Goal: Task Accomplishment & Management: Manage account settings

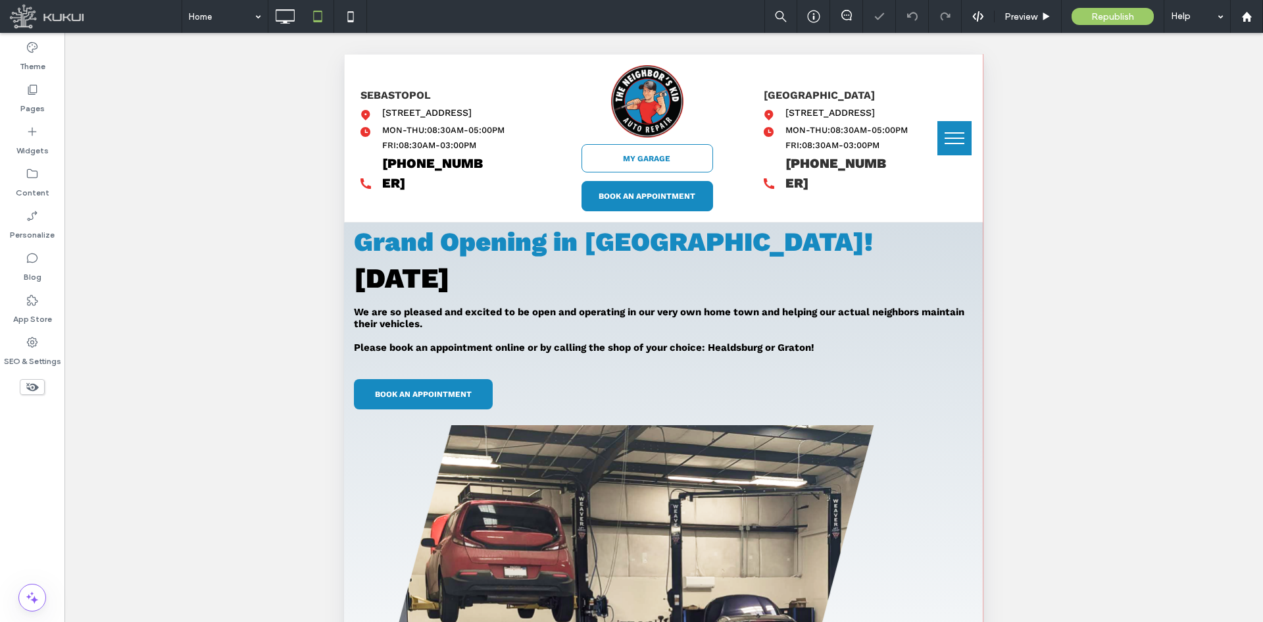
click at [948, 145] on button "menu" at bounding box center [955, 138] width 34 height 34
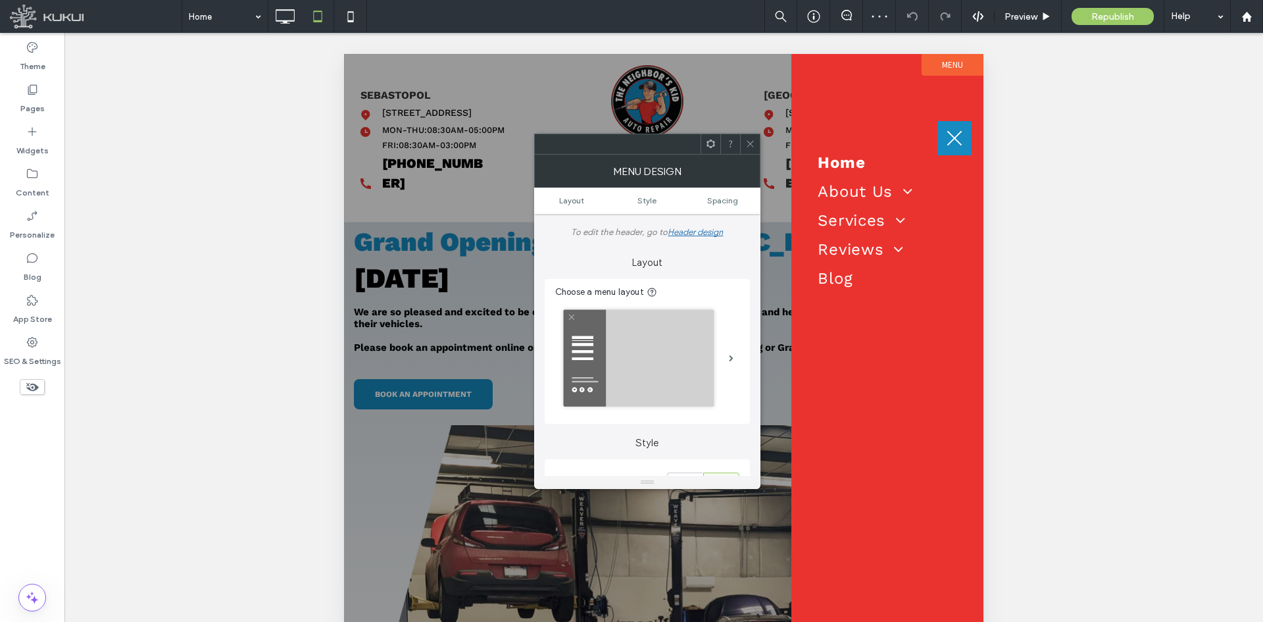
click at [753, 141] on icon at bounding box center [751, 144] width 10 height 10
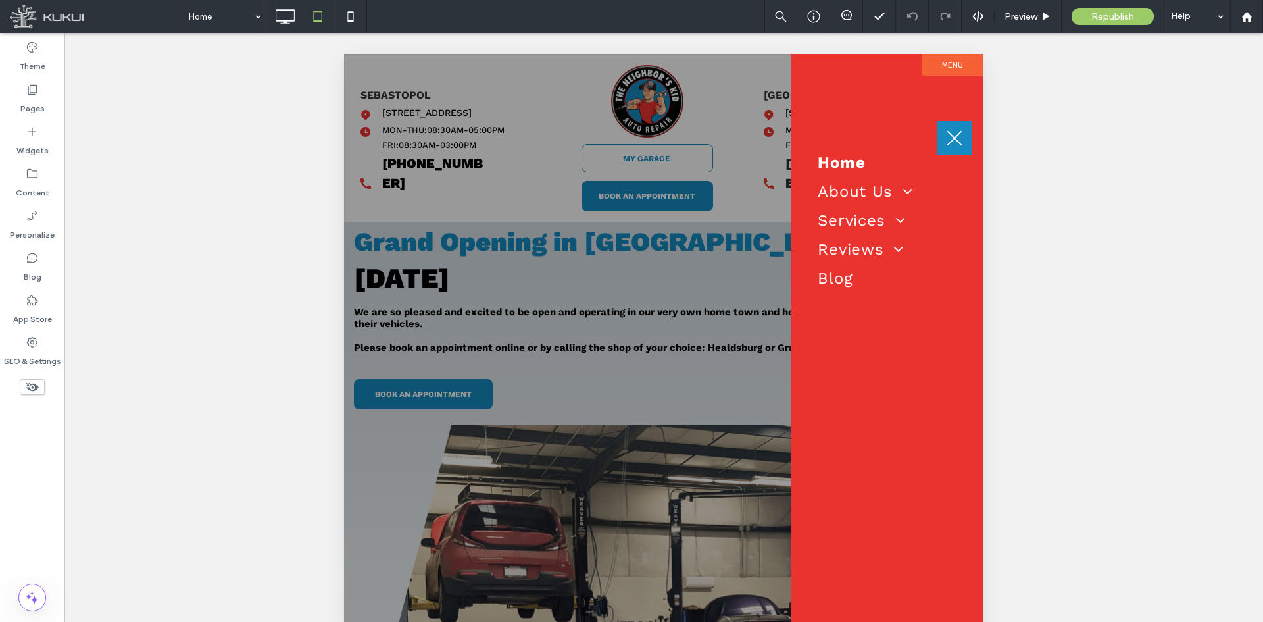
click at [955, 138] on span "menu" at bounding box center [955, 138] width 15 height 15
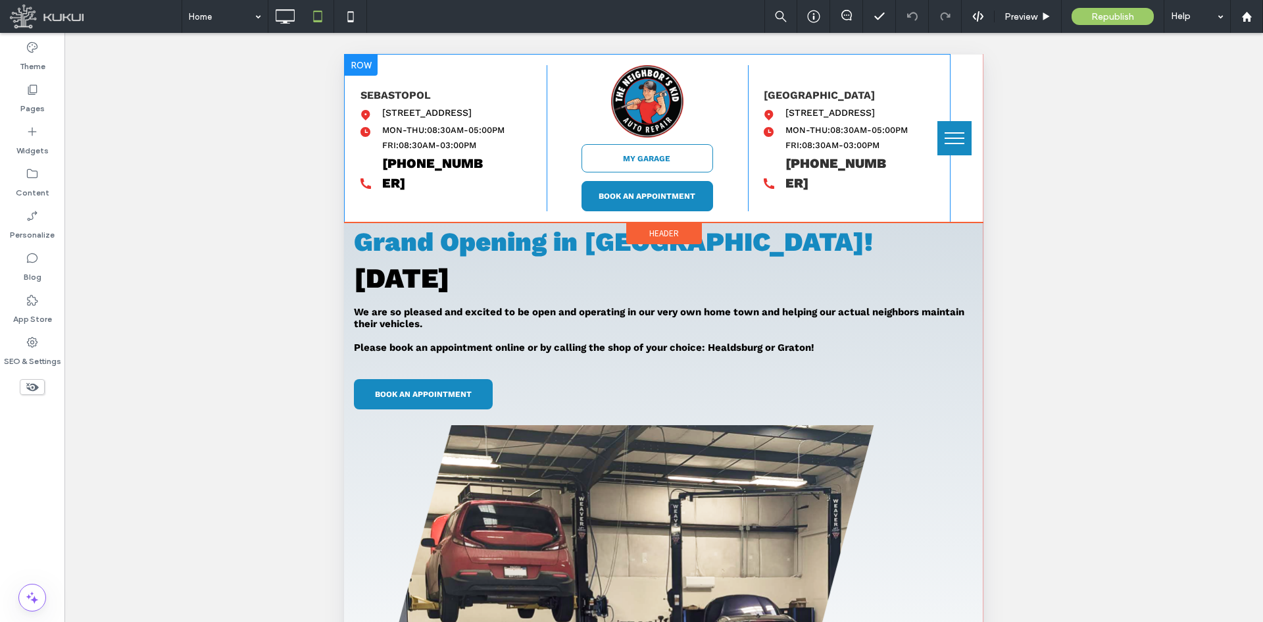
click at [574, 134] on div "MY GARAGE You do not have My Garage enabled. Section under maintenance. BOOK AN…" at bounding box center [648, 138] width 202 height 146
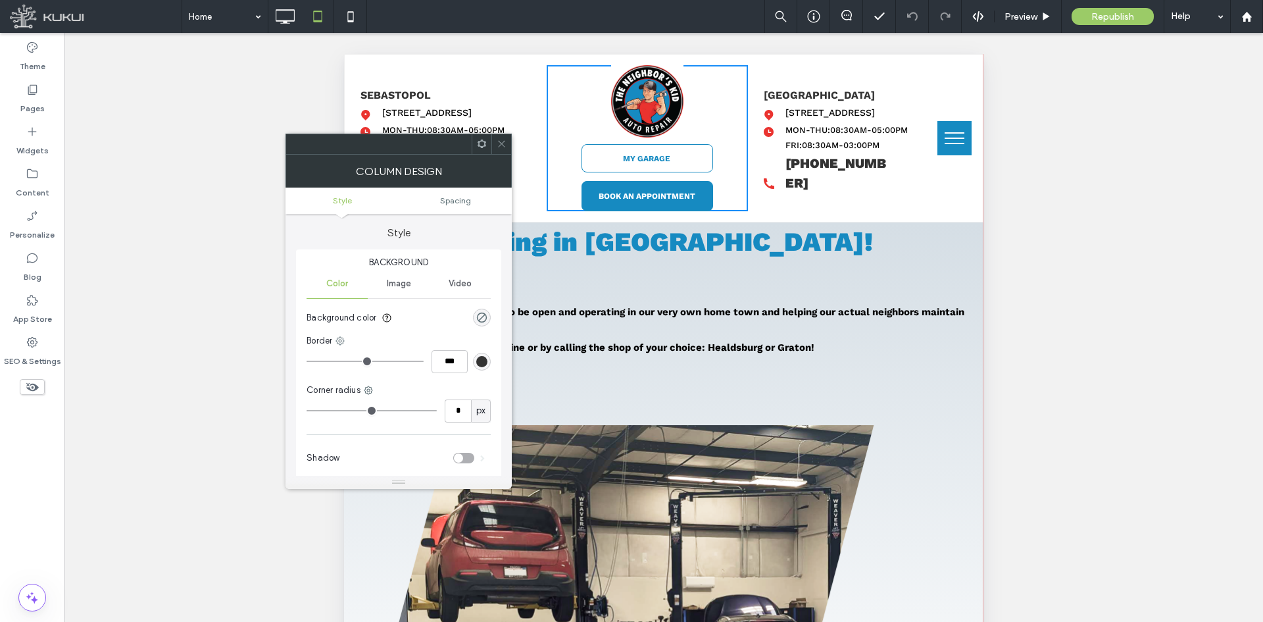
click at [498, 147] on icon at bounding box center [502, 144] width 10 height 10
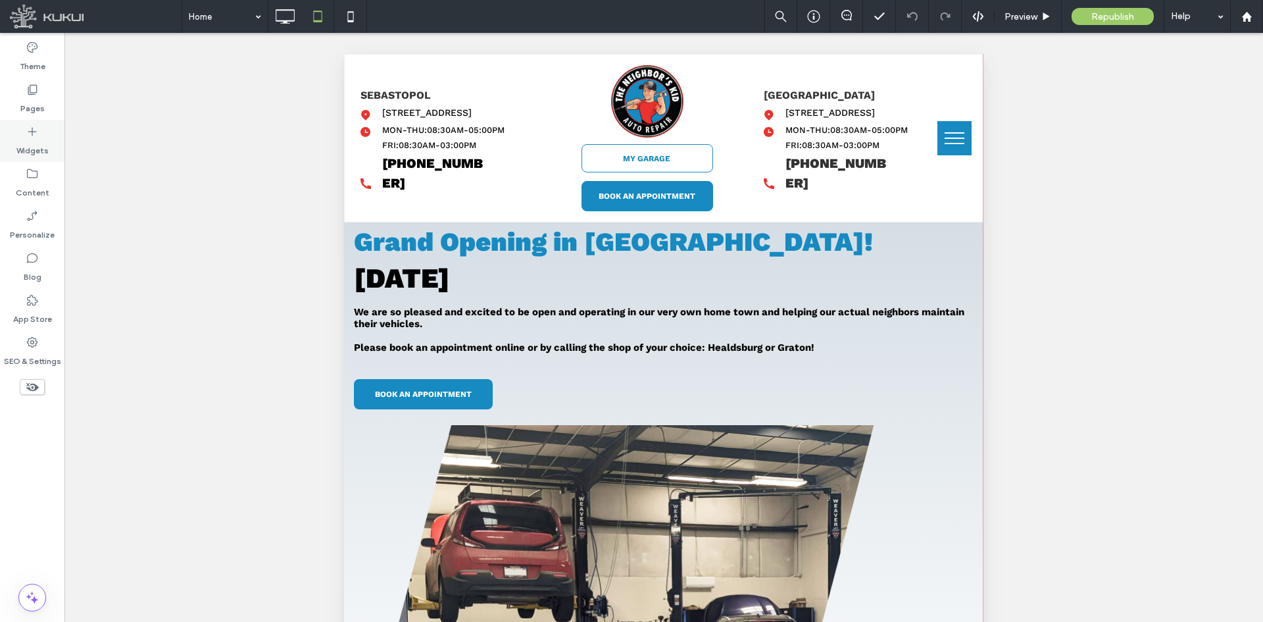
click at [34, 138] on icon at bounding box center [32, 131] width 13 height 13
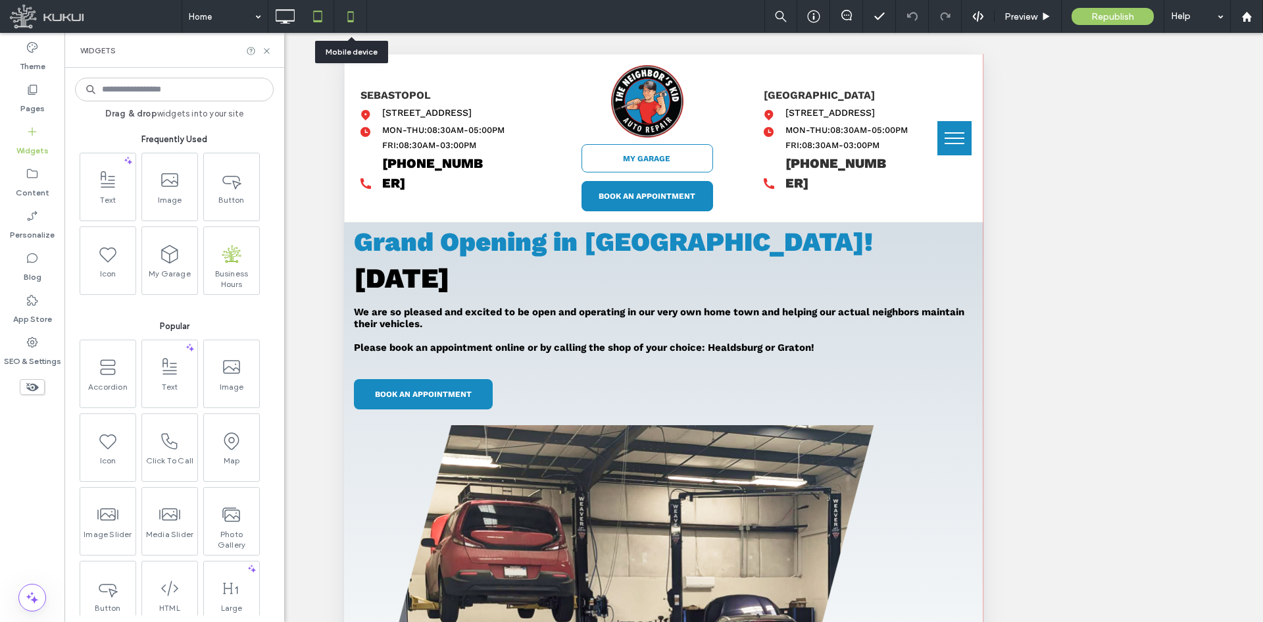
click at [341, 21] on icon at bounding box center [351, 16] width 26 height 26
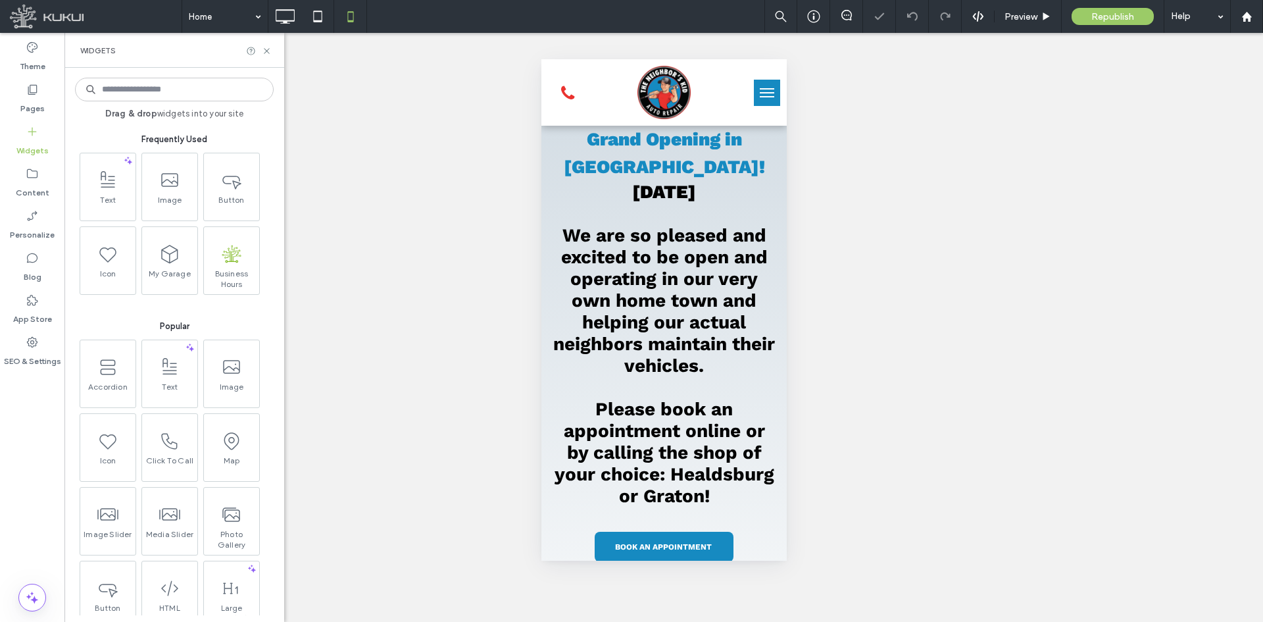
click at [268, 53] on icon at bounding box center [267, 51] width 10 height 10
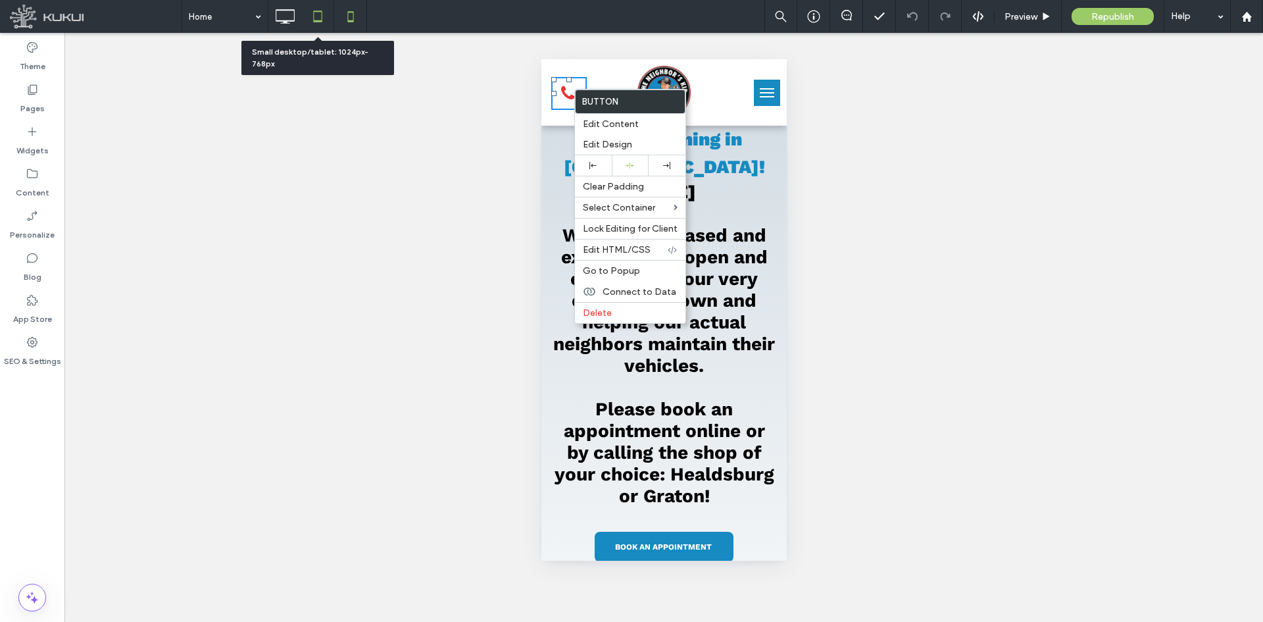
click at [315, 26] on icon at bounding box center [318, 16] width 26 height 26
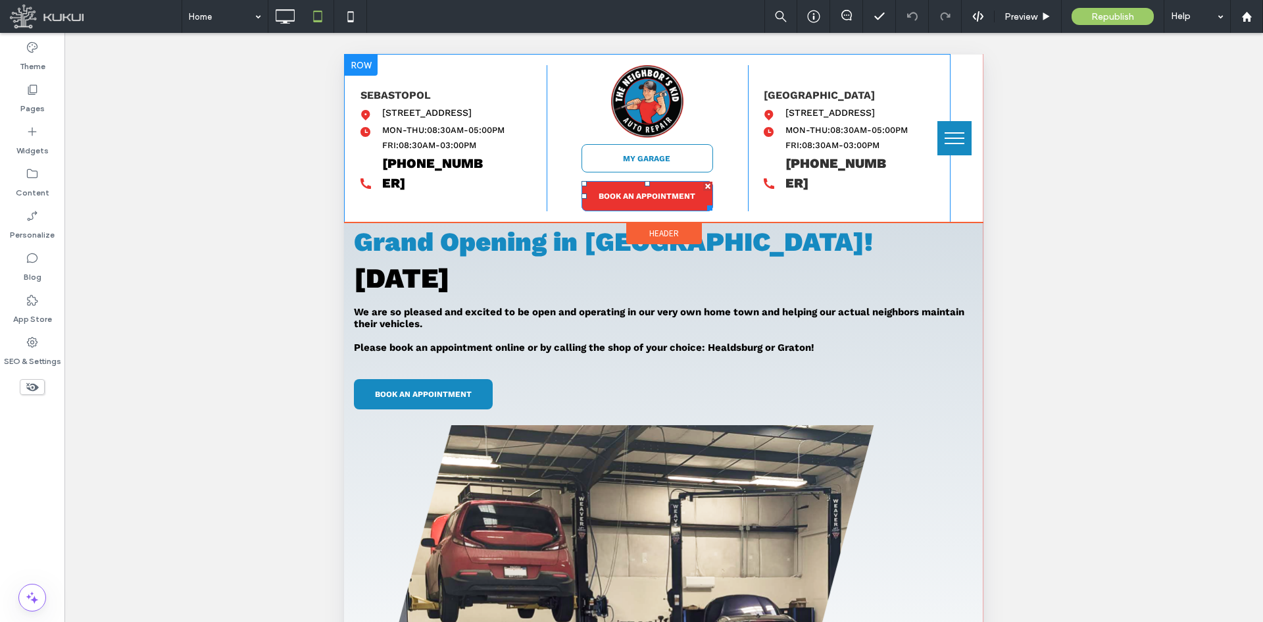
click at [599, 188] on span "BOOK AN APPOINTMENT" at bounding box center [647, 196] width 97 height 22
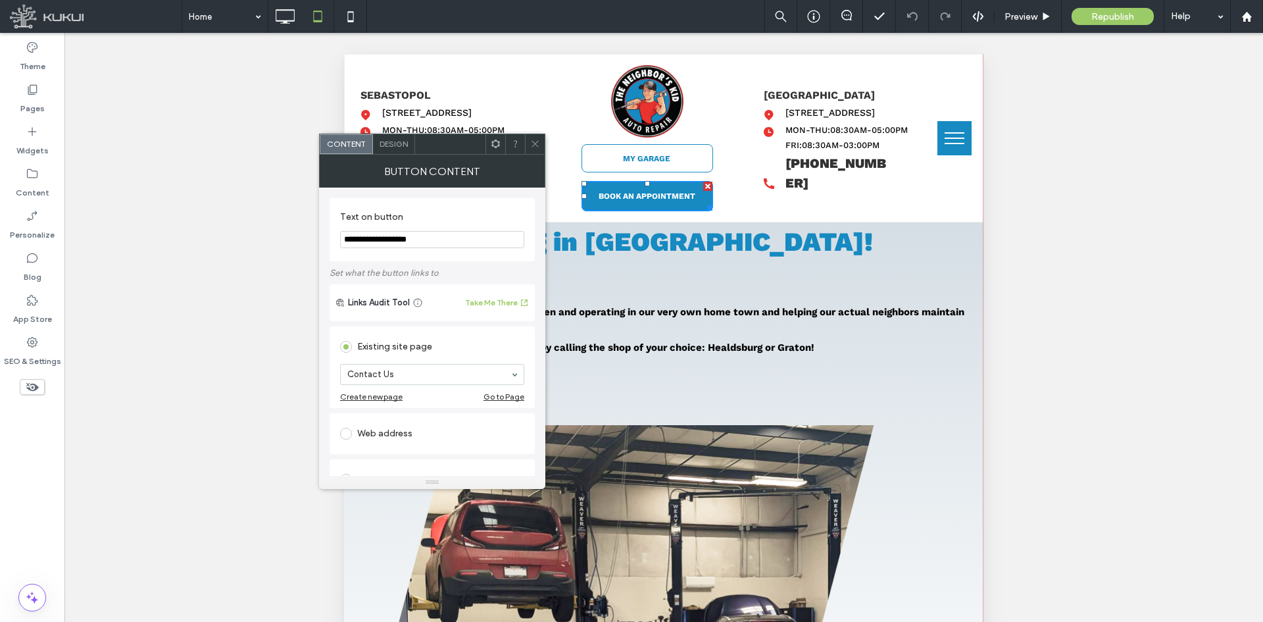
click at [537, 145] on use at bounding box center [535, 144] width 7 height 7
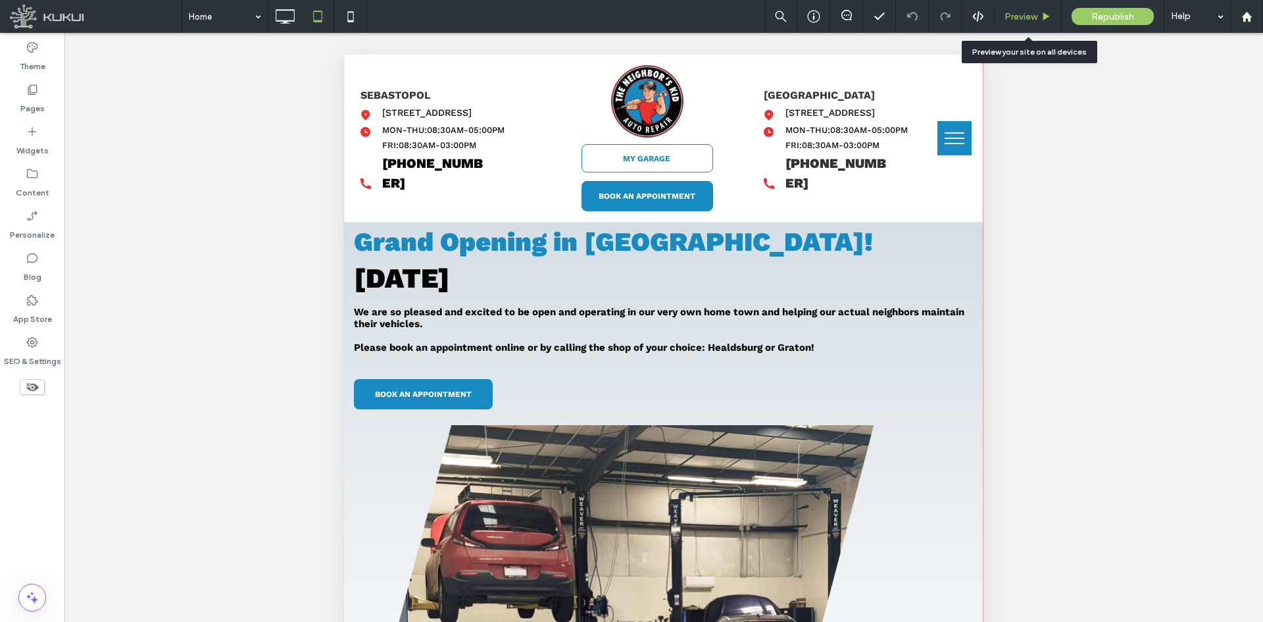
click at [1023, 19] on span "Preview" at bounding box center [1021, 16] width 33 height 11
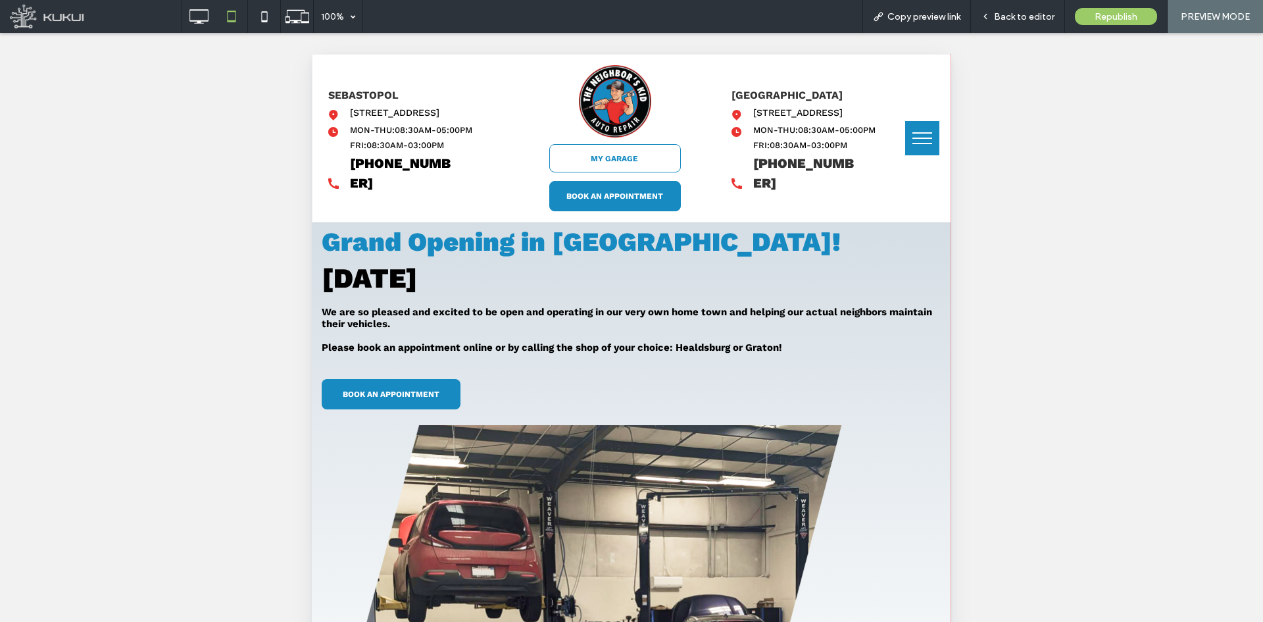
click at [917, 129] on button "menu" at bounding box center [922, 138] width 34 height 34
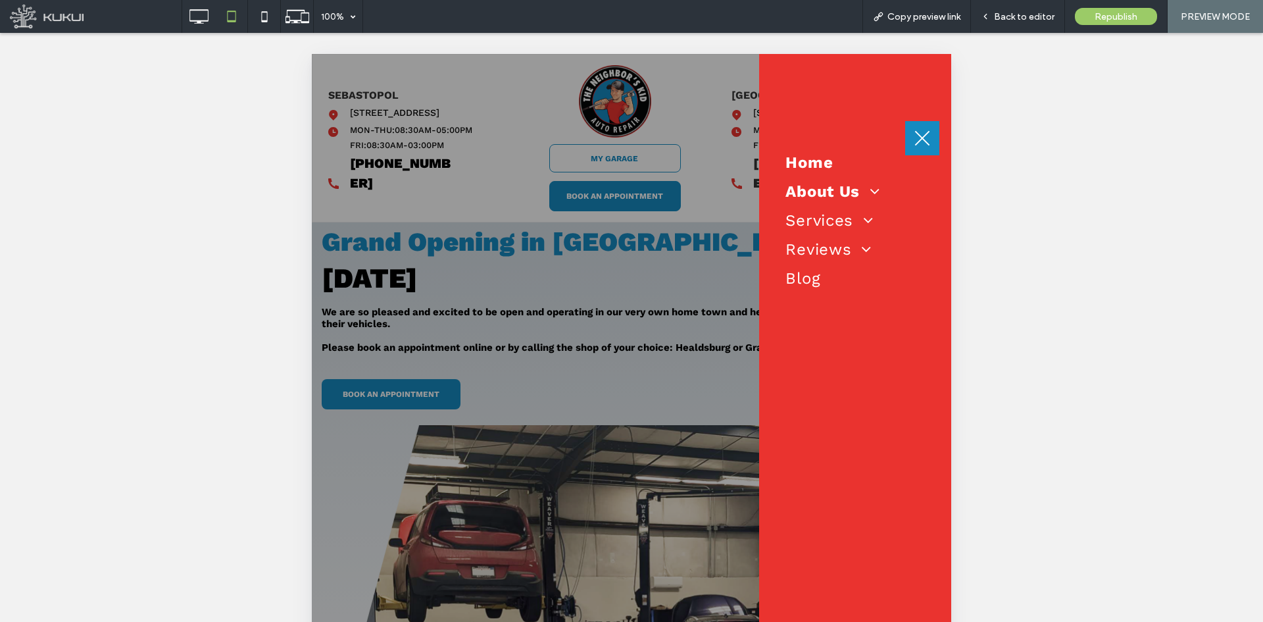
click at [871, 191] on span at bounding box center [870, 191] width 20 height 16
click at [873, 188] on span at bounding box center [870, 191] width 20 height 16
click at [869, 215] on span at bounding box center [865, 220] width 20 height 16
click at [871, 245] on span at bounding box center [865, 249] width 20 height 16
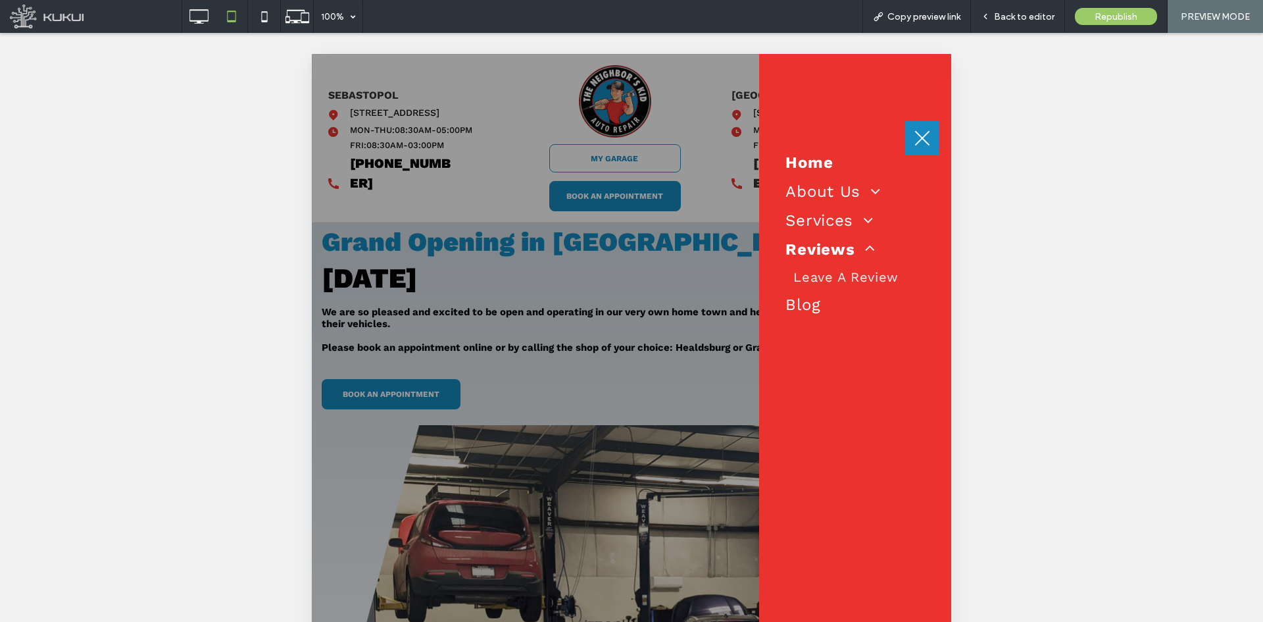
click at [871, 245] on span at bounding box center [865, 249] width 20 height 16
click at [1022, 11] on span "Back to editor" at bounding box center [1024, 16] width 61 height 11
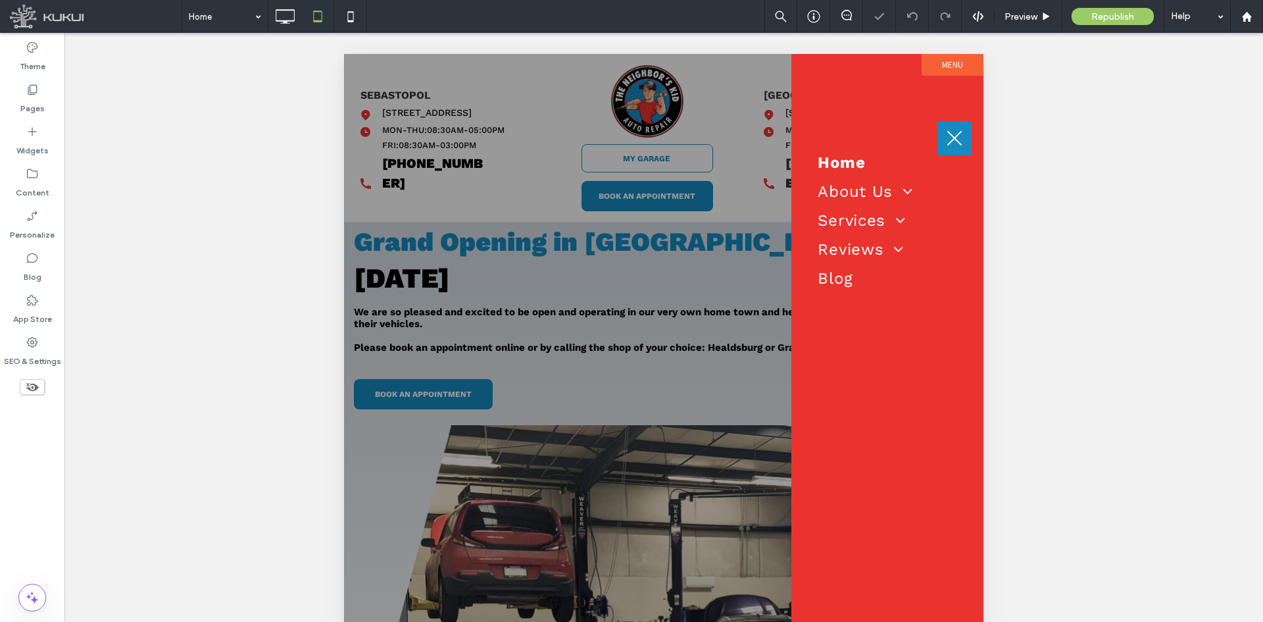
click at [644, 198] on div at bounding box center [664, 475] width 640 height 842
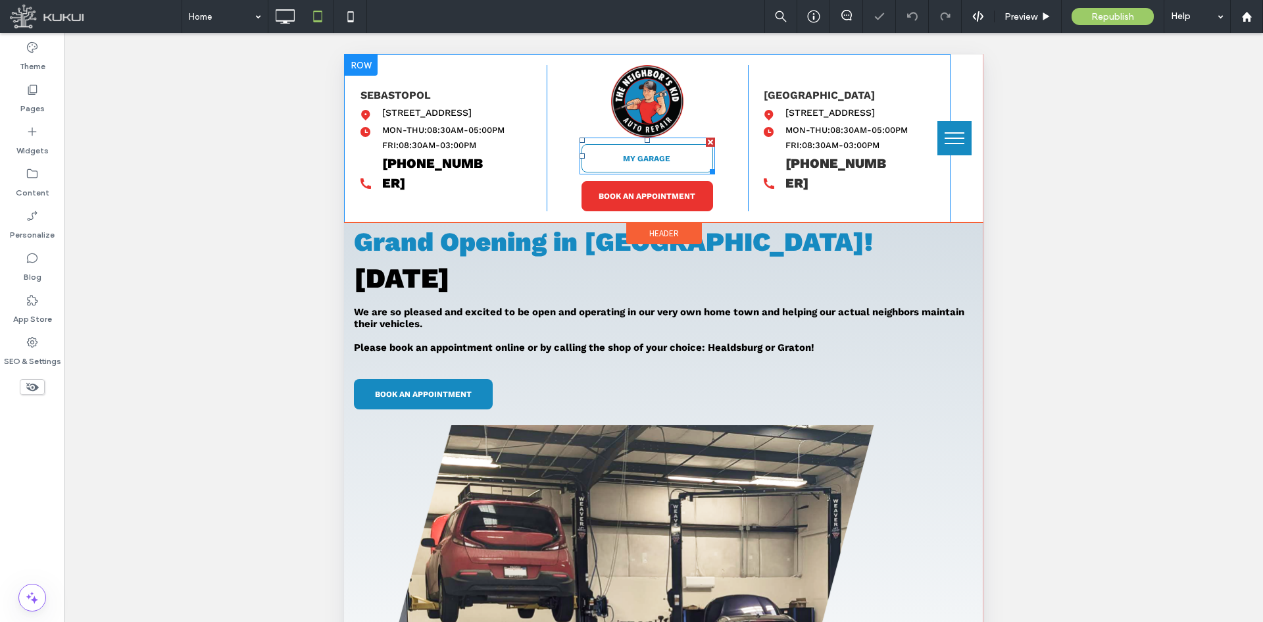
click at [679, 184] on link "BOOK AN APPOINTMENT" at bounding box center [648, 196] width 132 height 30
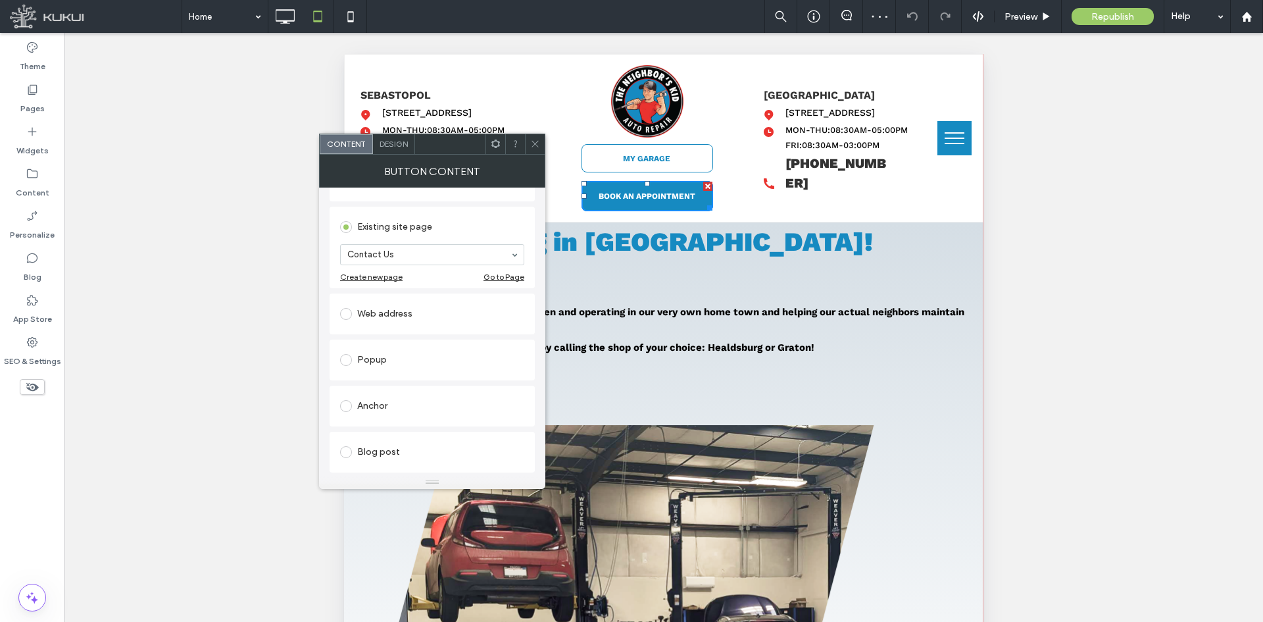
scroll to position [132, 0]
click at [403, 353] on div "Popup" at bounding box center [432, 348] width 184 height 21
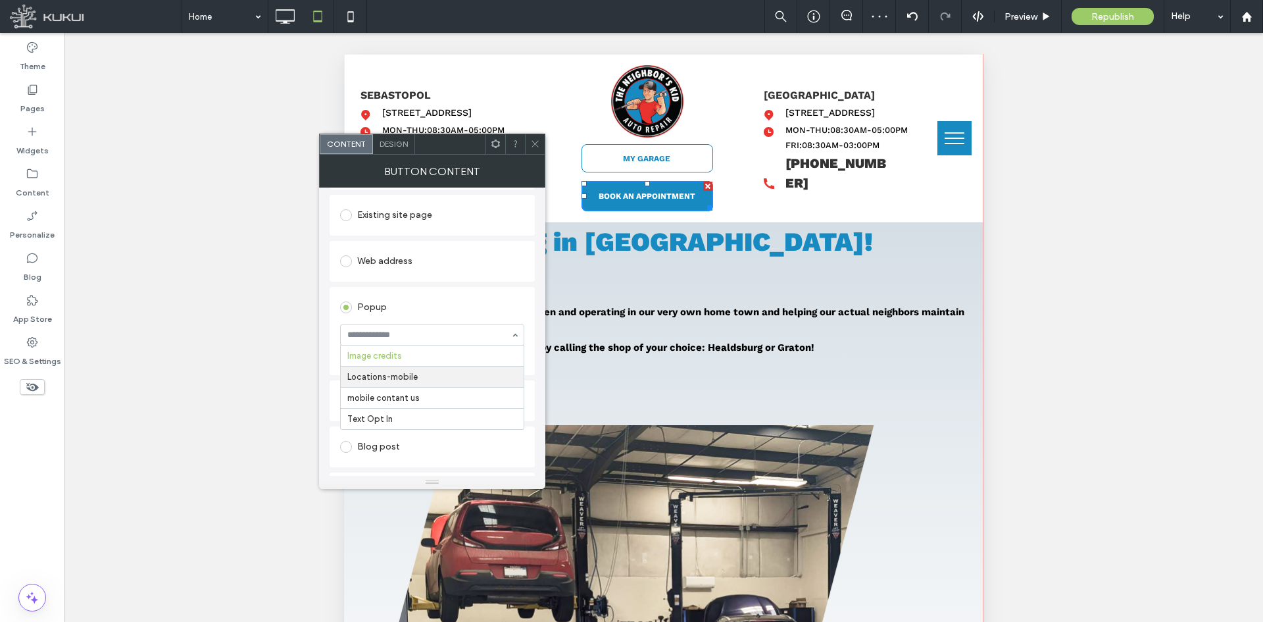
drag, startPoint x: 442, startPoint y: 379, endPoint x: 462, endPoint y: 363, distance: 25.3
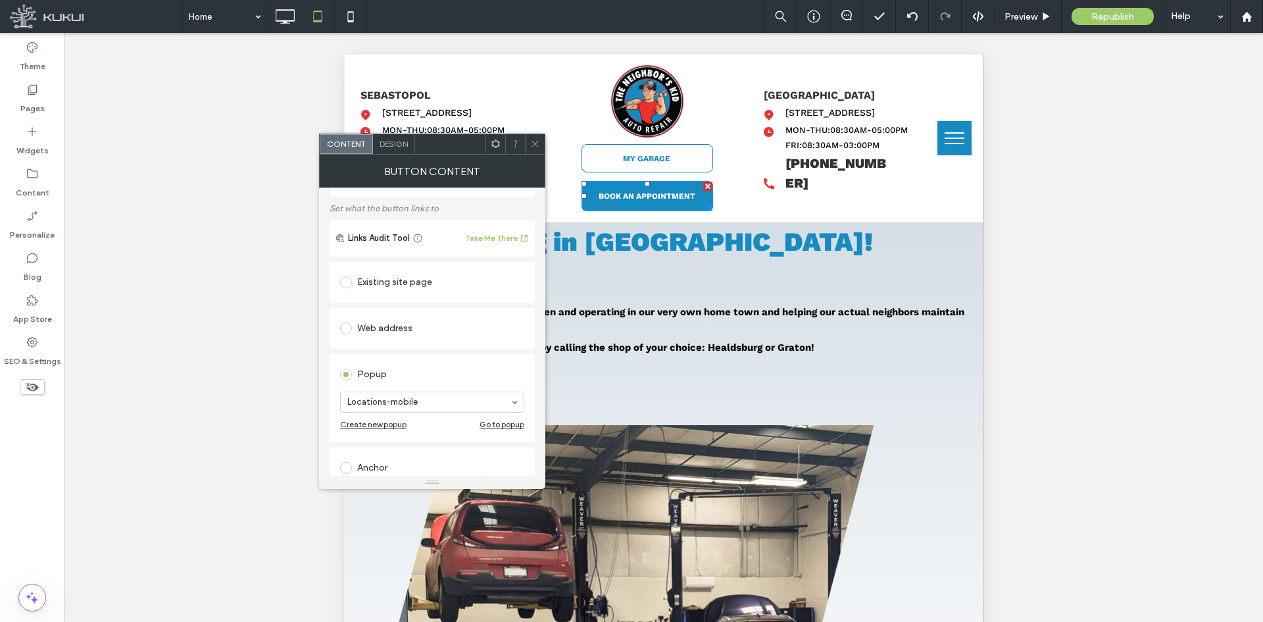
click at [536, 140] on icon at bounding box center [535, 144] width 10 height 10
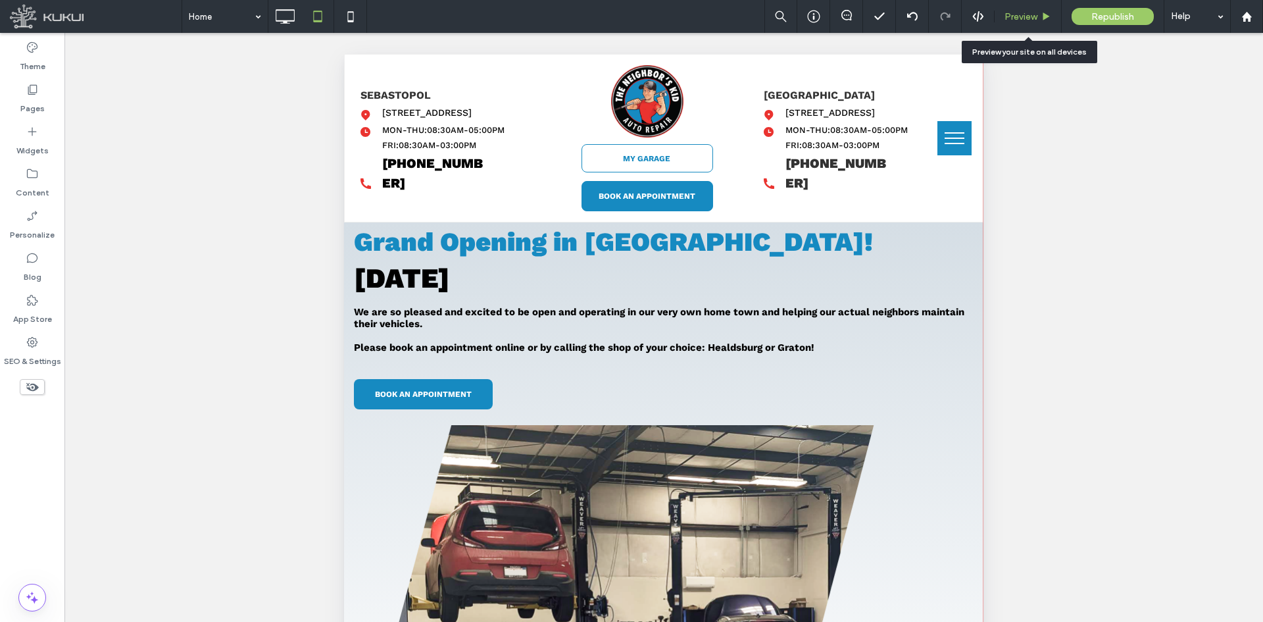
click at [1028, 14] on span "Preview" at bounding box center [1021, 16] width 33 height 11
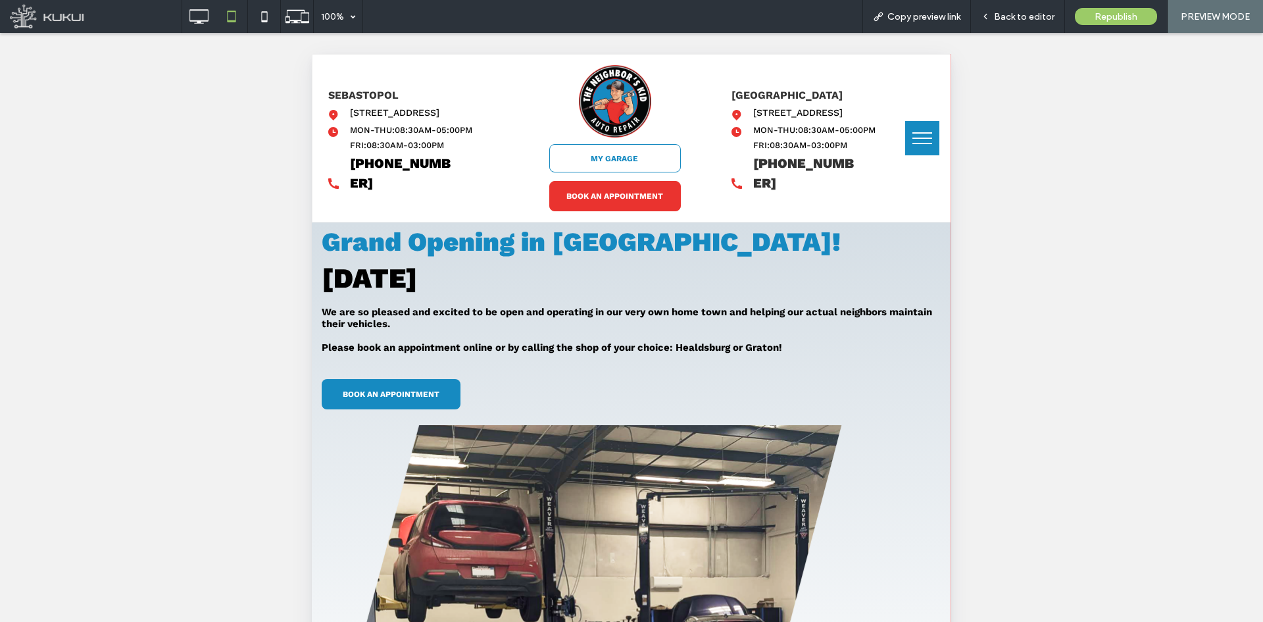
click at [580, 197] on span "BOOK AN APPOINTMENT" at bounding box center [615, 196] width 97 height 22
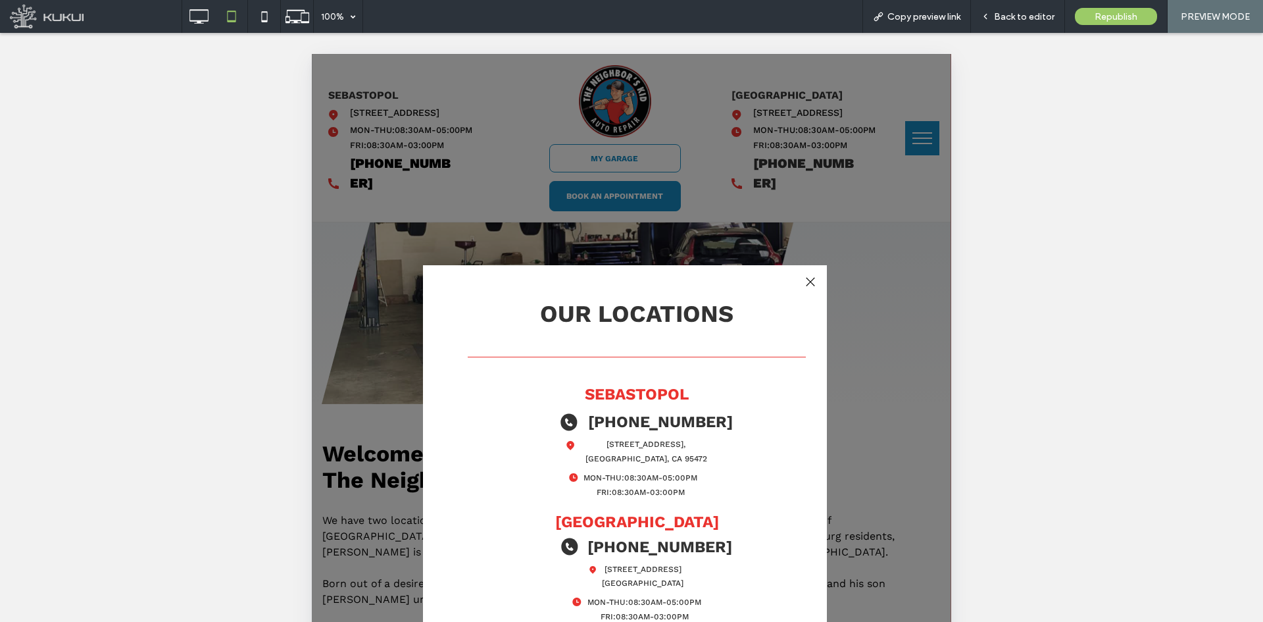
scroll to position [395, 0]
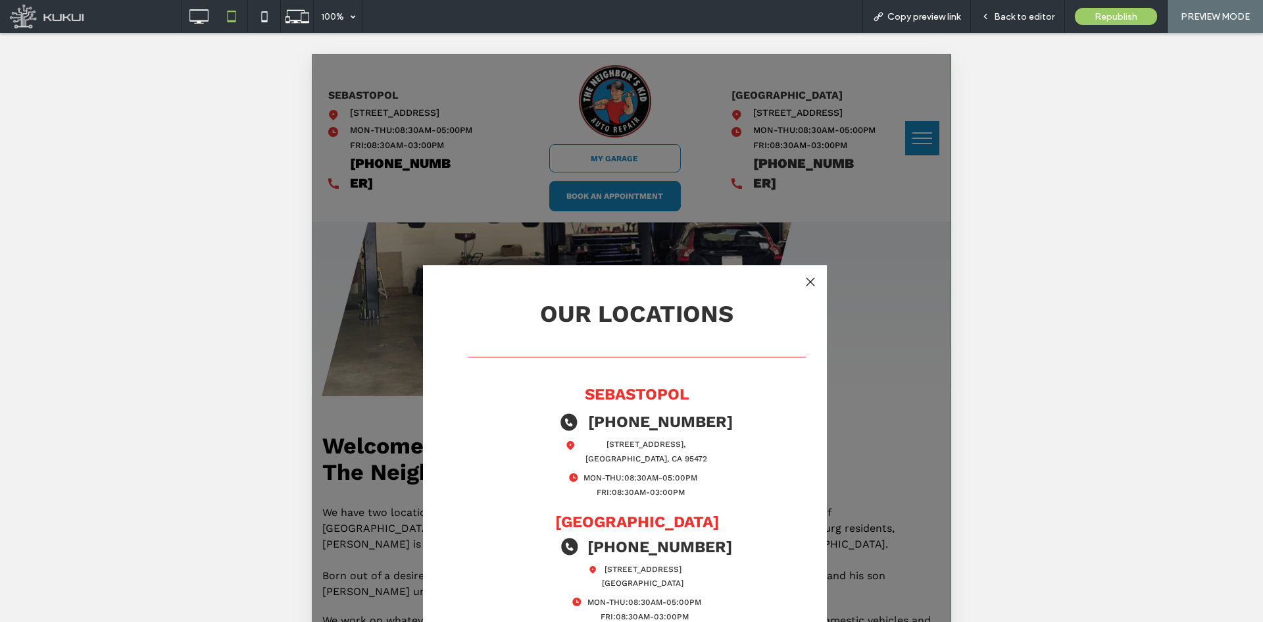
click at [823, 272] on div "Share by: Our Locations Sebastopol phone icon | The Neighbor's Kid Auto Repair …" at bounding box center [624, 475] width 403 height 420
click at [811, 282] on div at bounding box center [810, 282] width 18 height 18
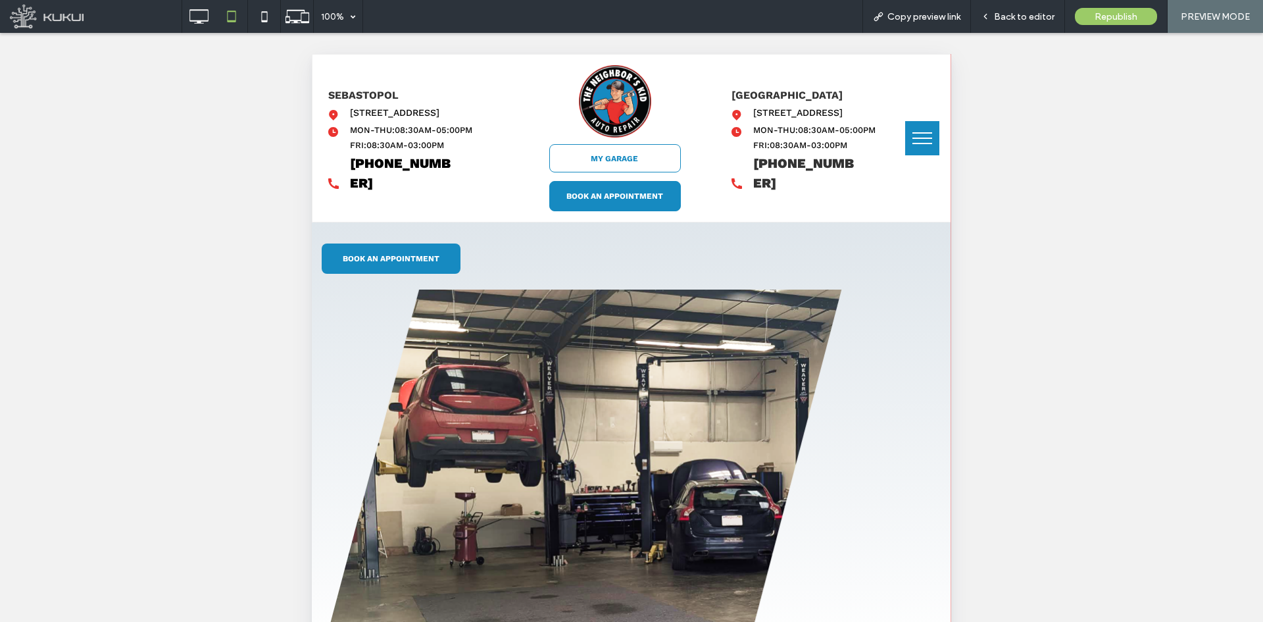
scroll to position [0, 0]
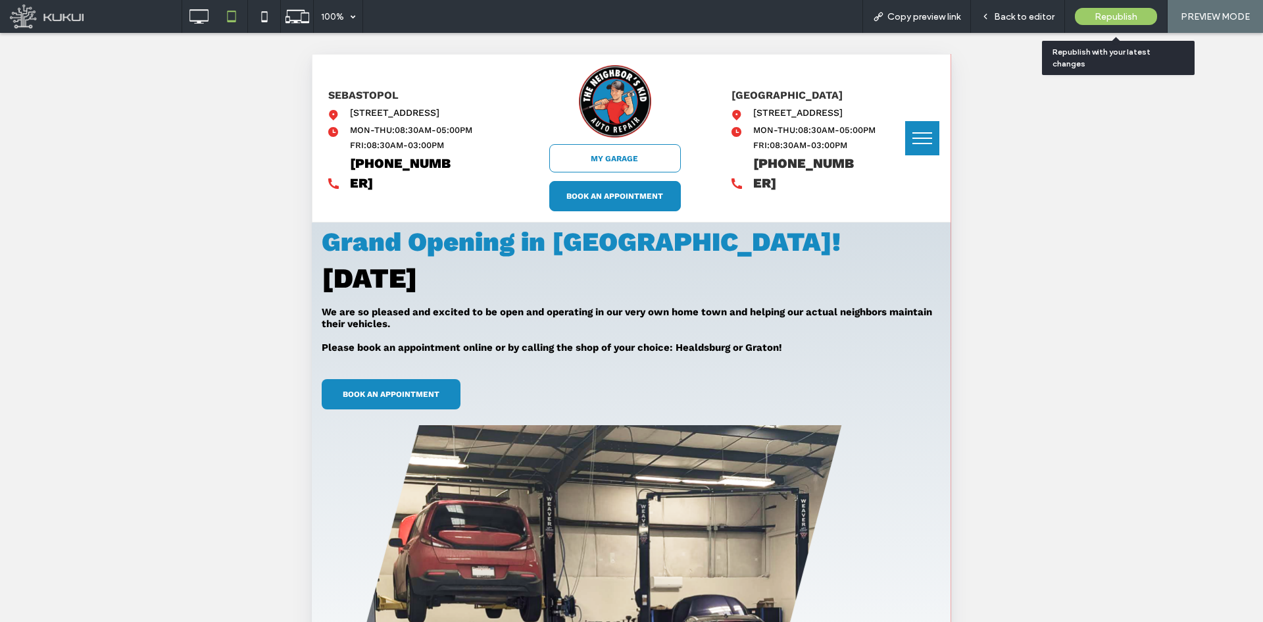
click at [1096, 17] on span "Republish" at bounding box center [1116, 16] width 43 height 11
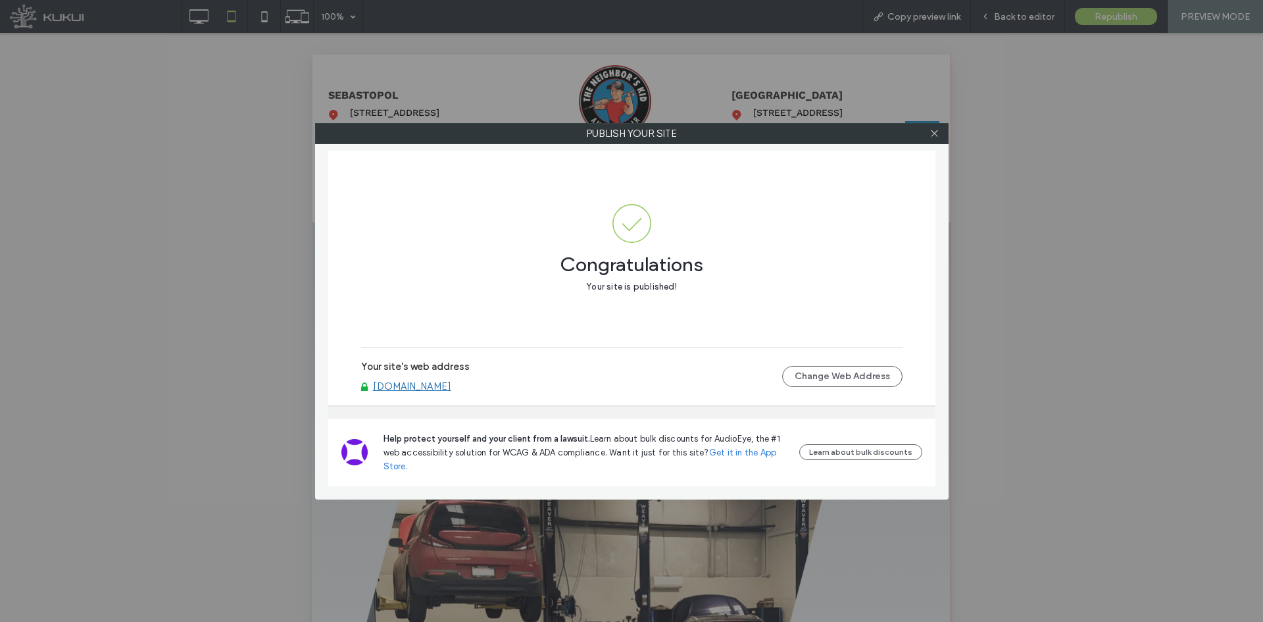
click at [451, 381] on link "www.the-neighbors-kid.com" at bounding box center [412, 386] width 78 height 12
click at [934, 134] on use at bounding box center [934, 133] width 7 height 7
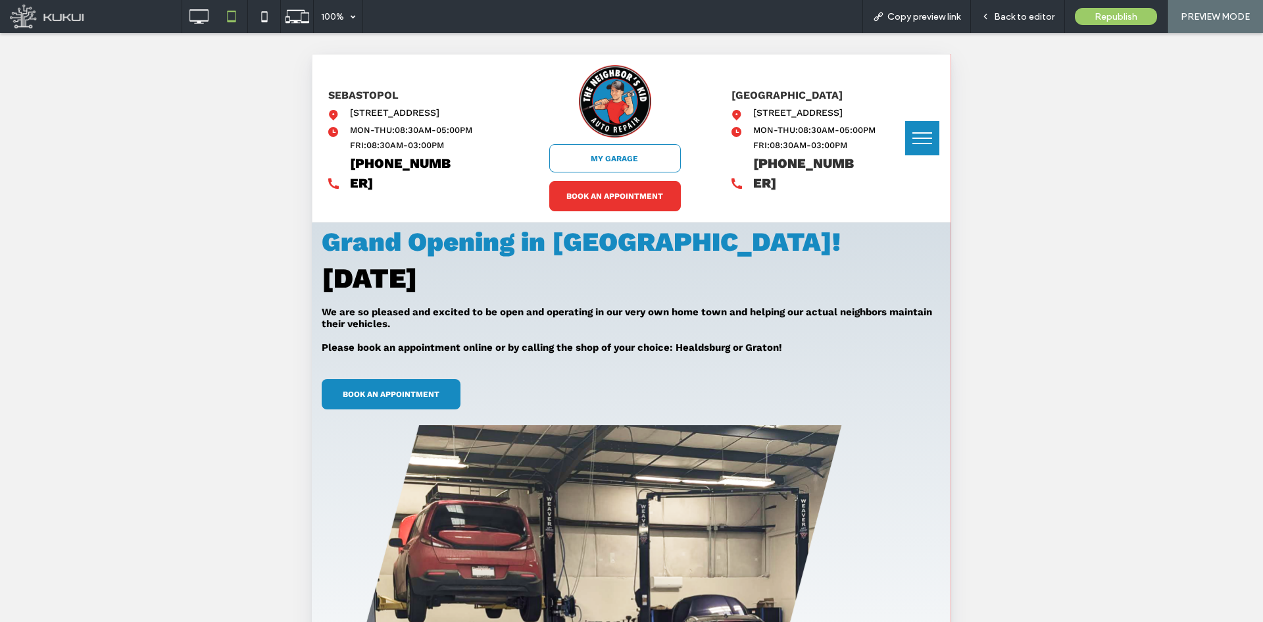
click at [599, 196] on span "BOOK AN APPOINTMENT" at bounding box center [615, 196] width 97 height 22
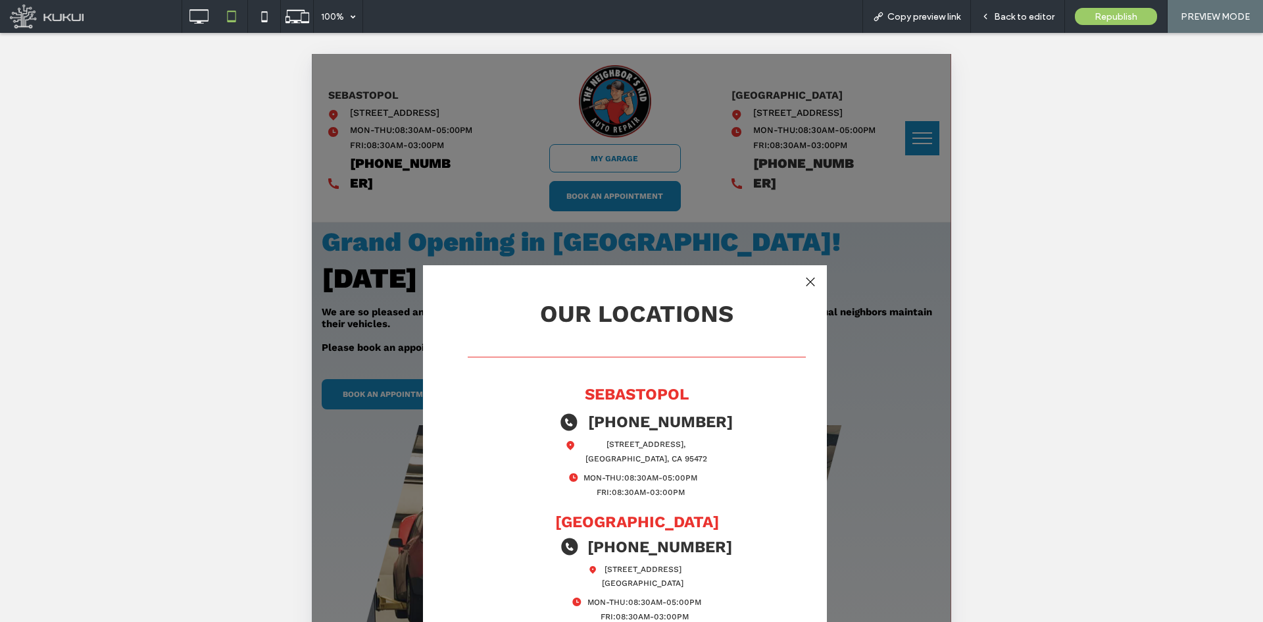
click at [811, 288] on div at bounding box center [810, 282] width 18 height 18
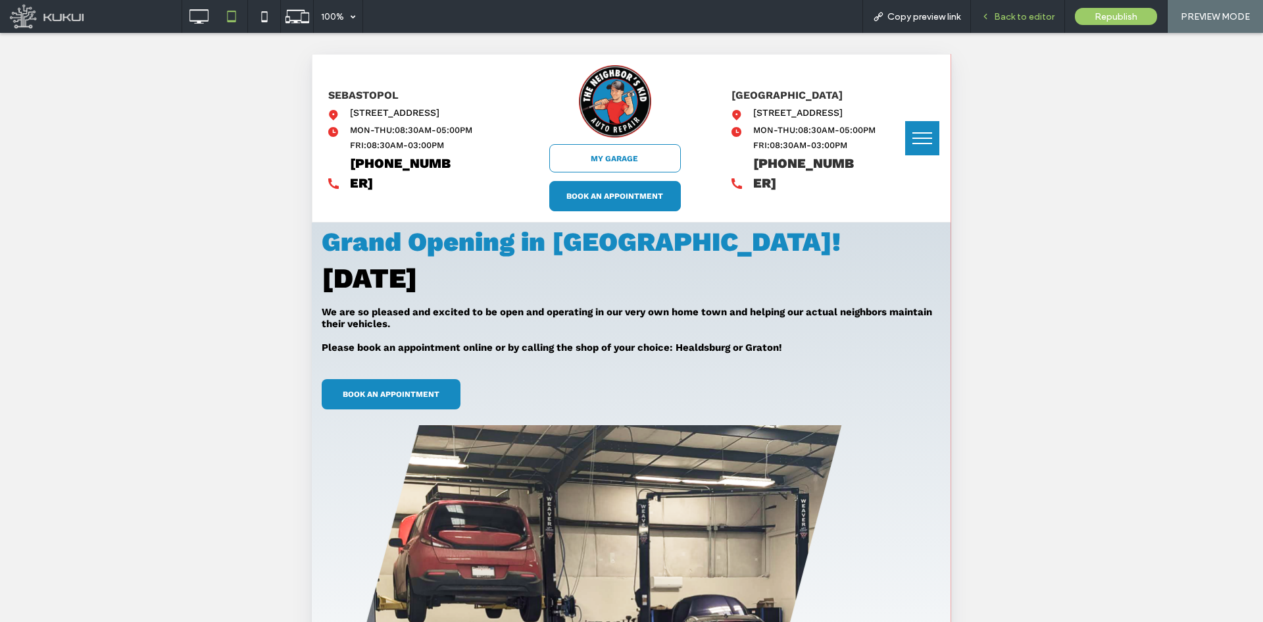
click at [1028, 20] on span "Back to editor" at bounding box center [1024, 16] width 61 height 11
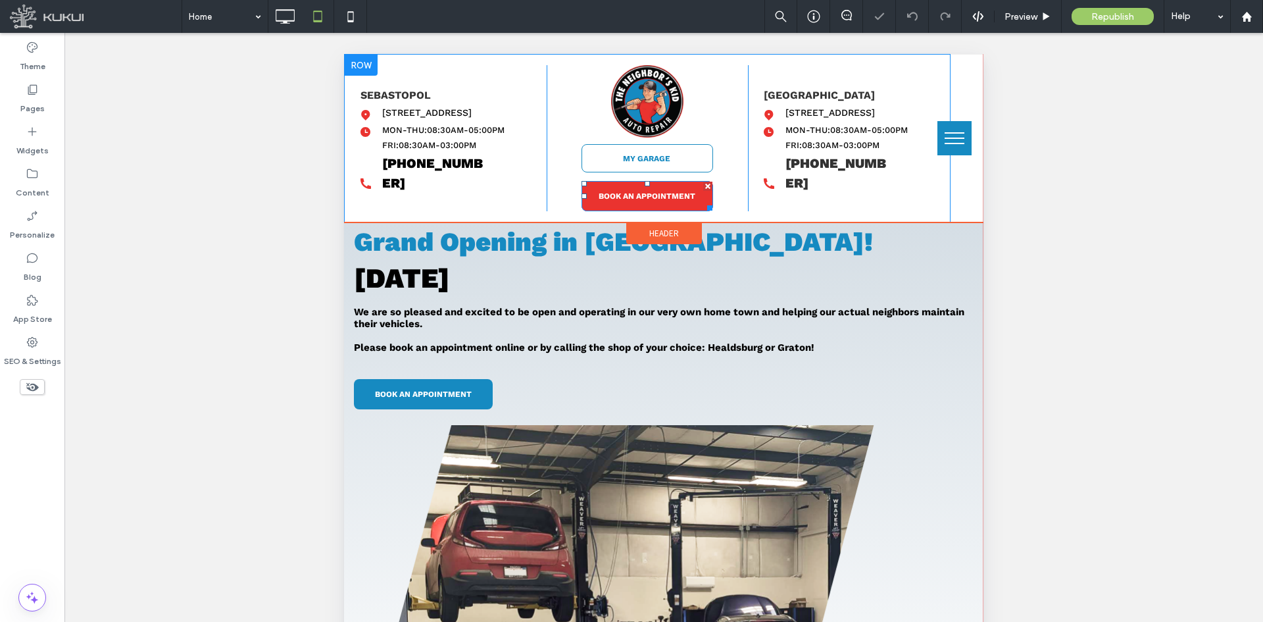
click at [626, 193] on span "BOOK AN APPOINTMENT" at bounding box center [647, 196] width 97 height 22
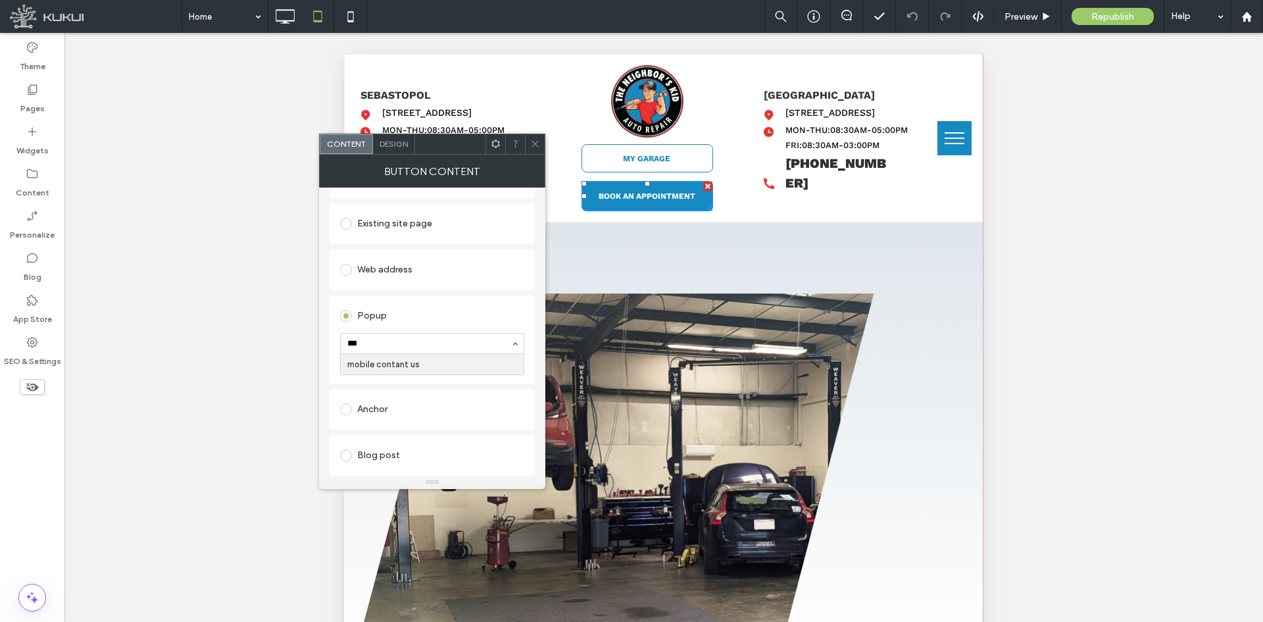
scroll to position [66, 0]
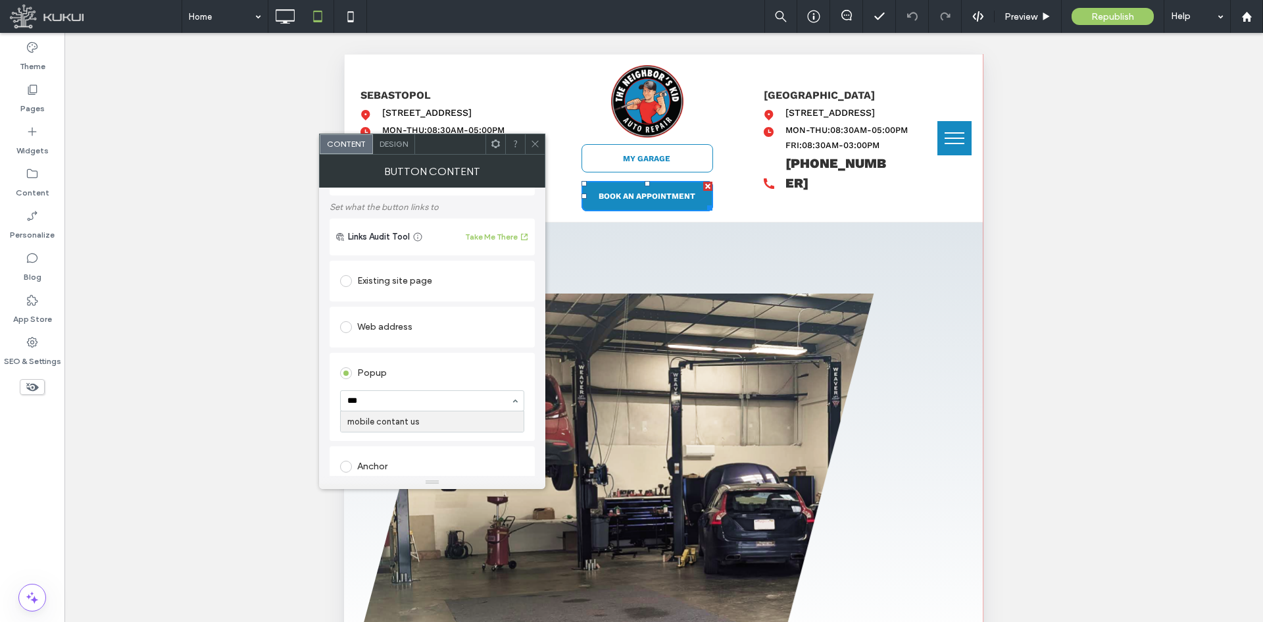
type input "***"
click at [399, 288] on div "Existing site page" at bounding box center [432, 280] width 184 height 21
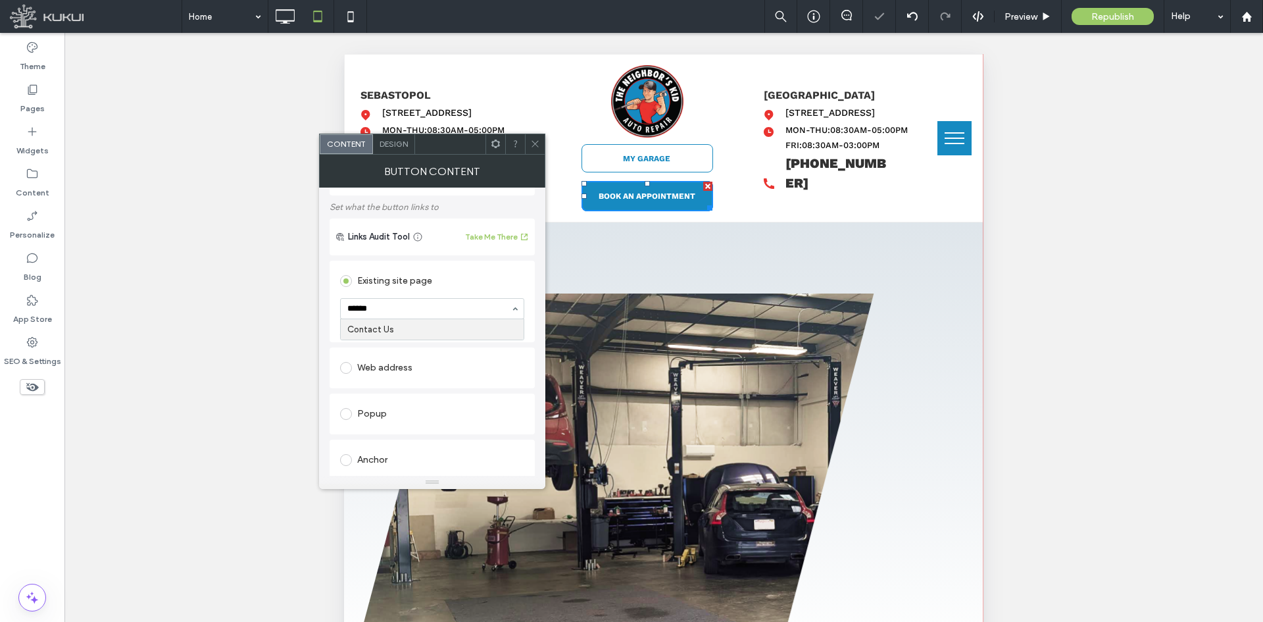
type input "*******"
click at [533, 148] on icon at bounding box center [535, 144] width 10 height 10
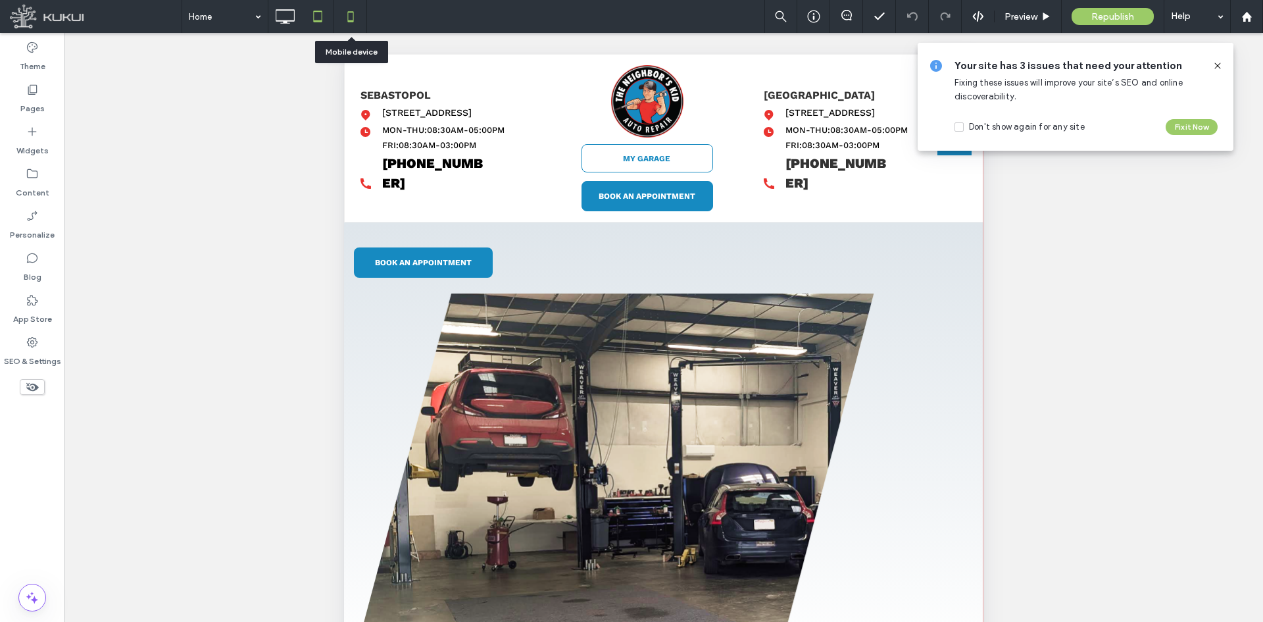
click at [355, 18] on icon at bounding box center [351, 16] width 26 height 26
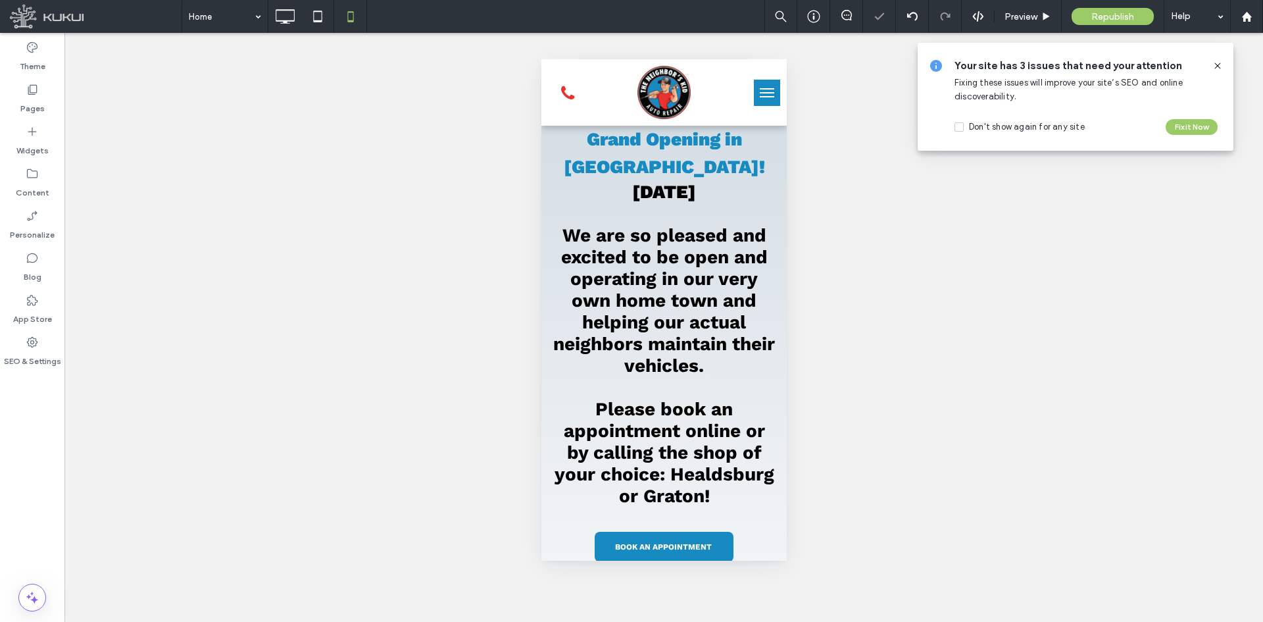
scroll to position [0, 0]
click at [570, 91] on span at bounding box center [567, 93] width 13 height 17
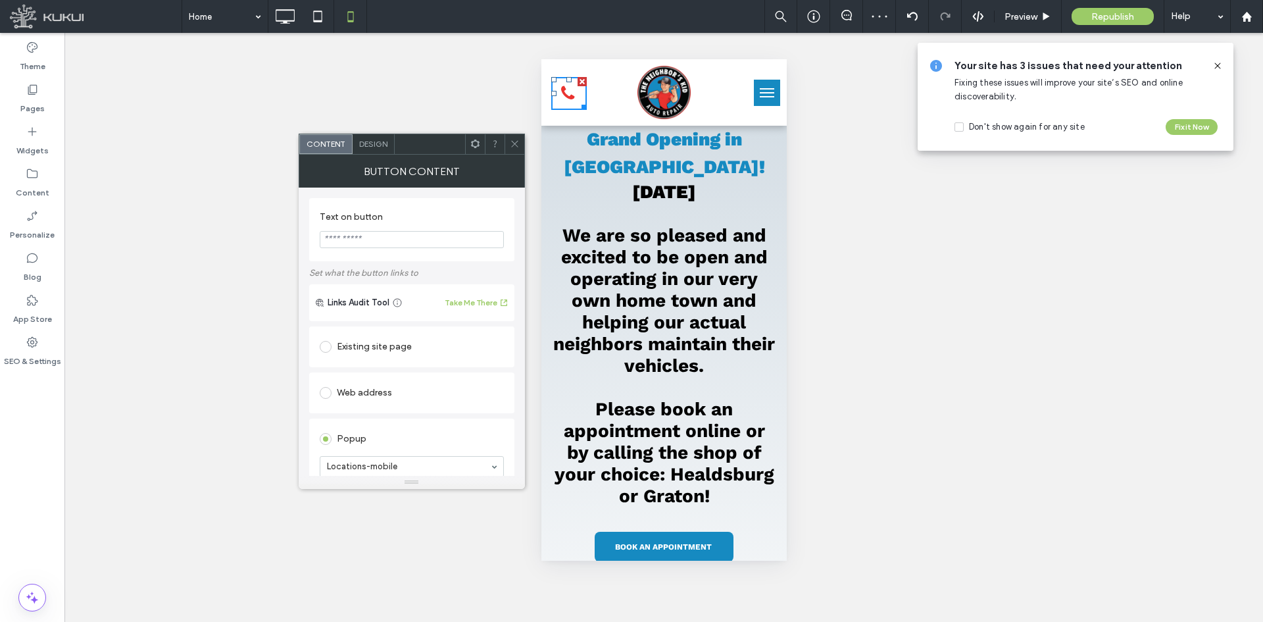
click at [390, 396] on div "Web address" at bounding box center [412, 392] width 184 height 21
click at [390, 400] on div "Web address" at bounding box center [412, 392] width 184 height 21
click at [390, 415] on input "url" at bounding box center [412, 418] width 184 height 17
paste input "**********"
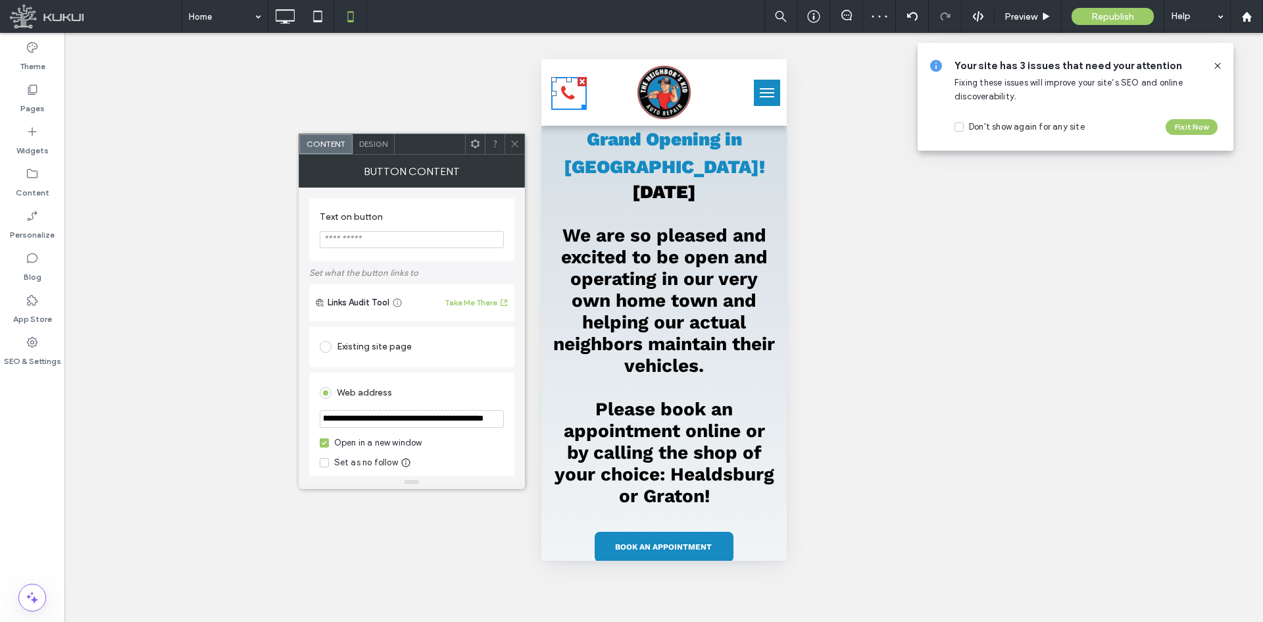
type input "**********"
drag, startPoint x: 541, startPoint y: 398, endPoint x: 504, endPoint y: 393, distance: 37.1
click at [540, 398] on div "Unhide? Yes Unhide? Yes Unhide? Yes Unhide? Yes Unhide? Yes Unhide? Yes Unhide?…" at bounding box center [663, 327] width 1199 height 589
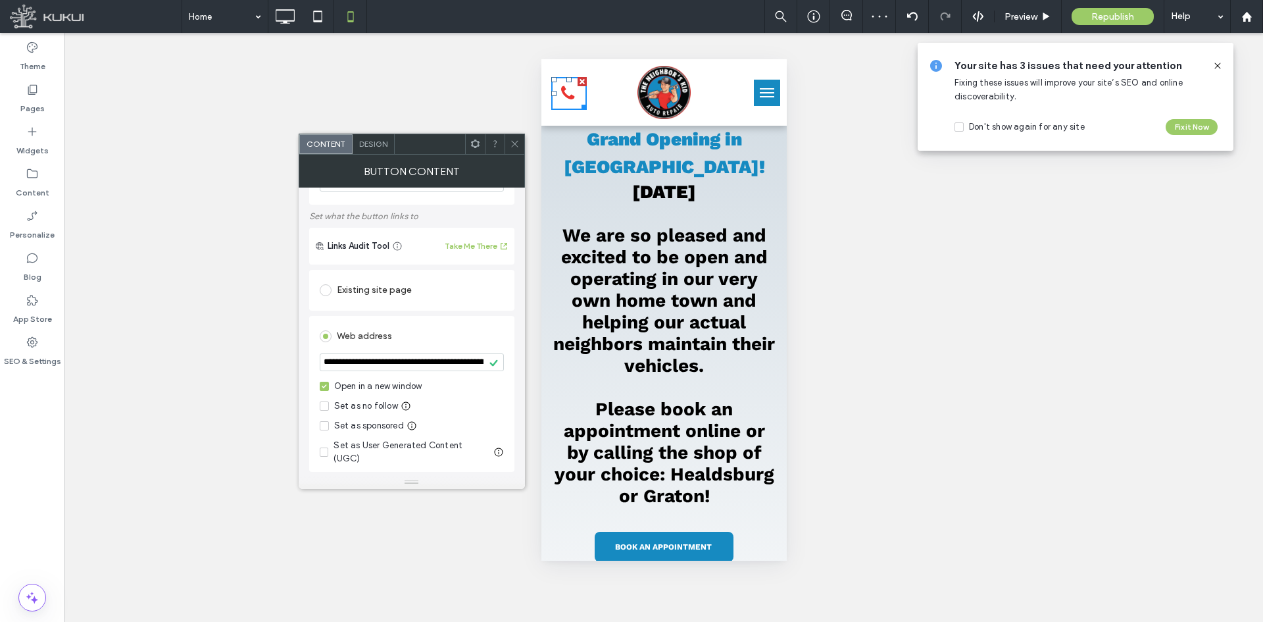
scroll to position [197, 0]
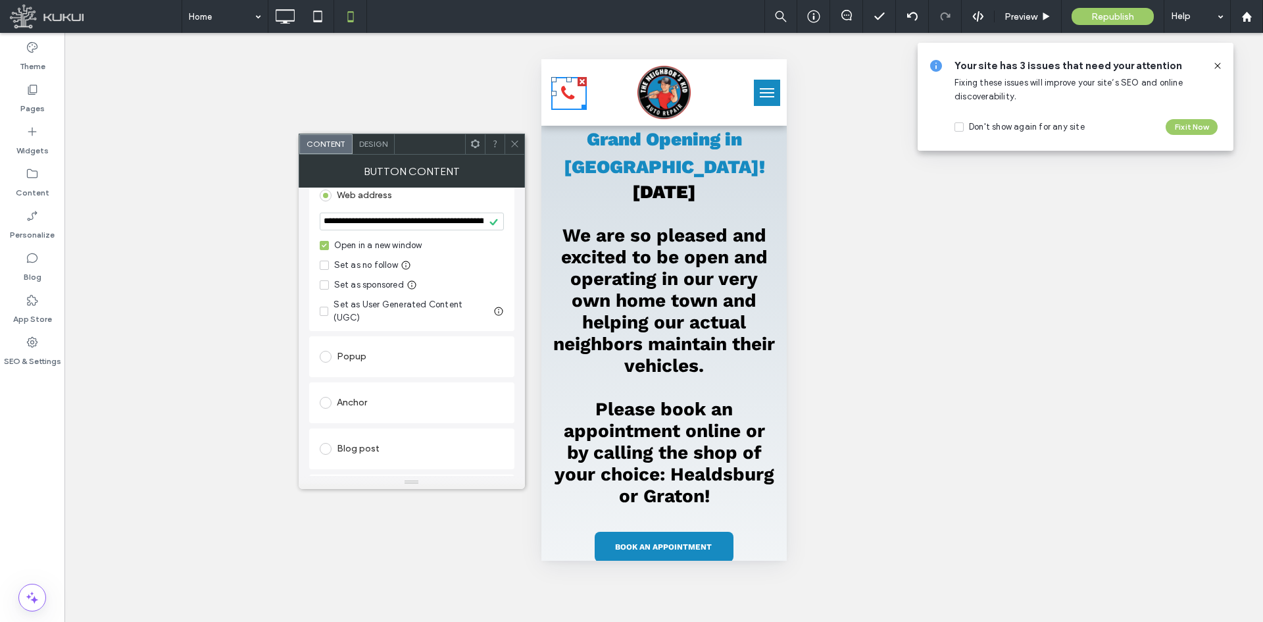
click at [514, 139] on icon at bounding box center [515, 144] width 10 height 10
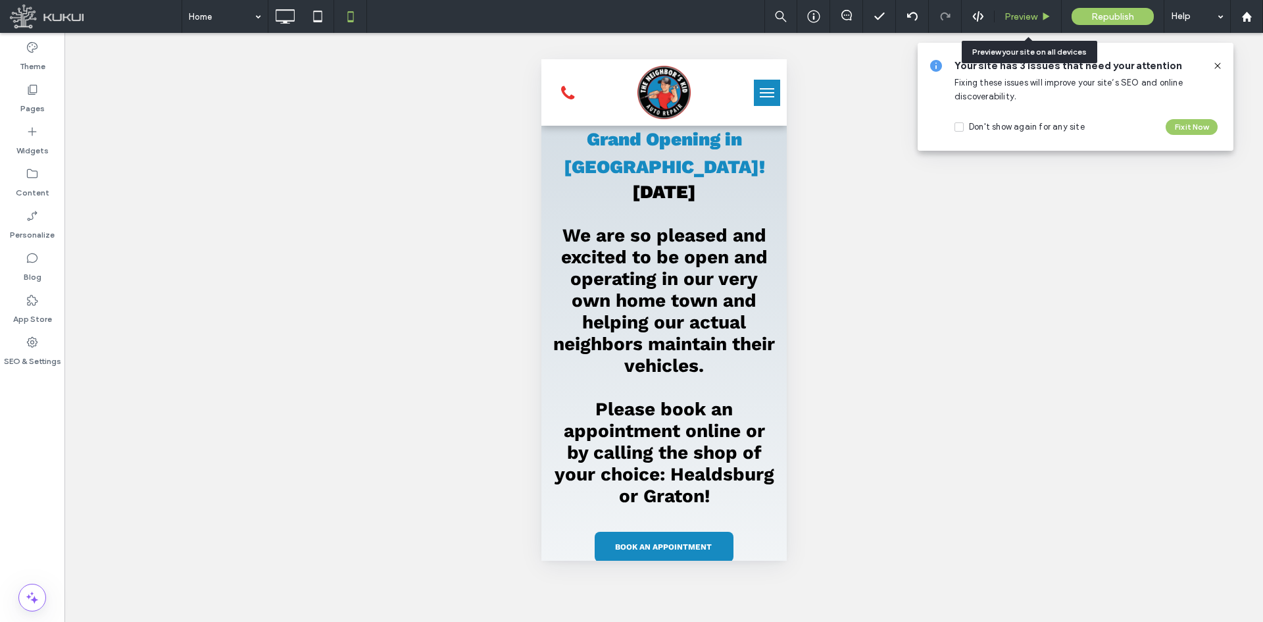
click at [1025, 17] on span "Preview" at bounding box center [1021, 16] width 33 height 11
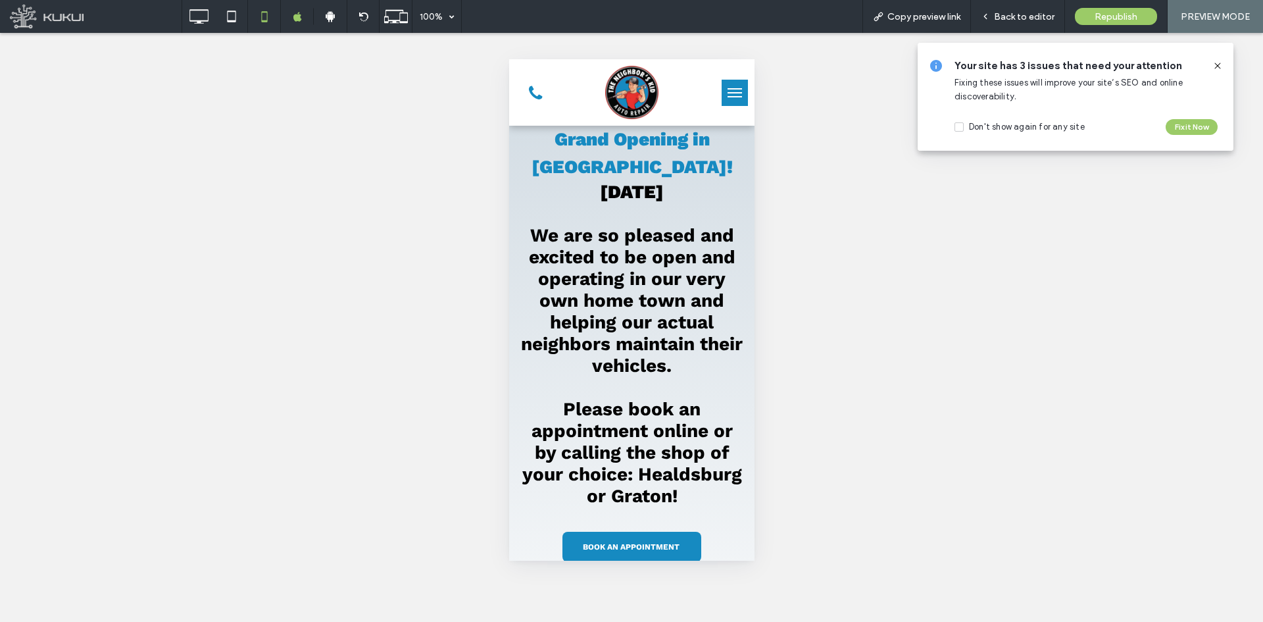
drag, startPoint x: 533, startPoint y: 88, endPoint x: 525, endPoint y: 138, distance: 50.6
click at [534, 88] on span at bounding box center [534, 93] width 13 height 17
click at [1095, 15] on span "Republish" at bounding box center [1116, 16] width 43 height 11
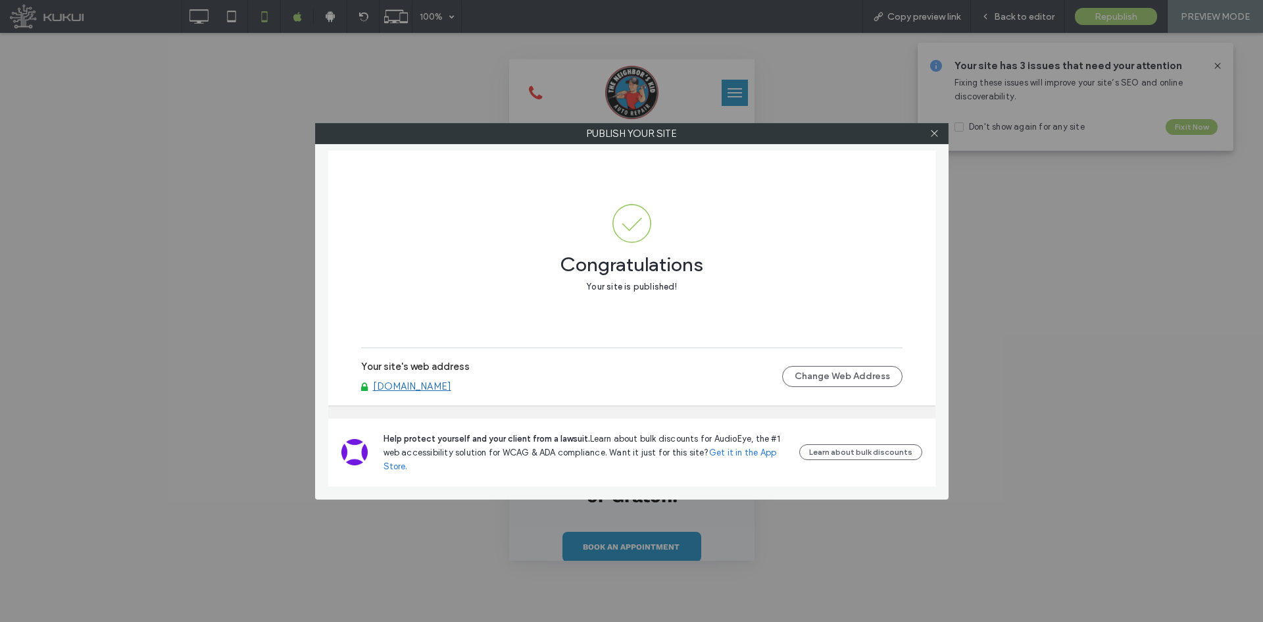
click at [451, 390] on link "www.the-neighbors-kid.com" at bounding box center [412, 386] width 78 height 12
click at [934, 138] on span at bounding box center [935, 134] width 10 height 20
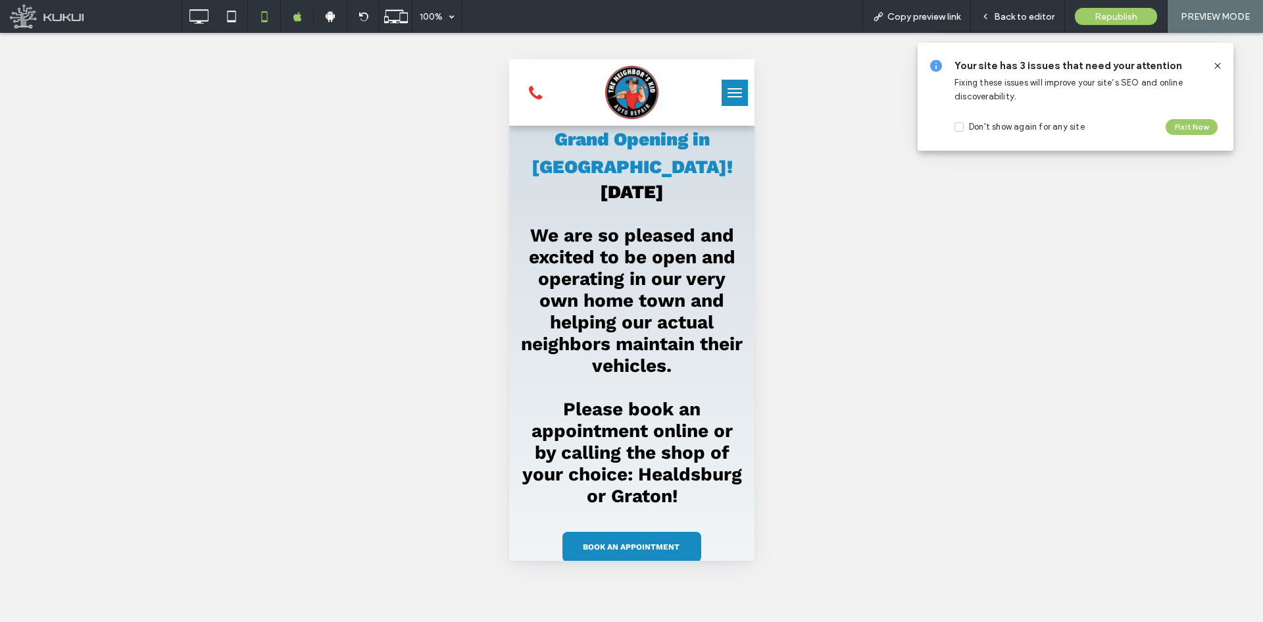
click at [1211, 61] on div at bounding box center [1212, 66] width 21 height 14
click at [538, 94] on span at bounding box center [534, 93] width 13 height 17
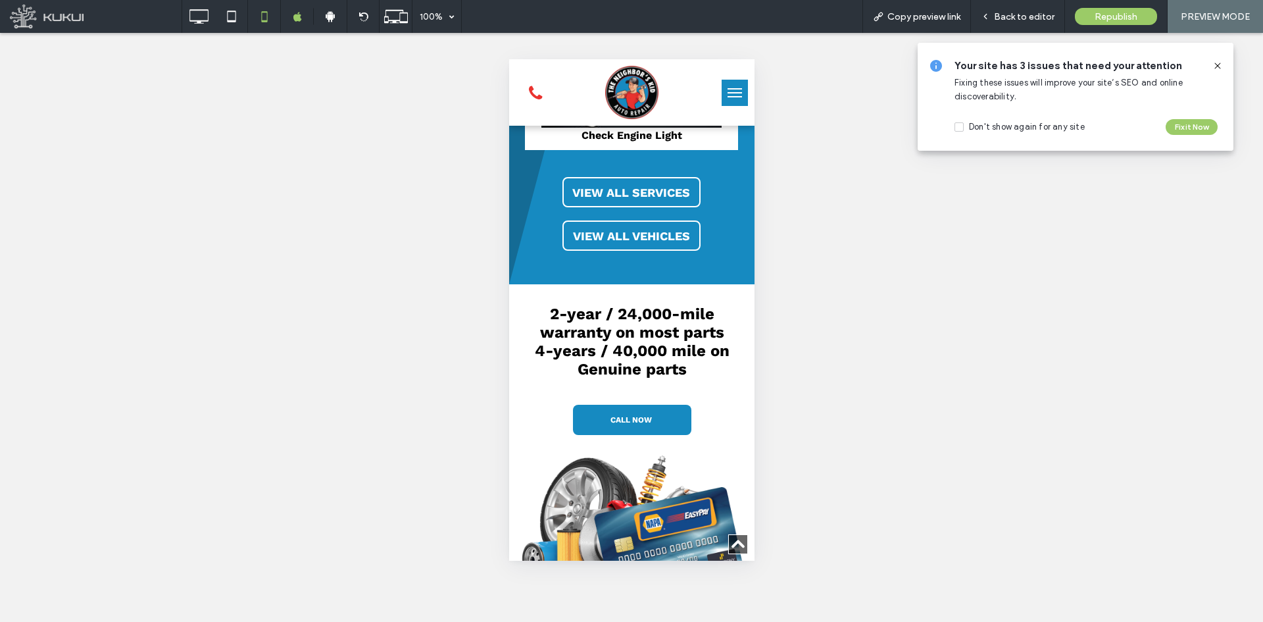
drag, startPoint x: 544, startPoint y: 421, endPoint x: 532, endPoint y: 503, distance: 83.0
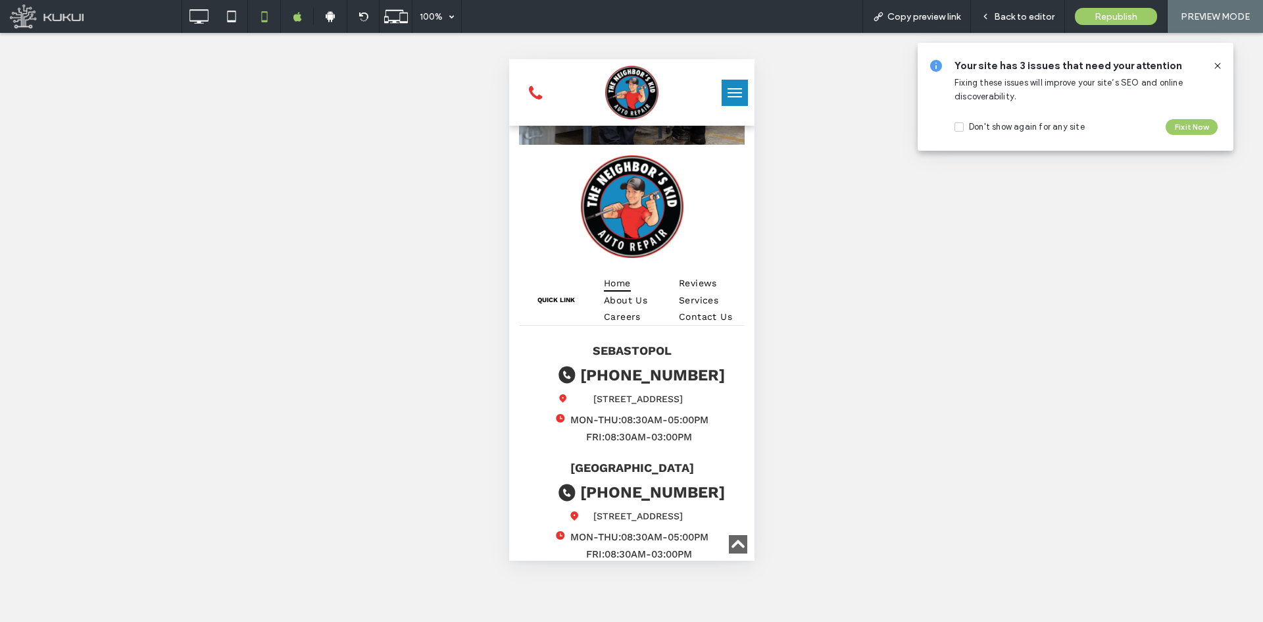
scroll to position [4911, 0]
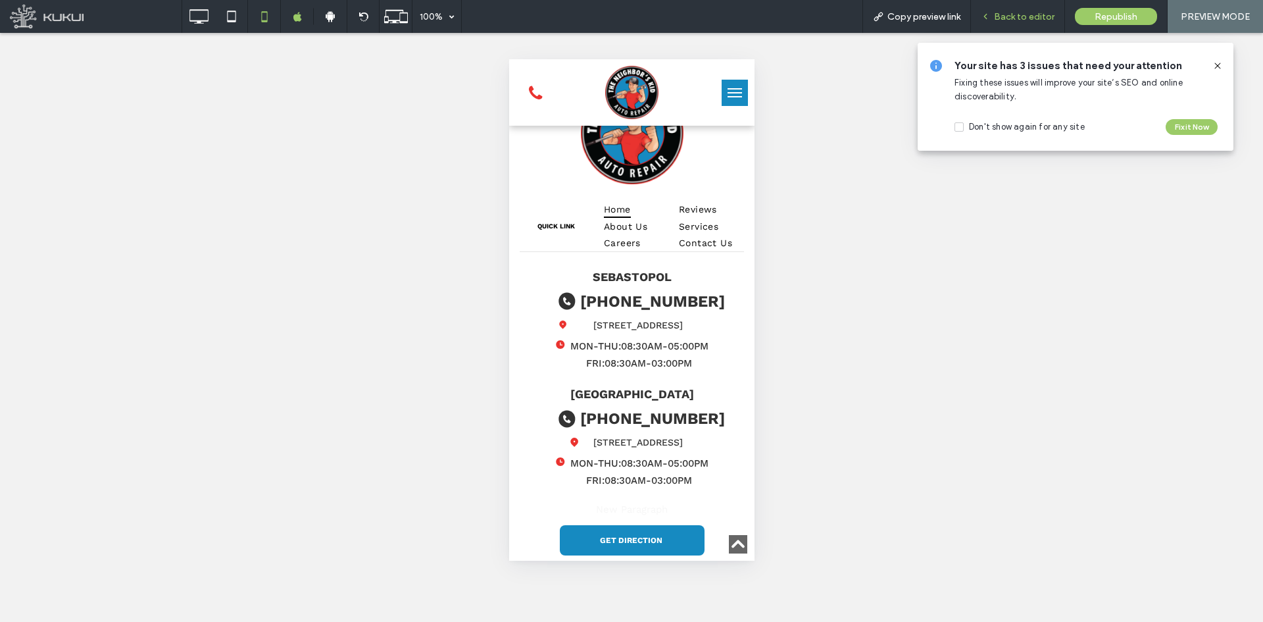
click at [1005, 22] on span "Back to editor" at bounding box center [1024, 16] width 61 height 11
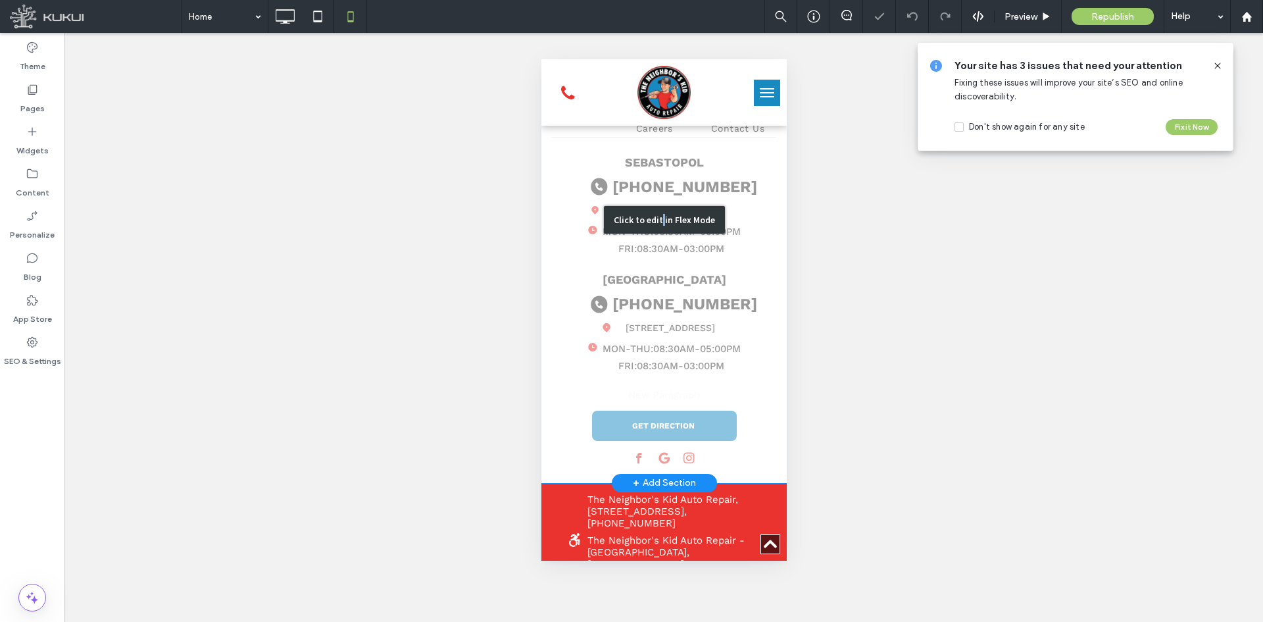
click at [657, 320] on div "Click to edit in Flex Mode" at bounding box center [663, 220] width 245 height 526
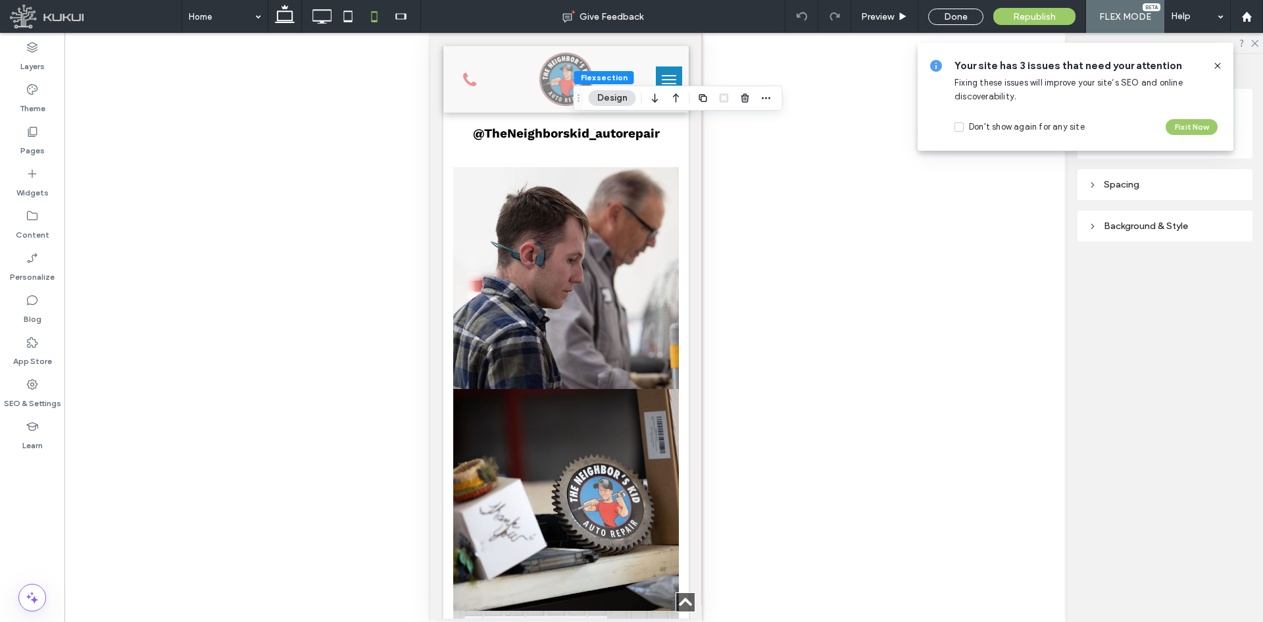
scroll to position [4944, 0]
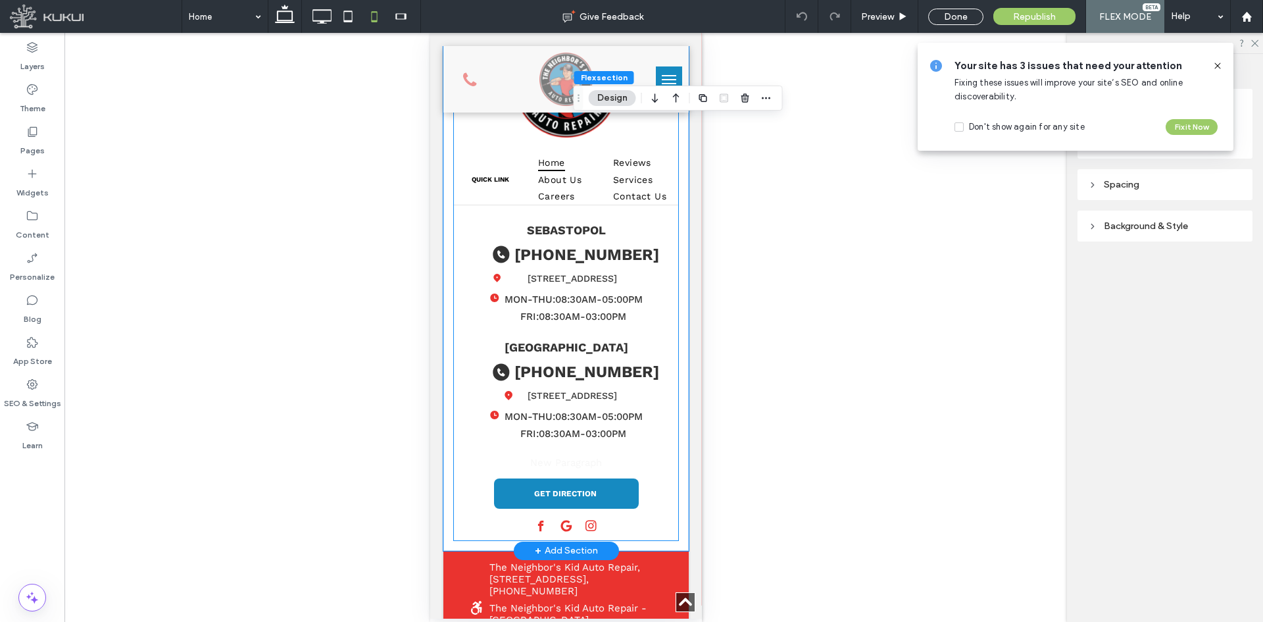
click at [577, 455] on p "New Paragraph" at bounding box center [566, 462] width 145 height 15
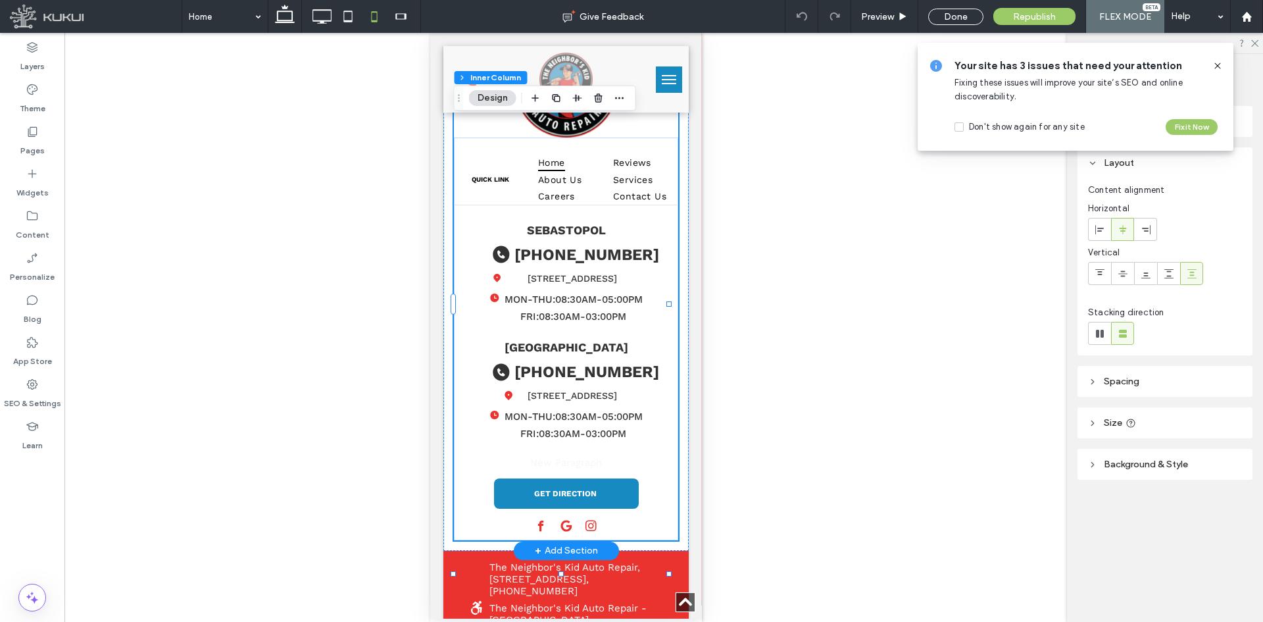
click at [577, 455] on p "New Paragraph" at bounding box center [566, 462] width 145 height 15
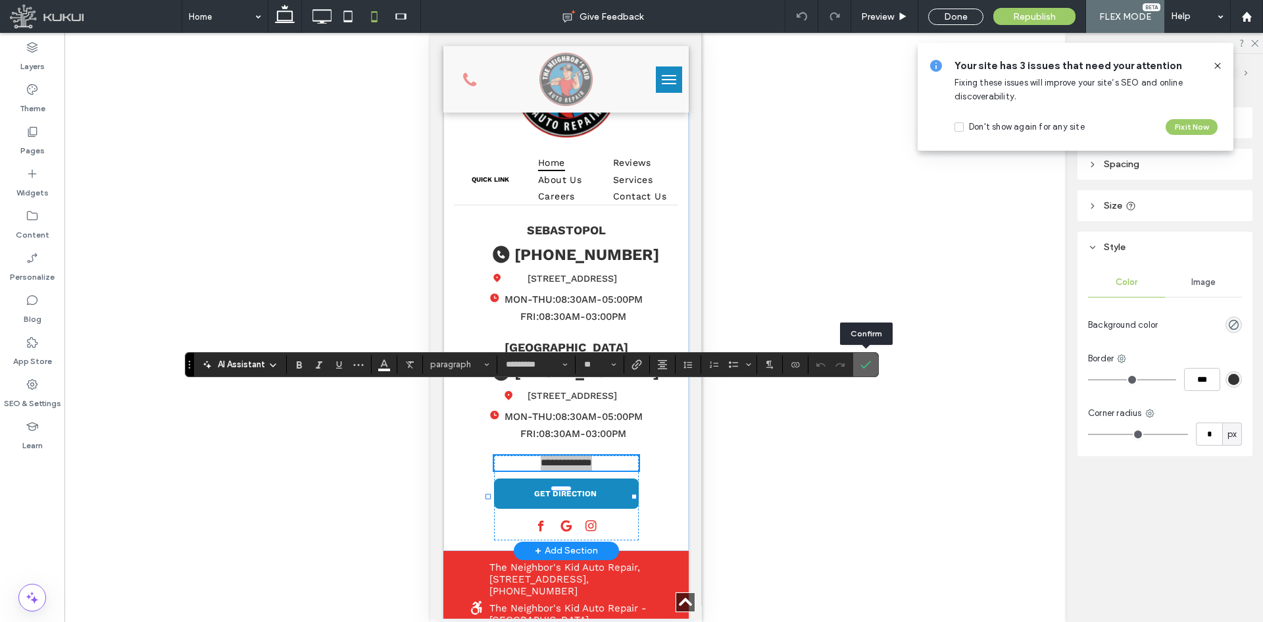
click at [871, 361] on icon "Confirm" at bounding box center [866, 364] width 11 height 11
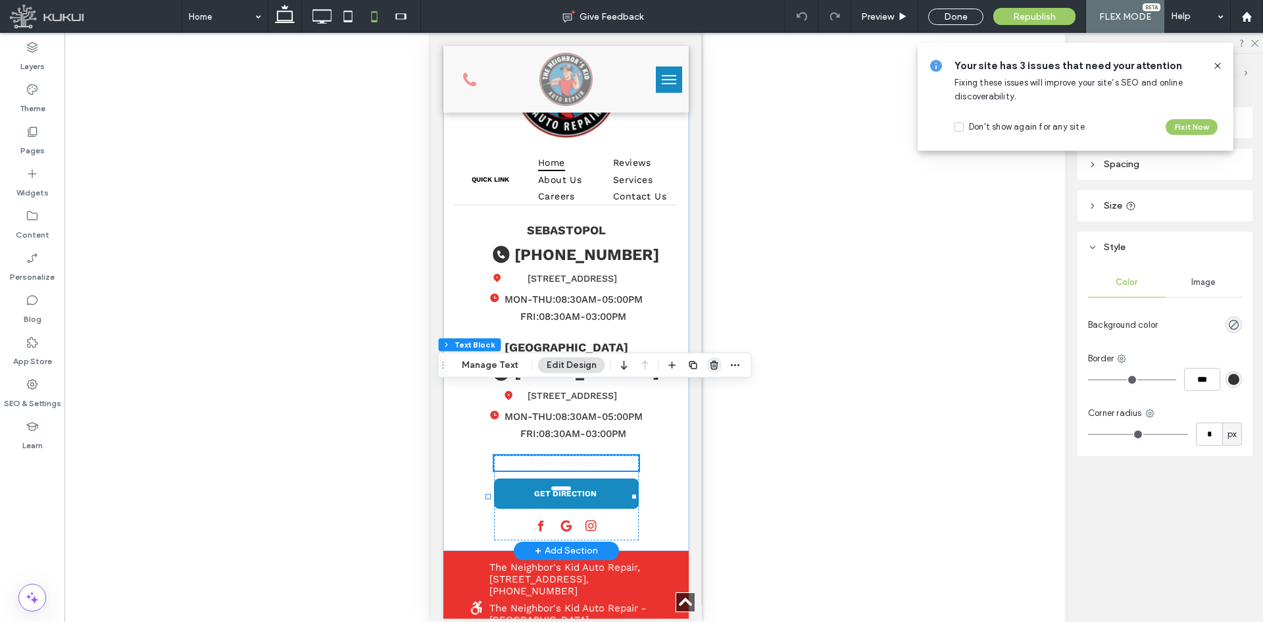
drag, startPoint x: 713, startPoint y: 364, endPoint x: 269, endPoint y: 333, distance: 445.2
click at [713, 364] on icon "button" at bounding box center [714, 365] width 11 height 11
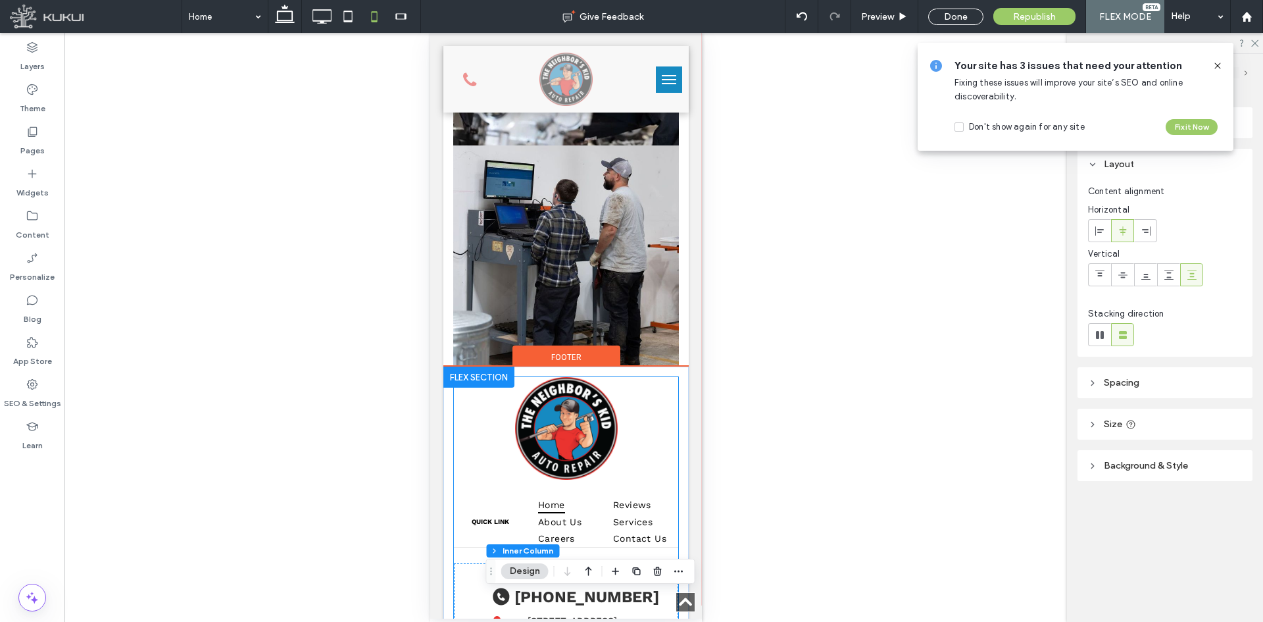
scroll to position [4601, 0]
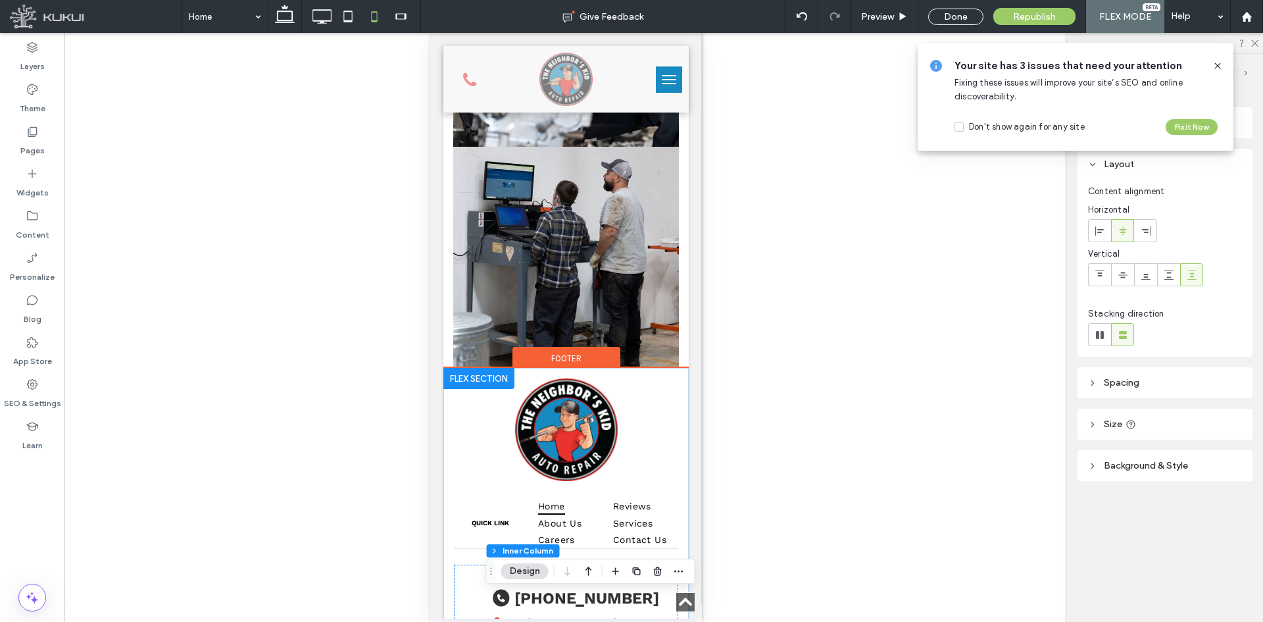
click at [583, 347] on div "Footer" at bounding box center [566, 357] width 108 height 20
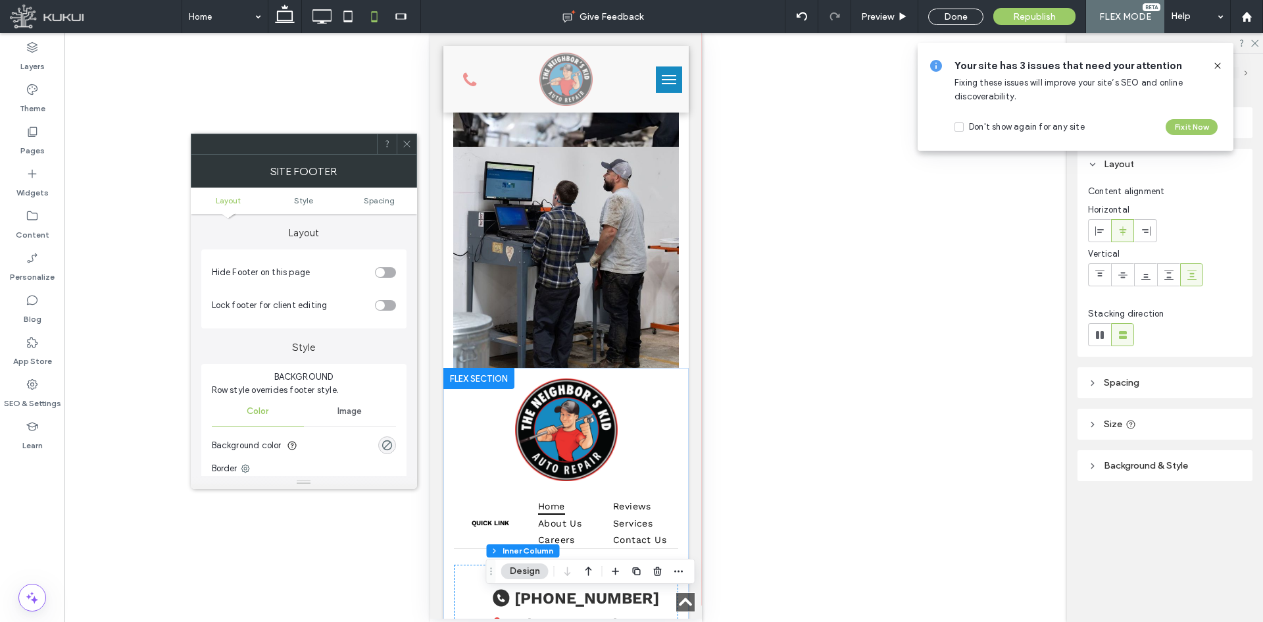
drag, startPoint x: 153, startPoint y: 219, endPoint x: 403, endPoint y: 136, distance: 263.0
click at [403, 134] on span at bounding box center [407, 144] width 10 height 20
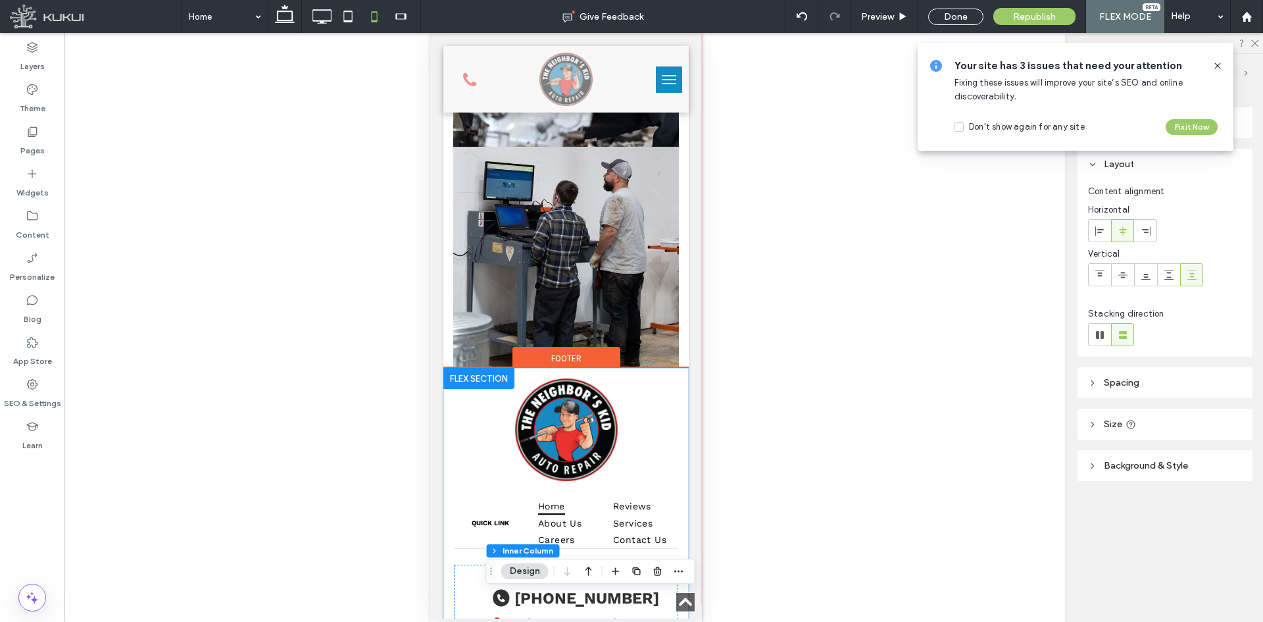
click at [551, 353] on span "Footer" at bounding box center [566, 358] width 30 height 11
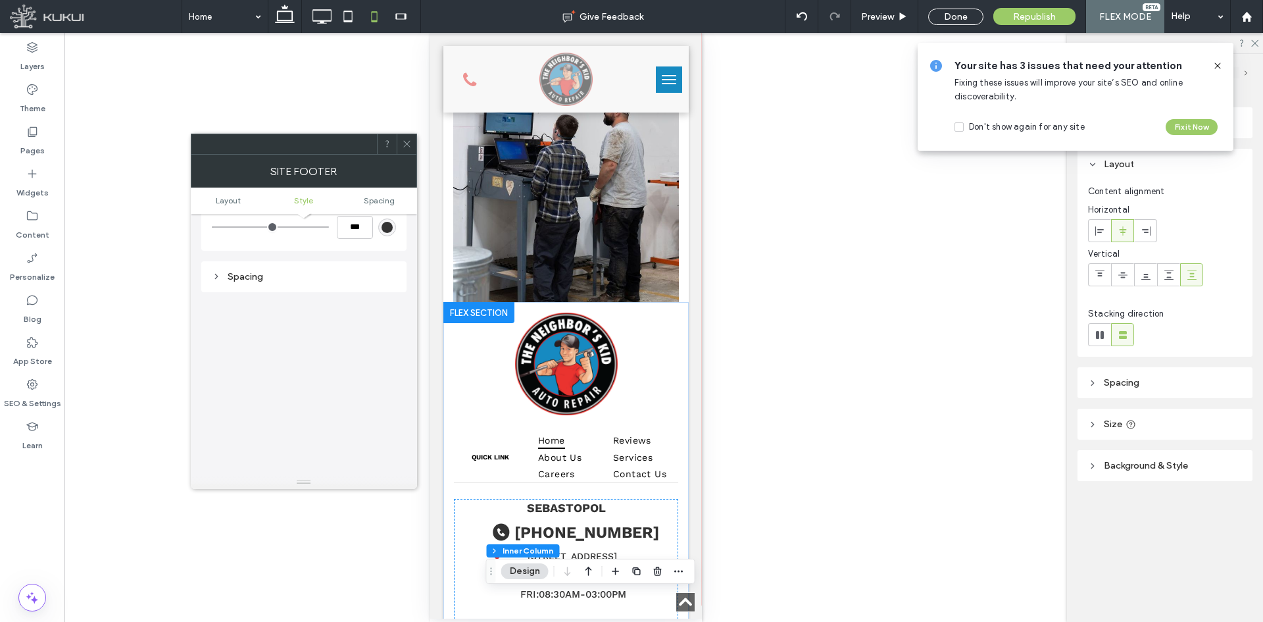
scroll to position [263, 0]
click at [324, 270] on div "Spacing" at bounding box center [304, 275] width 184 height 11
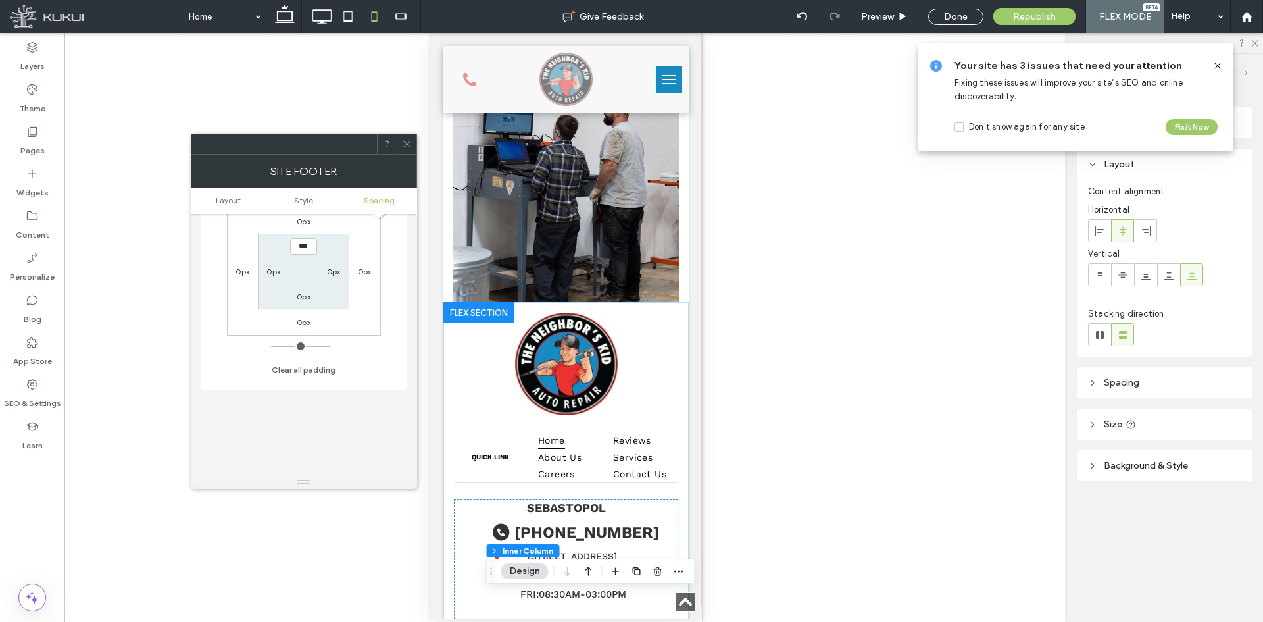
scroll to position [529, 0]
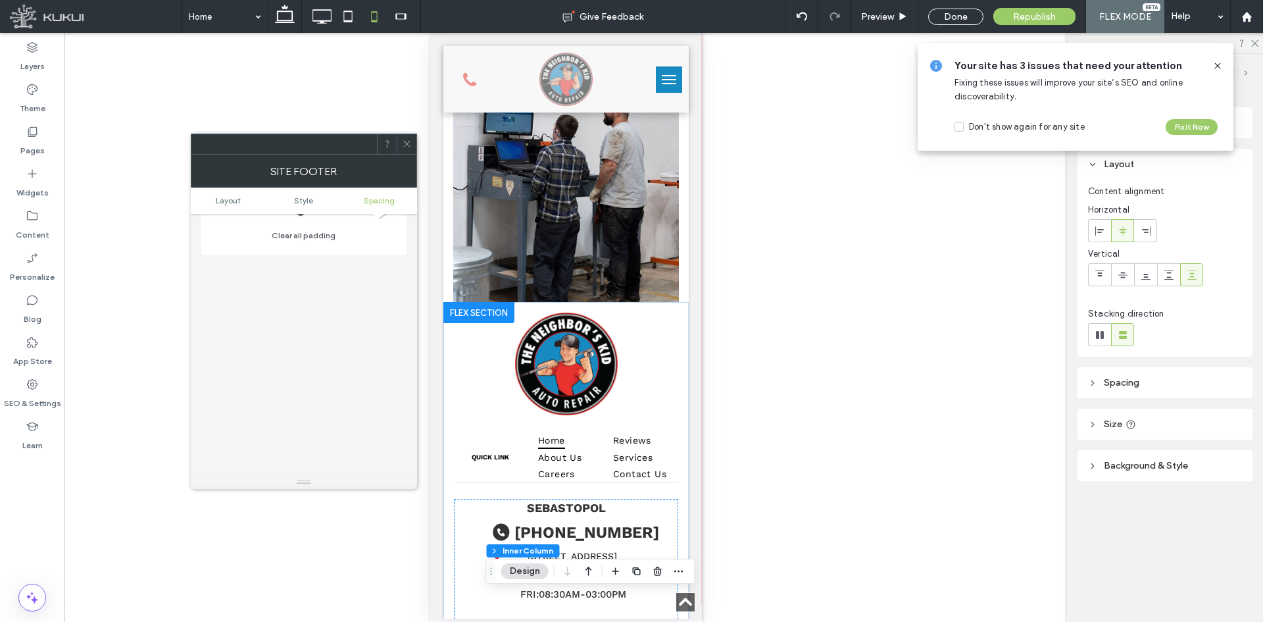
click at [413, 147] on div at bounding box center [407, 144] width 20 height 20
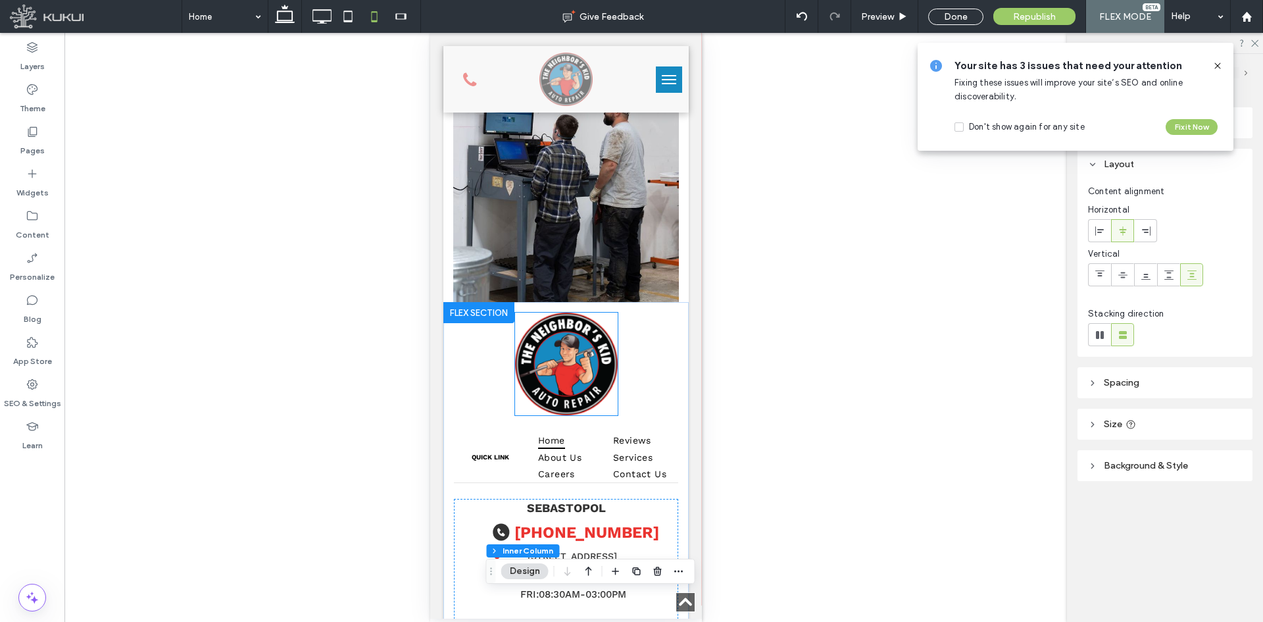
scroll to position [4930, 0]
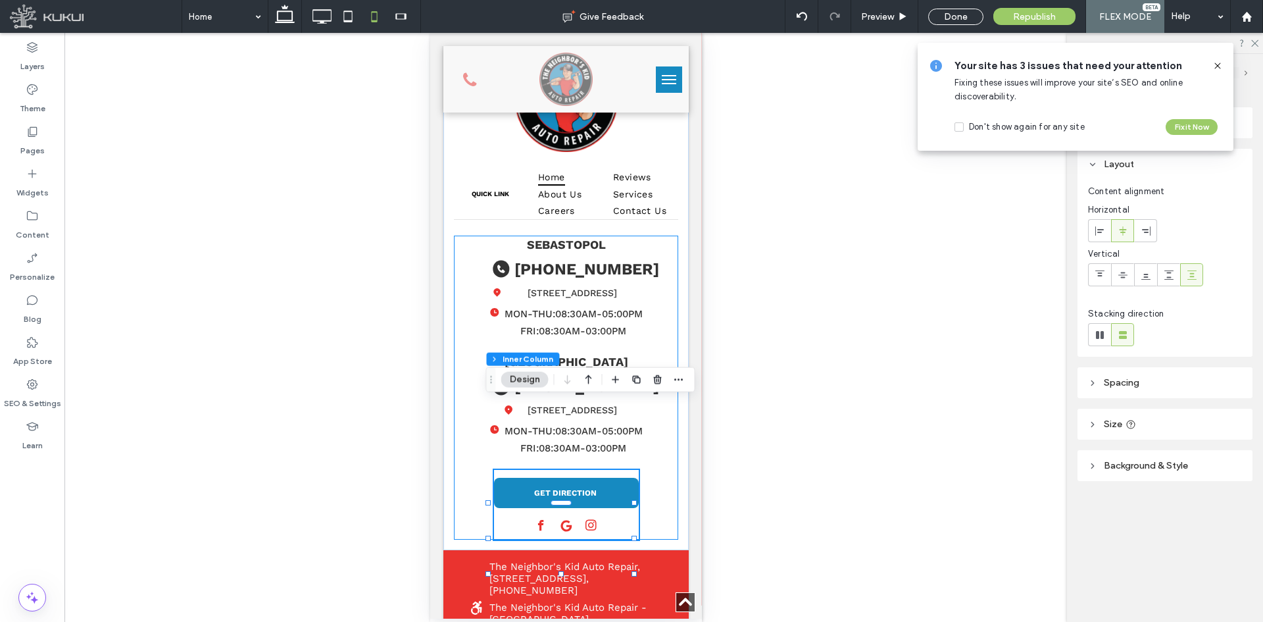
click at [478, 424] on div "Sebastopol phone icon | The Neighbor's Kid Auto Repair (707) 861-9583 location …" at bounding box center [565, 388] width 224 height 304
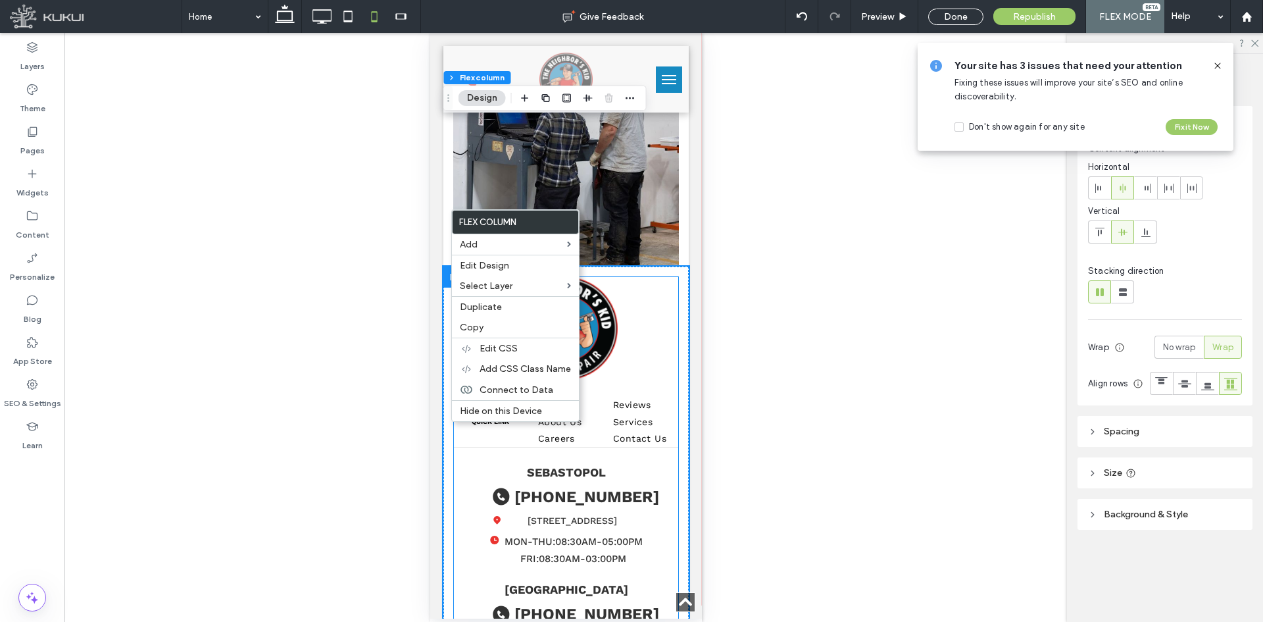
scroll to position [4667, 0]
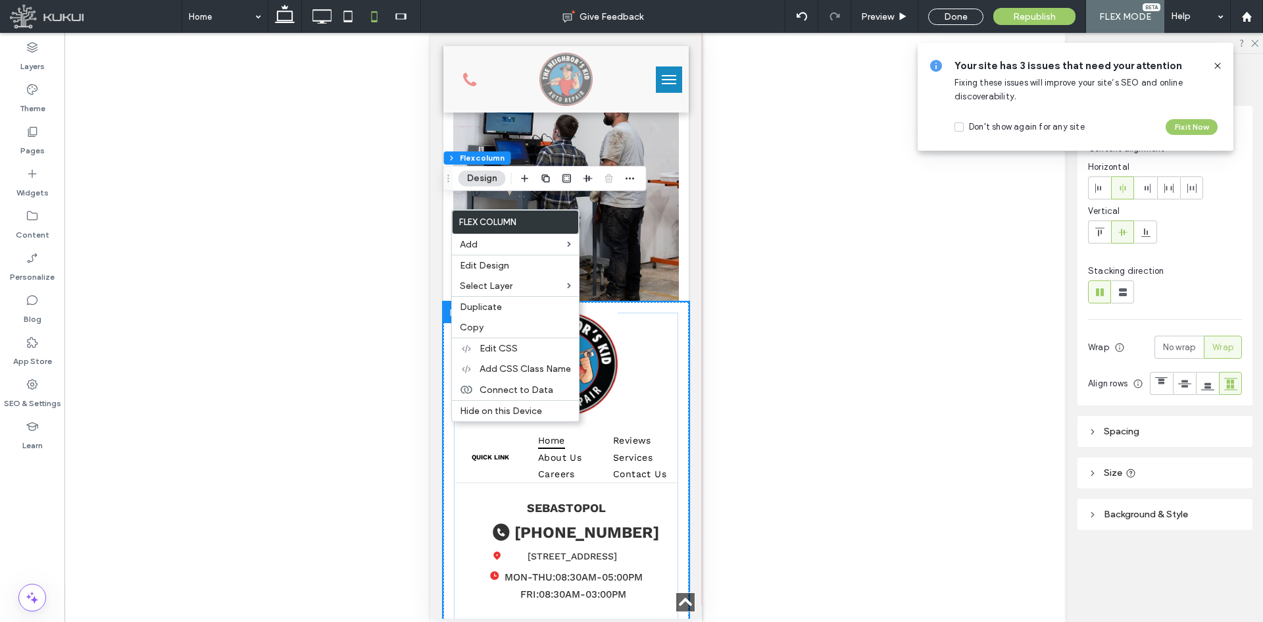
click at [677, 302] on div "Quick link Home About Us Careers Reviews Services Contact Us Sebastopol phone i…" at bounding box center [565, 557] width 245 height 511
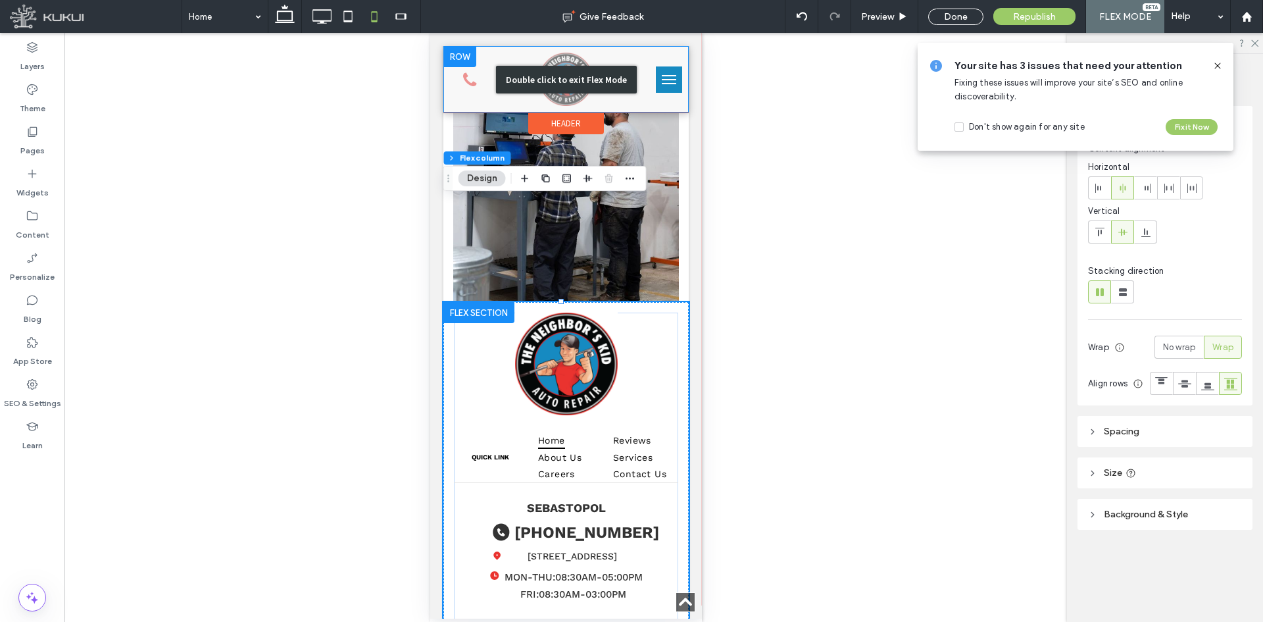
click at [482, 89] on div "Double click to exit Flex Mode" at bounding box center [565, 79] width 245 height 66
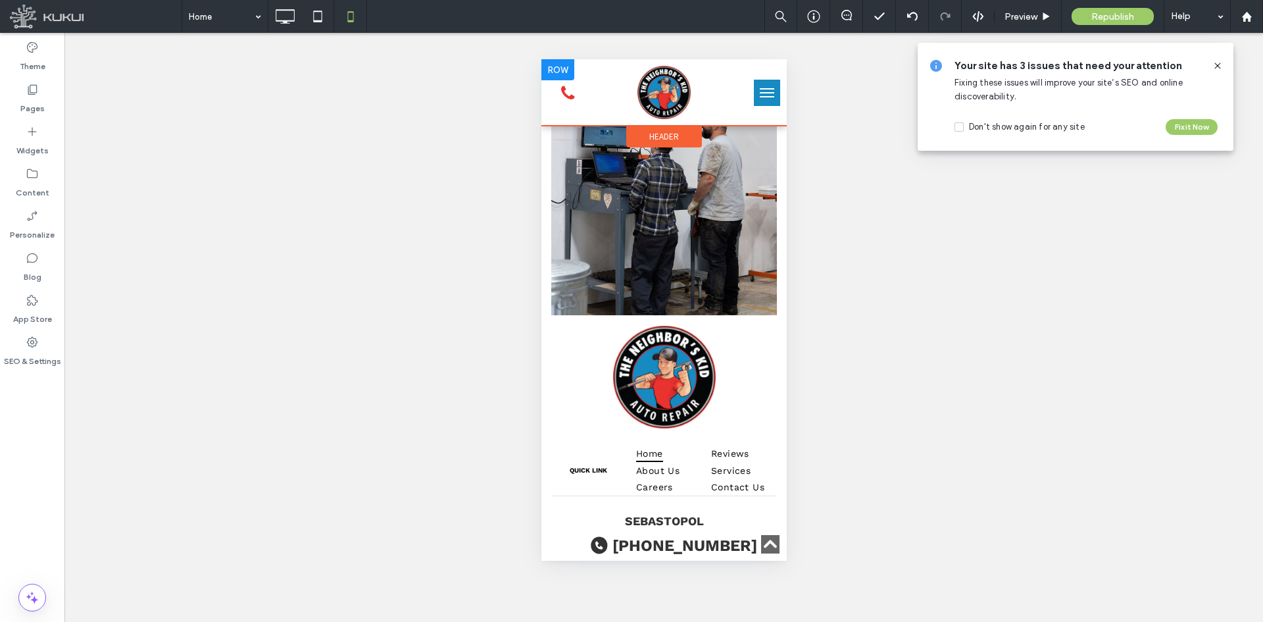
scroll to position [4634, 0]
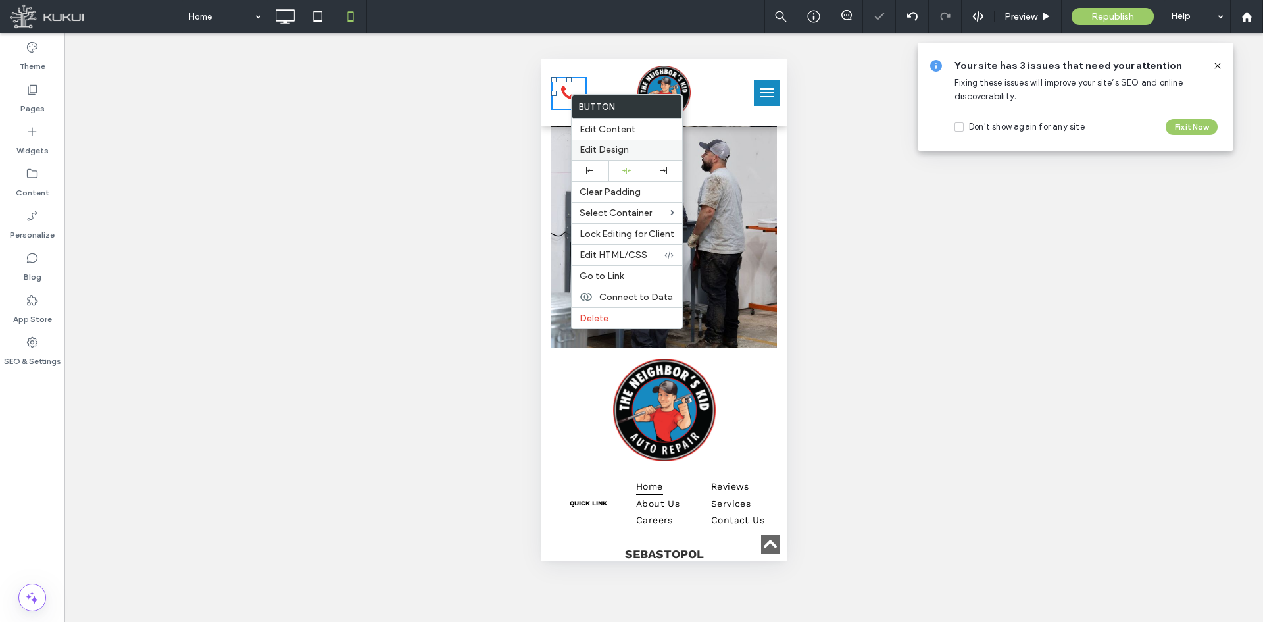
drag, startPoint x: 590, startPoint y: 153, endPoint x: 3, endPoint y: 95, distance: 589.8
click at [590, 153] on span "Edit Design" at bounding box center [604, 149] width 49 height 11
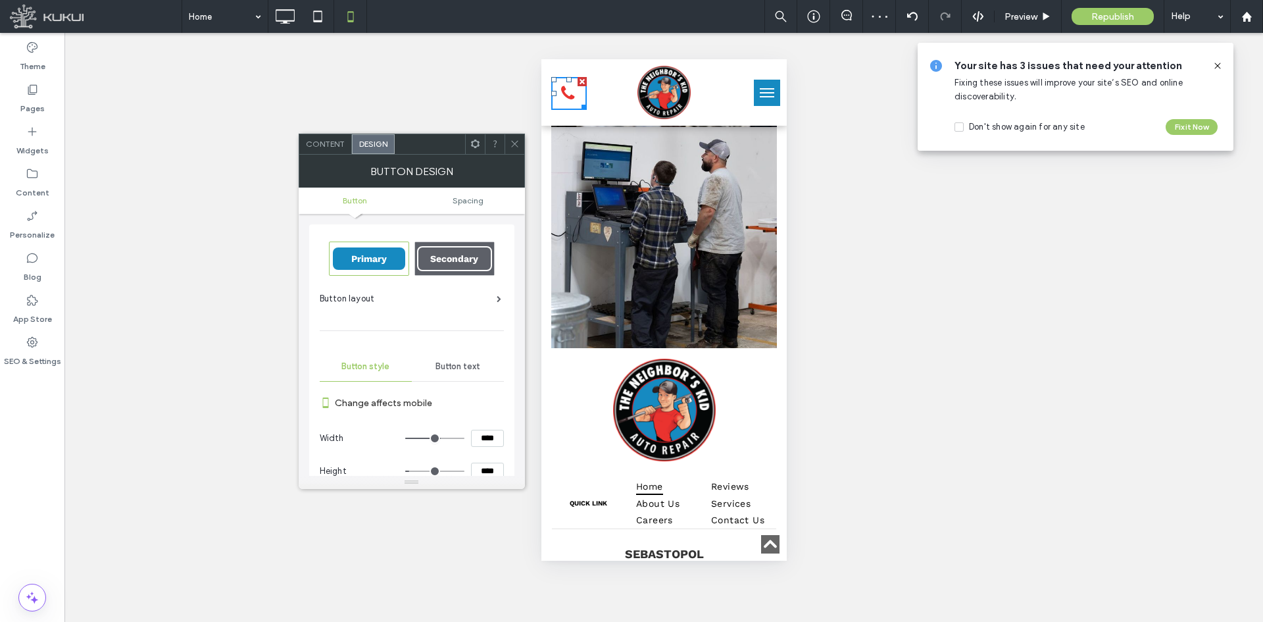
click at [320, 147] on span "Content" at bounding box center [325, 144] width 39 height 10
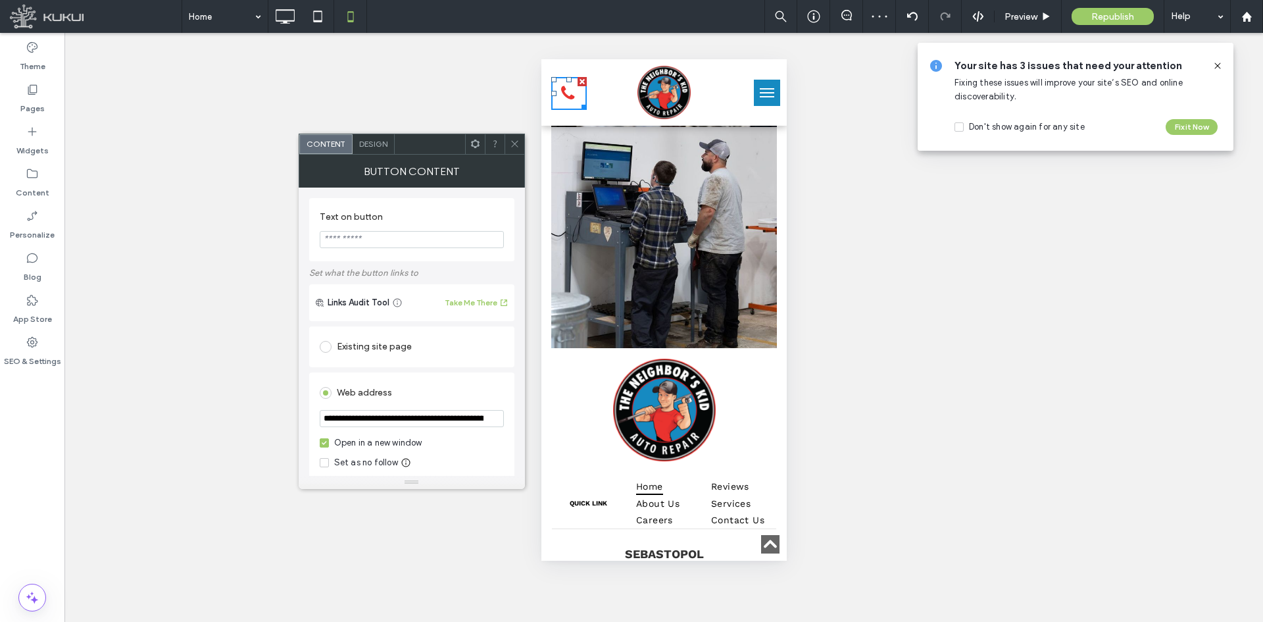
click at [378, 345] on div "Existing site page" at bounding box center [412, 346] width 184 height 21
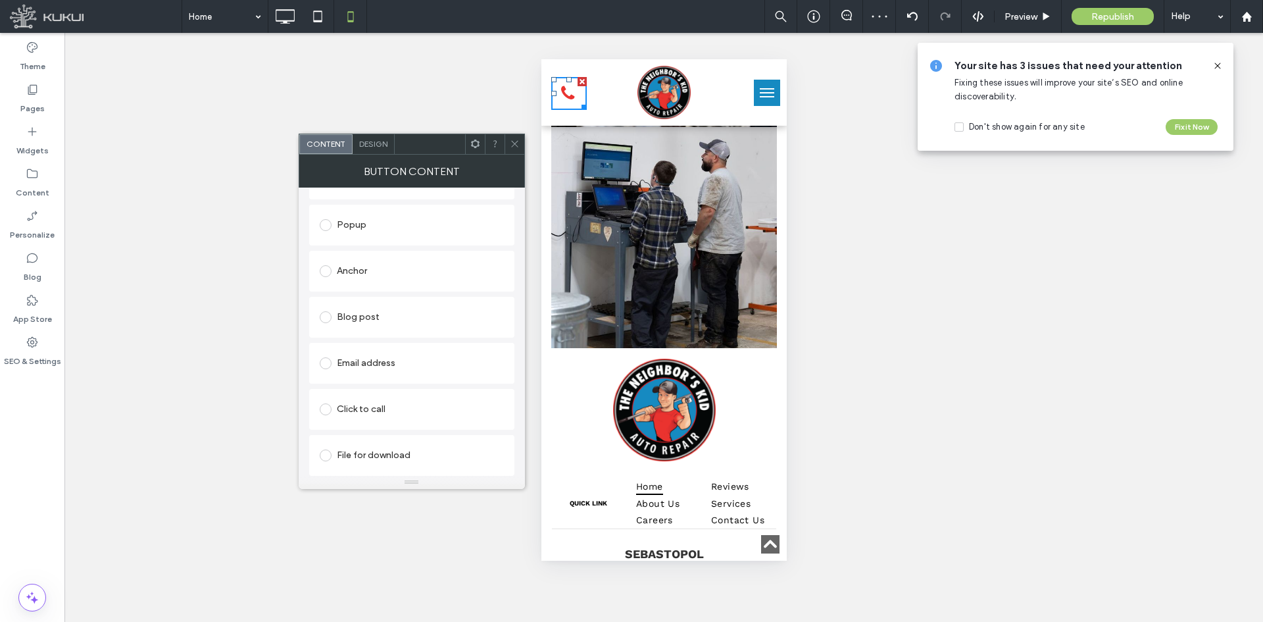
click at [403, 236] on div "Popup" at bounding box center [412, 225] width 184 height 28
drag, startPoint x: 459, startPoint y: 256, endPoint x: 449, endPoint y: 265, distance: 13.1
click at [517, 141] on icon at bounding box center [515, 144] width 10 height 10
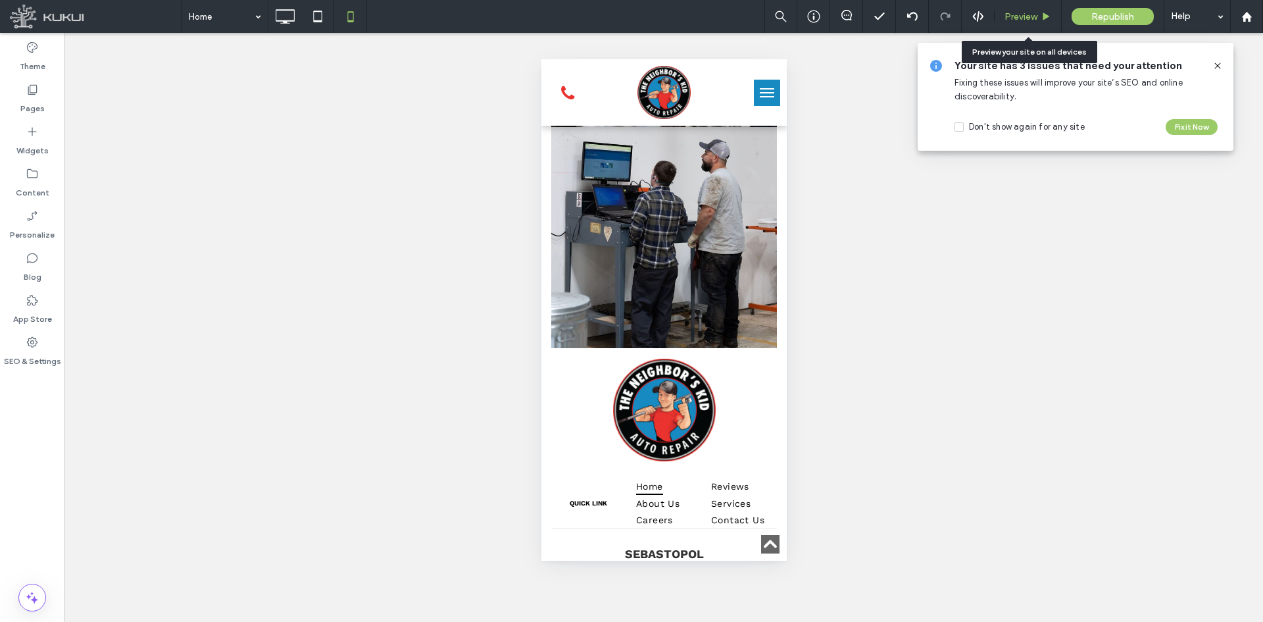
click at [1033, 17] on span "Preview" at bounding box center [1021, 16] width 33 height 11
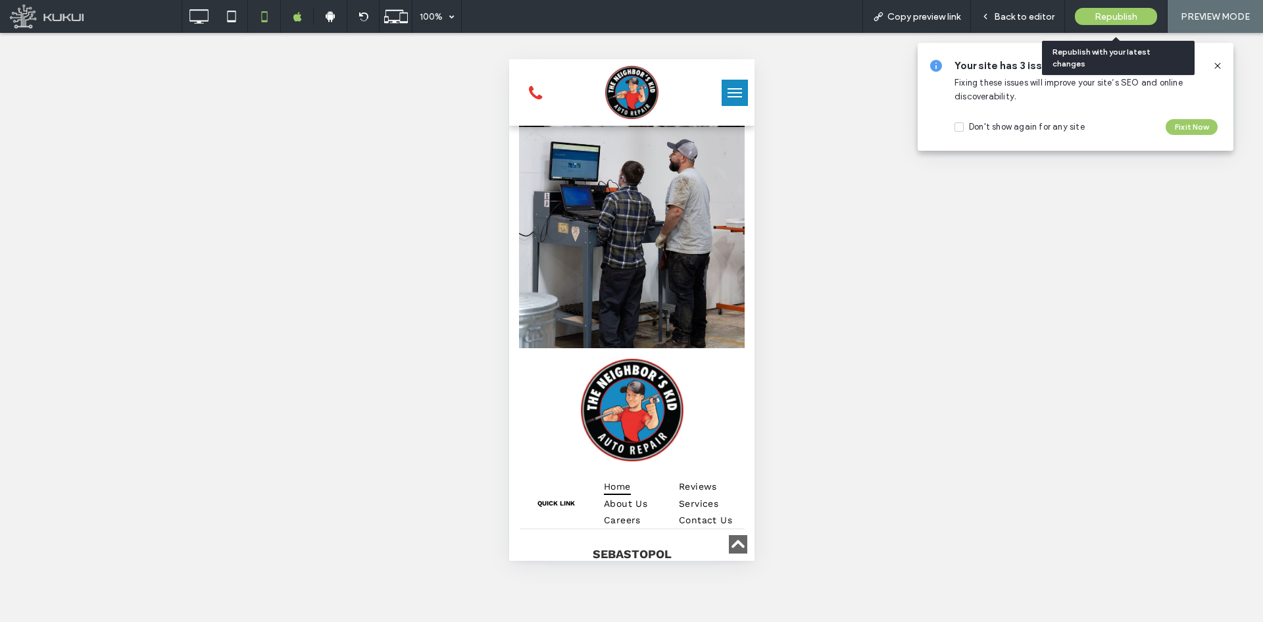
click at [1099, 18] on span "Republish" at bounding box center [1116, 16] width 43 height 11
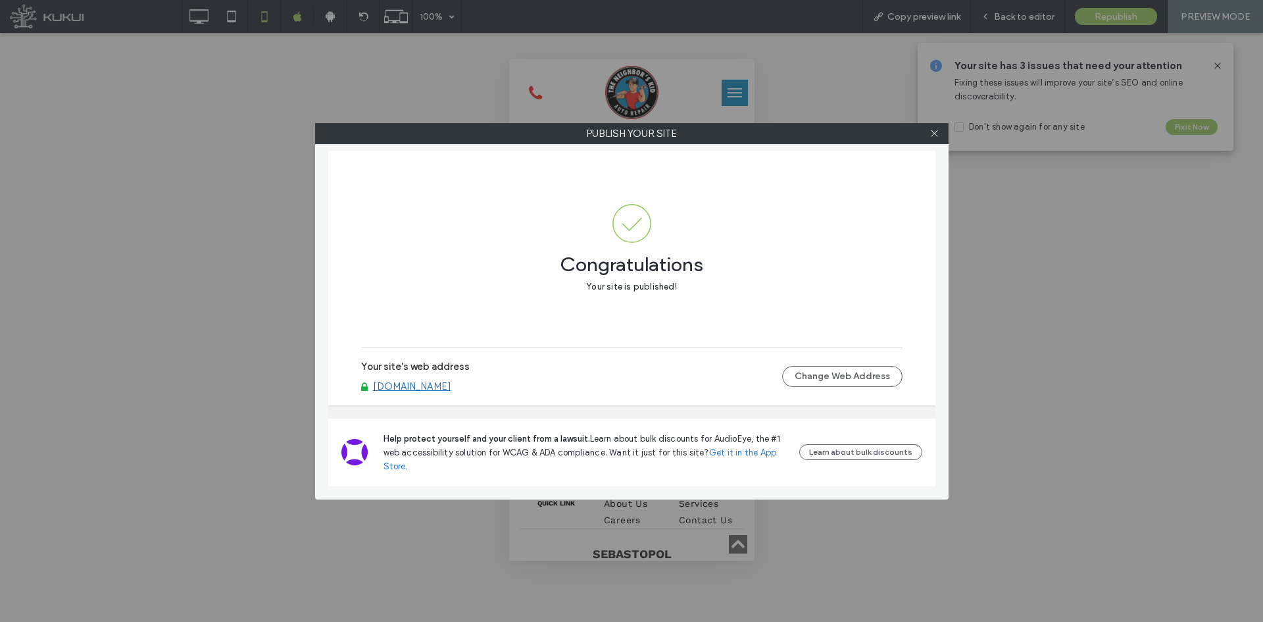
click at [442, 384] on link "www.the-neighbors-kid.com" at bounding box center [412, 386] width 78 height 12
click at [927, 132] on div at bounding box center [935, 134] width 20 height 20
click at [938, 131] on icon at bounding box center [935, 133] width 10 height 10
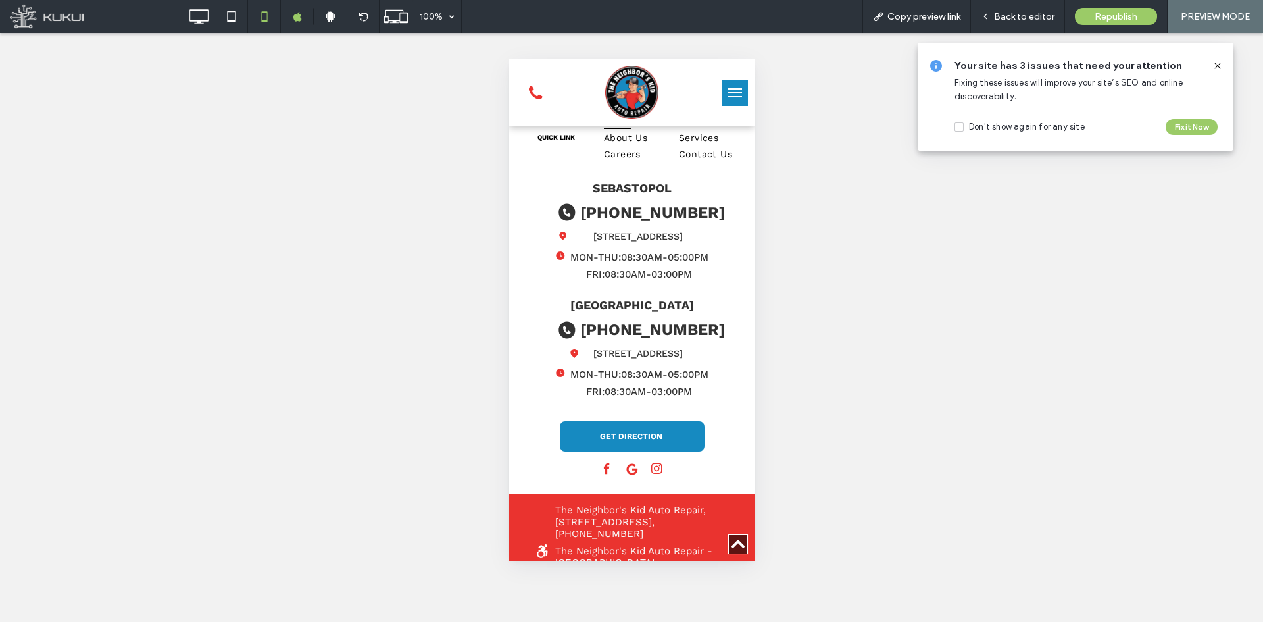
scroll to position [5001, 0]
click at [721, 104] on button "menu" at bounding box center [734, 93] width 26 height 26
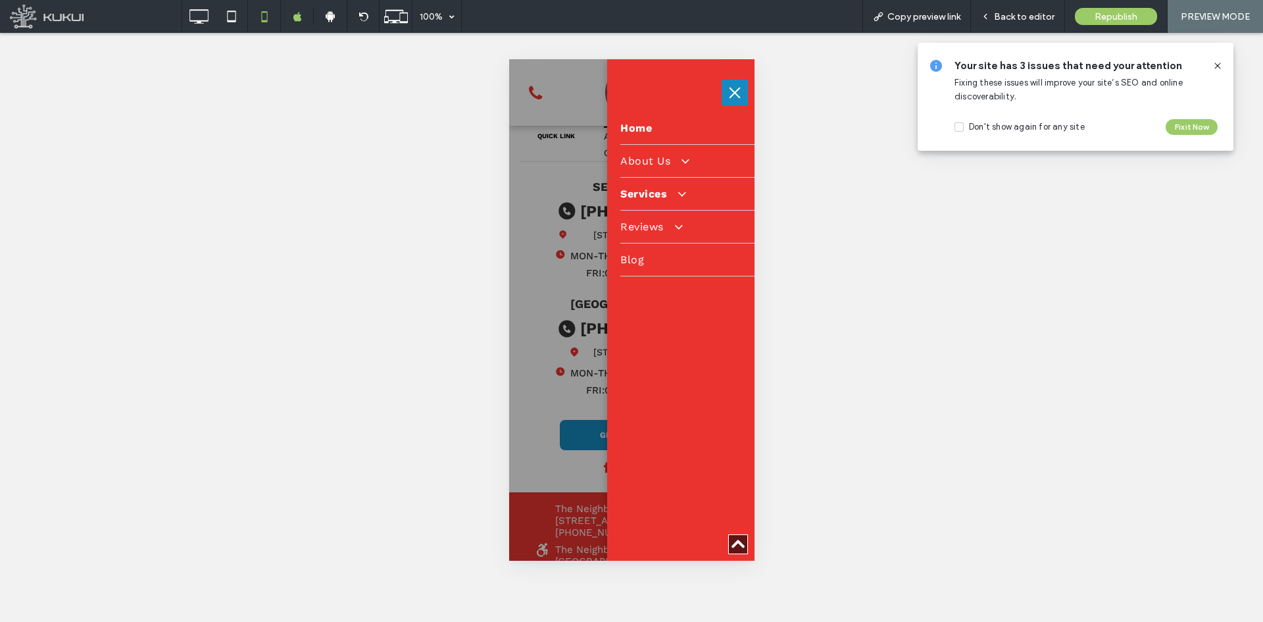
click at [678, 191] on span at bounding box center [675, 194] width 22 height 14
click at [678, 194] on span at bounding box center [675, 194] width 22 height 14
click at [725, 92] on button "menu" at bounding box center [734, 93] width 26 height 26
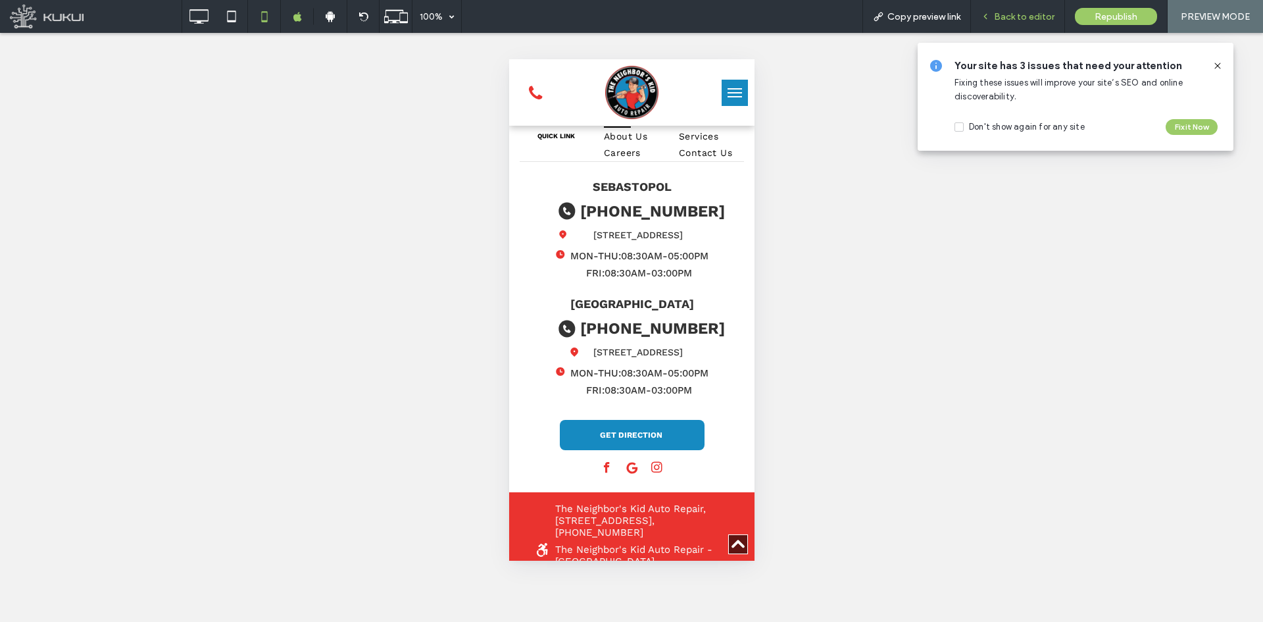
click at [991, 22] on div "Back to editor" at bounding box center [1018, 16] width 94 height 33
click at [998, 16] on span "Back to editor" at bounding box center [1024, 16] width 61 height 11
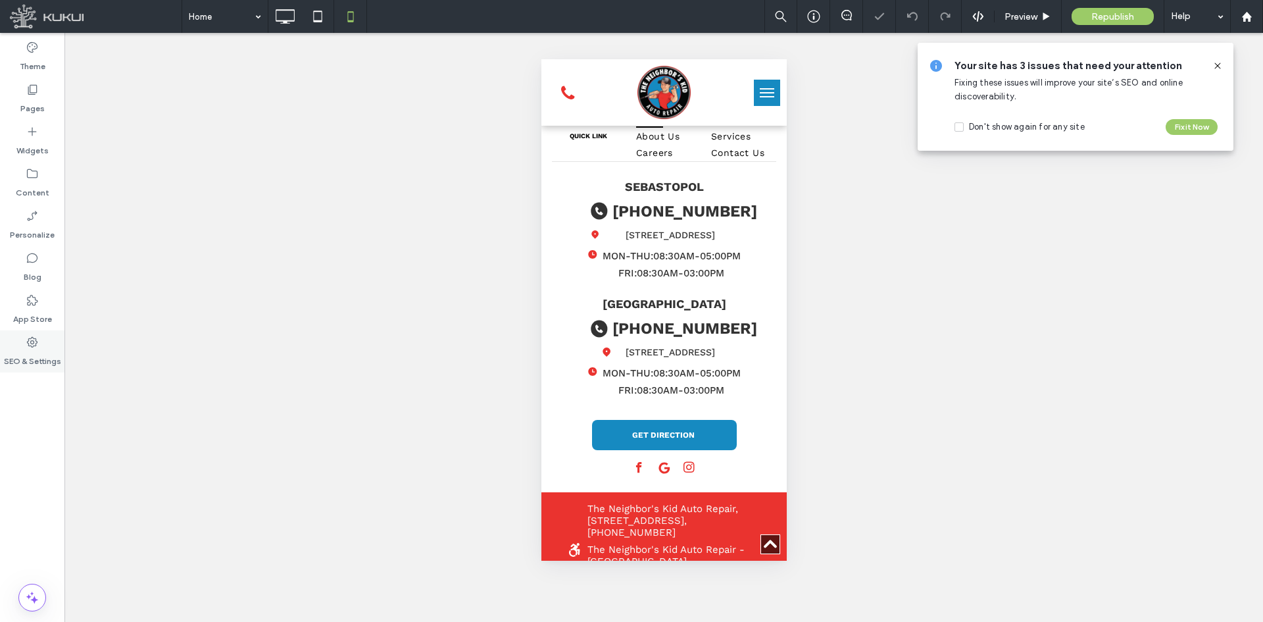
click at [50, 347] on div "SEO & Settings" at bounding box center [32, 351] width 64 height 42
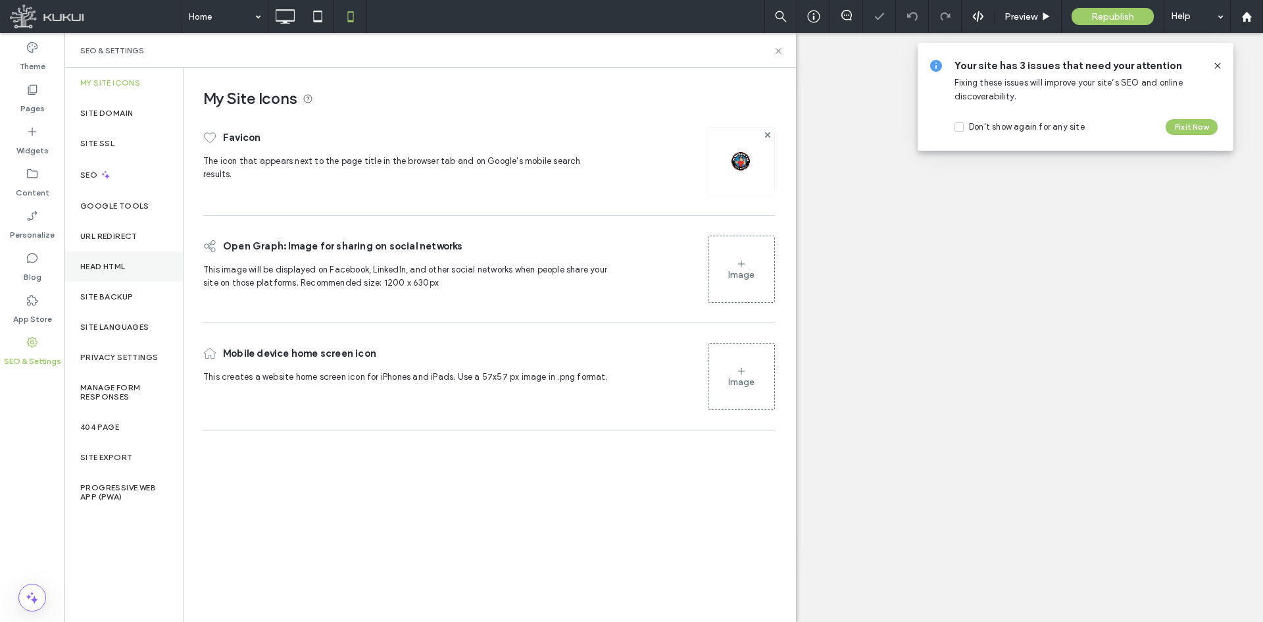
click at [106, 254] on div "Head HTML" at bounding box center [123, 266] width 118 height 30
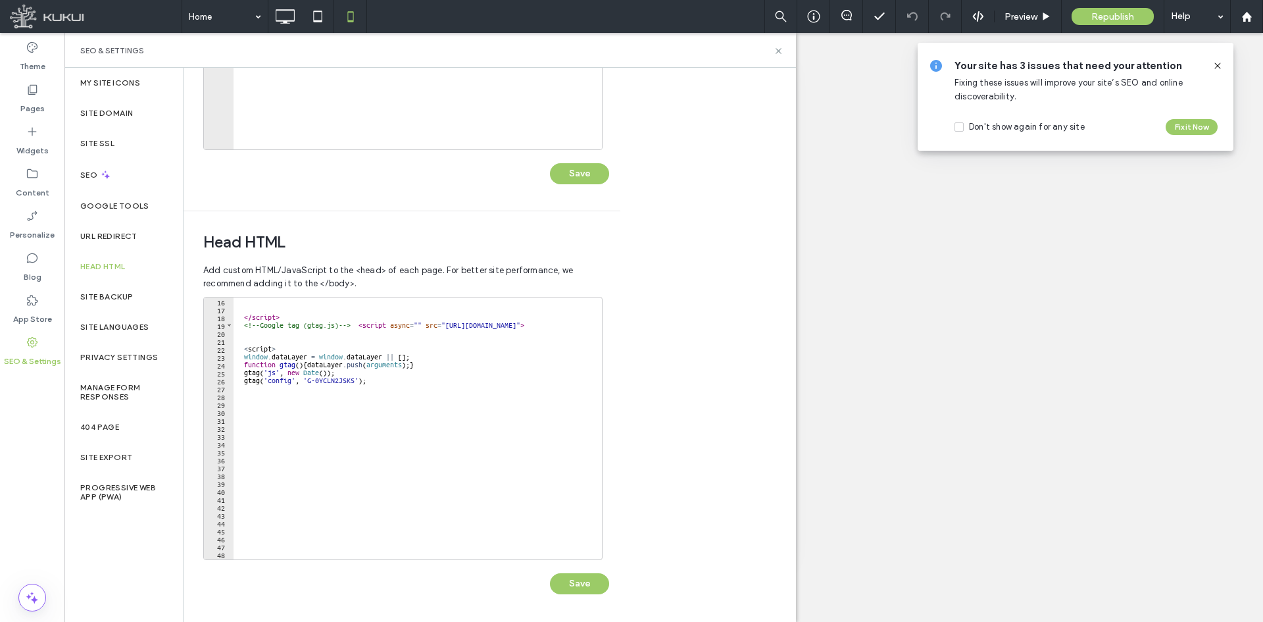
scroll to position [158, 0]
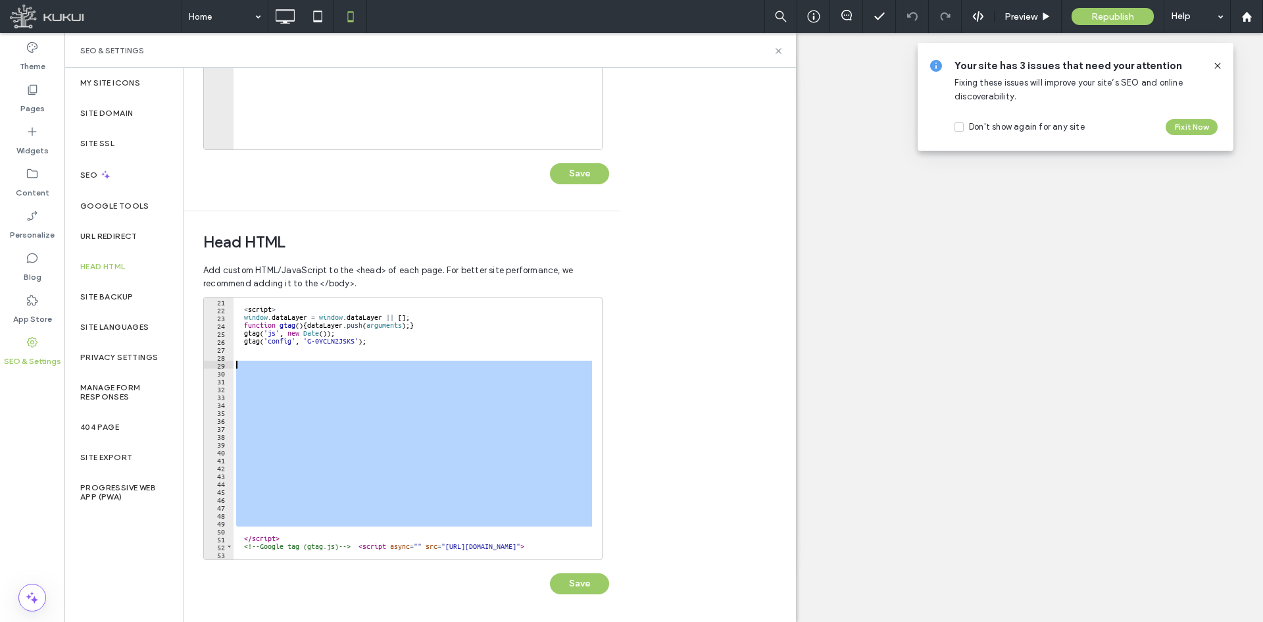
drag, startPoint x: 254, startPoint y: 528, endPoint x: 230, endPoint y: 363, distance: 166.8
click at [230, 363] on div "21 22 23 24 25 26 27 28 29 30 31 32 33 34 35 36 37 38 39 40 41 42 43 44 45 46 4…" at bounding box center [402, 428] width 399 height 263
click at [557, 375] on div "< script > window . dataLayer = window . dataLayer || [ ] ; function gtag ( ) {…" at bounding box center [413, 428] width 359 height 262
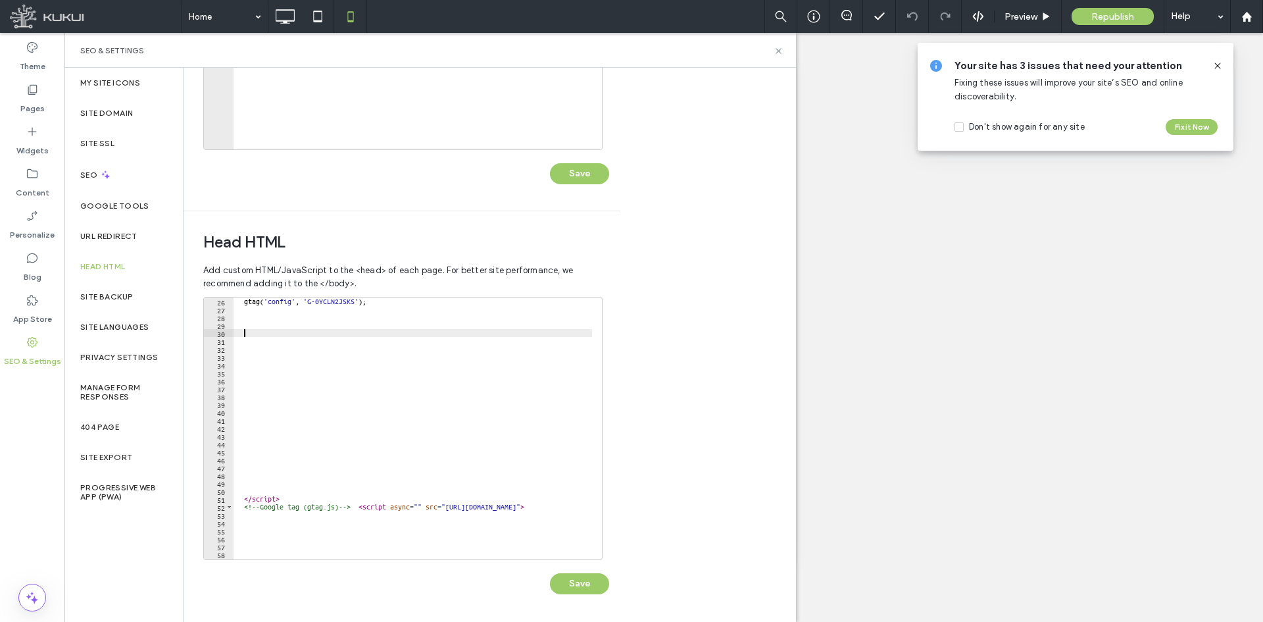
scroll to position [316, 0]
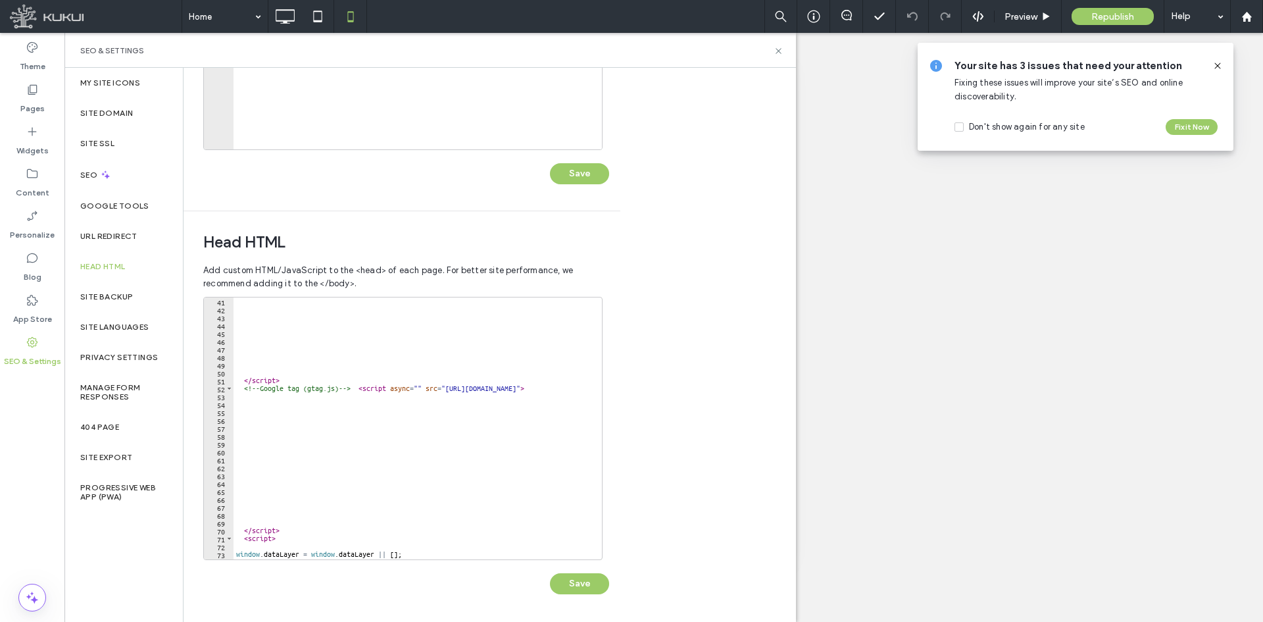
click at [398, 390] on div "</ script > <!-- Google tag (gtag.js) --> < script async = "" src = "https://ww…" at bounding box center [459, 431] width 451 height 268
click at [248, 529] on div "</ script > <!-- Google tag (gtag.js) --> < script async = "" src = "https://ww…" at bounding box center [459, 431] width 451 height 268
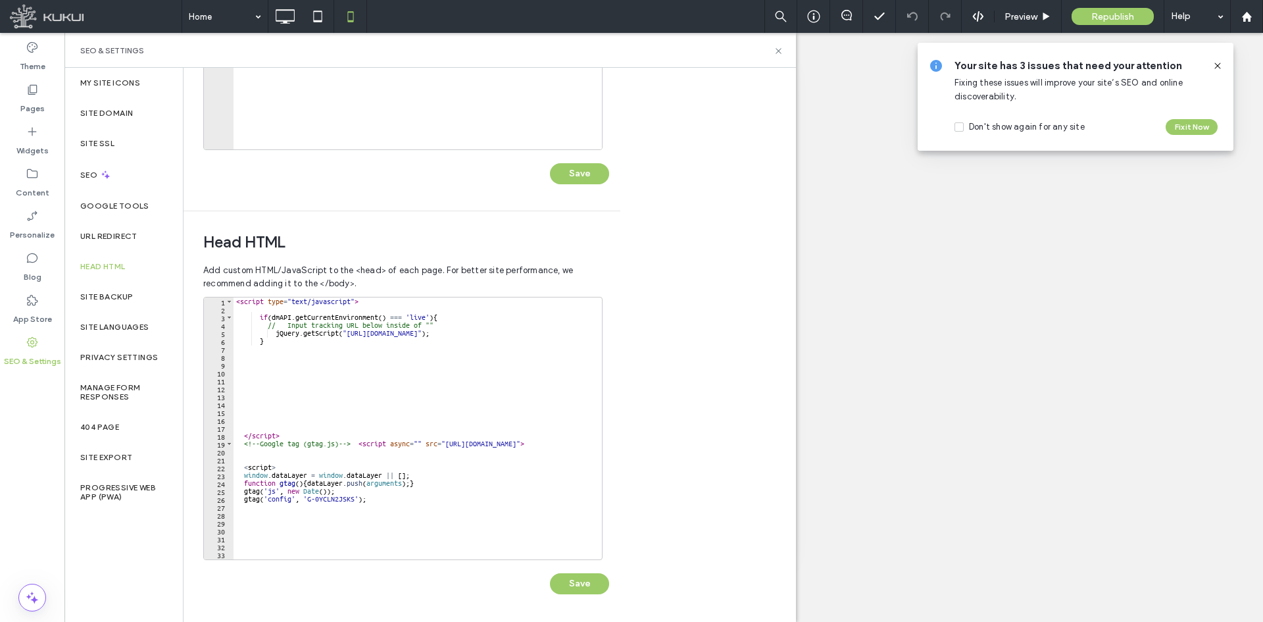
click at [324, 444] on div "< script type = "text/javascript" > if ( dmAPI . getCurrentEnvironment ( ) === …" at bounding box center [459, 431] width 451 height 268
type textarea "**********"
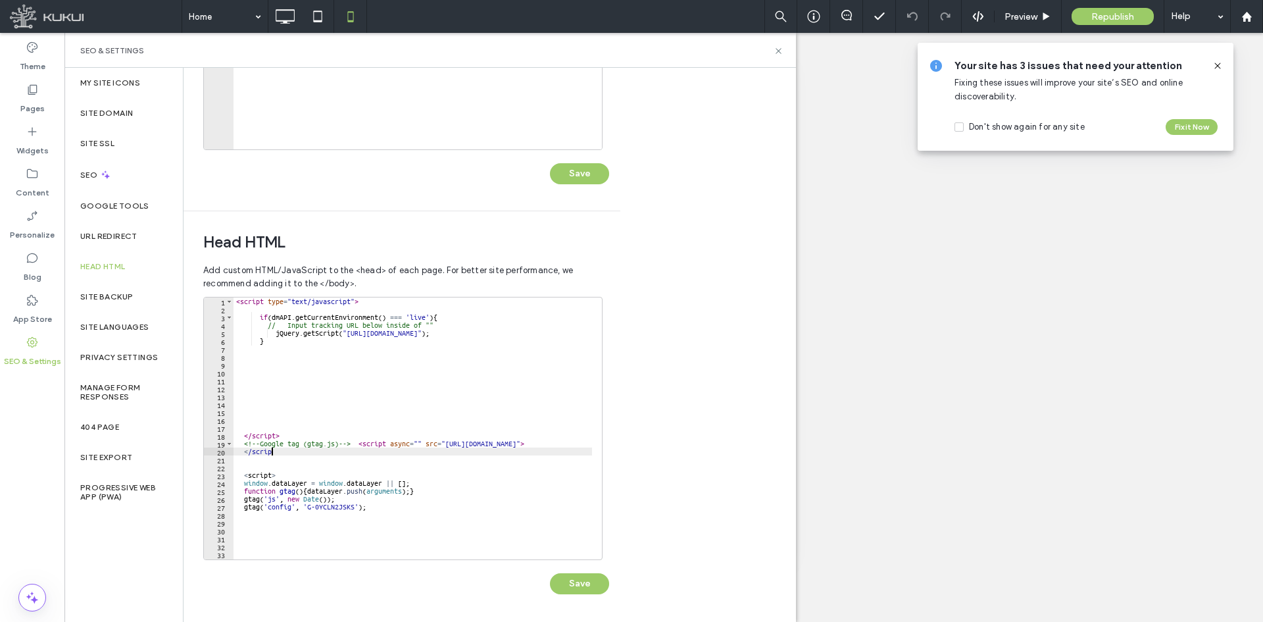
scroll to position [0, 3]
type textarea "*********"
drag, startPoint x: 290, startPoint y: 448, endPoint x: 232, endPoint y: 450, distance: 57.9
click at [232, 450] on div "********* 1 2 3 4 5 6 7 8 9 10 11 12 13 14 15 16 17 18 19 20 21 22 23 24 25 26 …" at bounding box center [402, 428] width 399 height 263
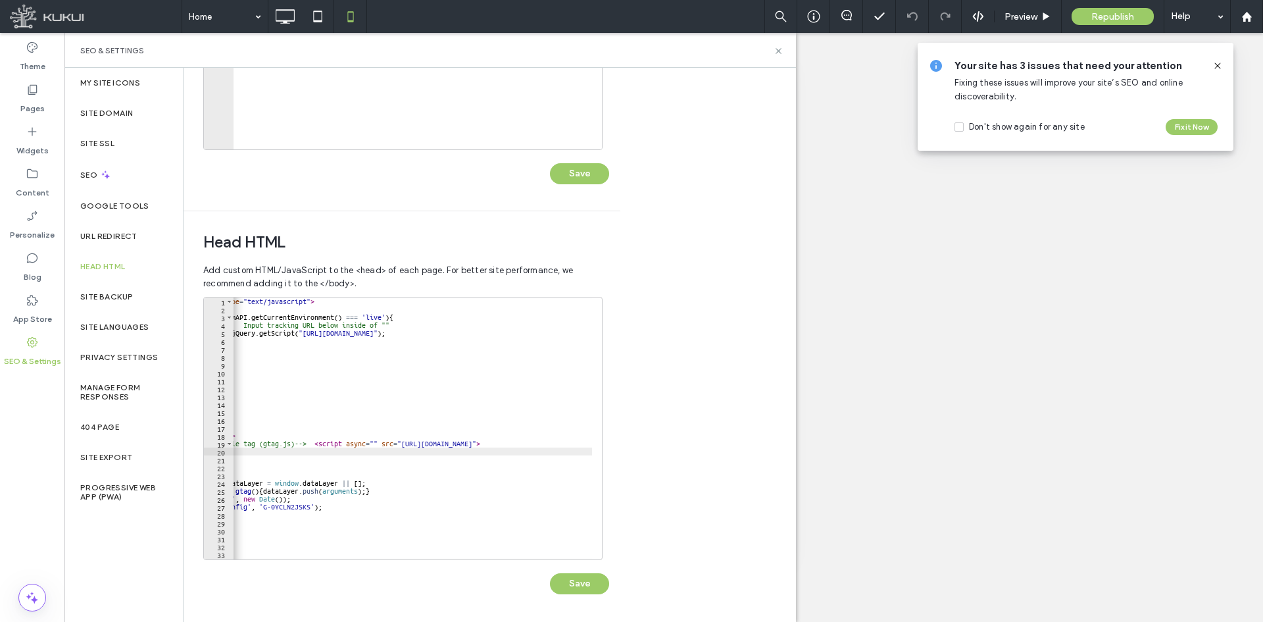
scroll to position [0, 93]
paste textarea "**********"
type textarea "**********"
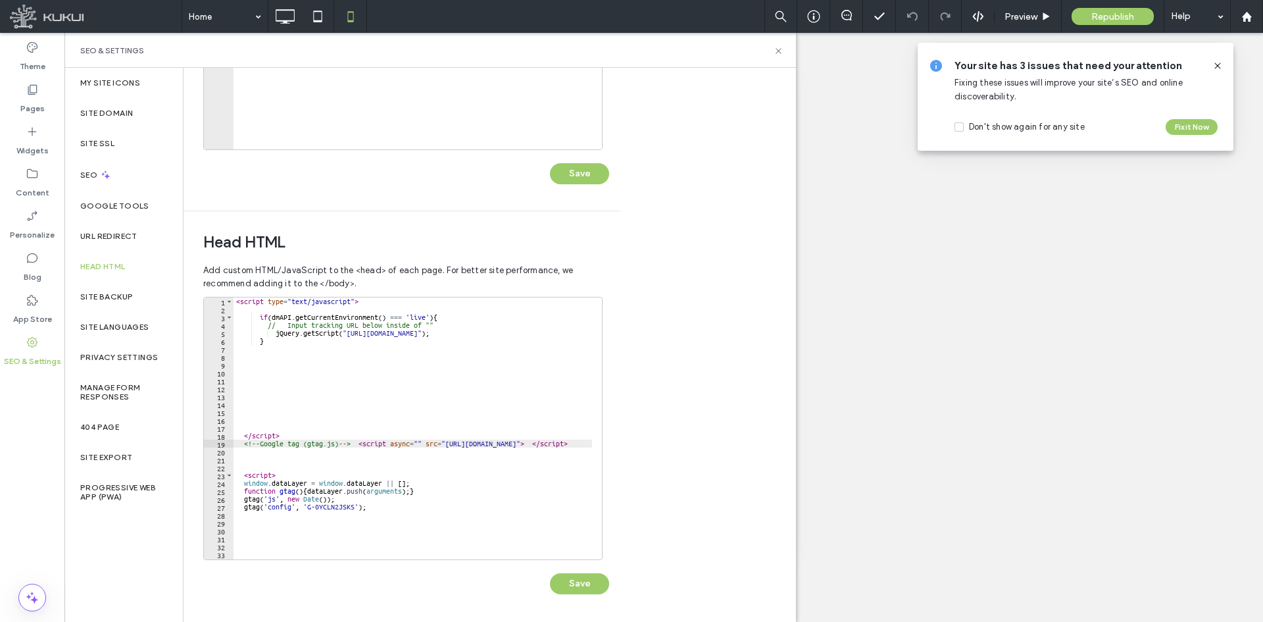
scroll to position [0, 0]
drag, startPoint x: 288, startPoint y: 468, endPoint x: 230, endPoint y: 449, distance: 60.6
click at [230, 449] on div "**********" at bounding box center [402, 428] width 399 height 263
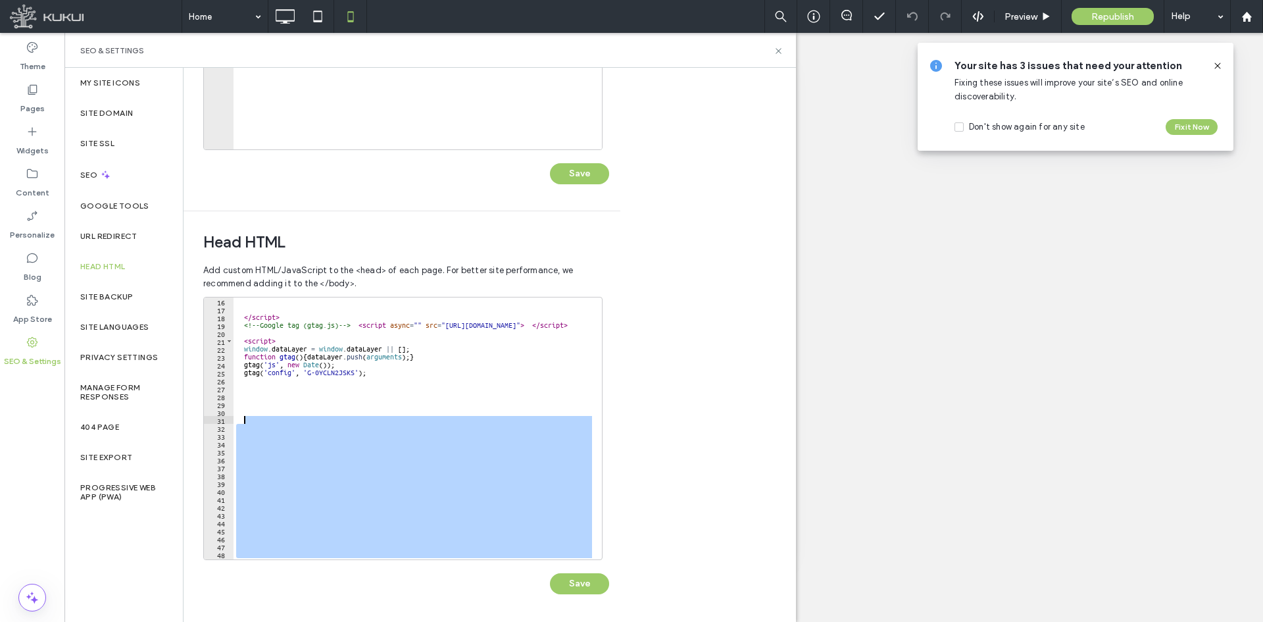
scroll to position [118, 0]
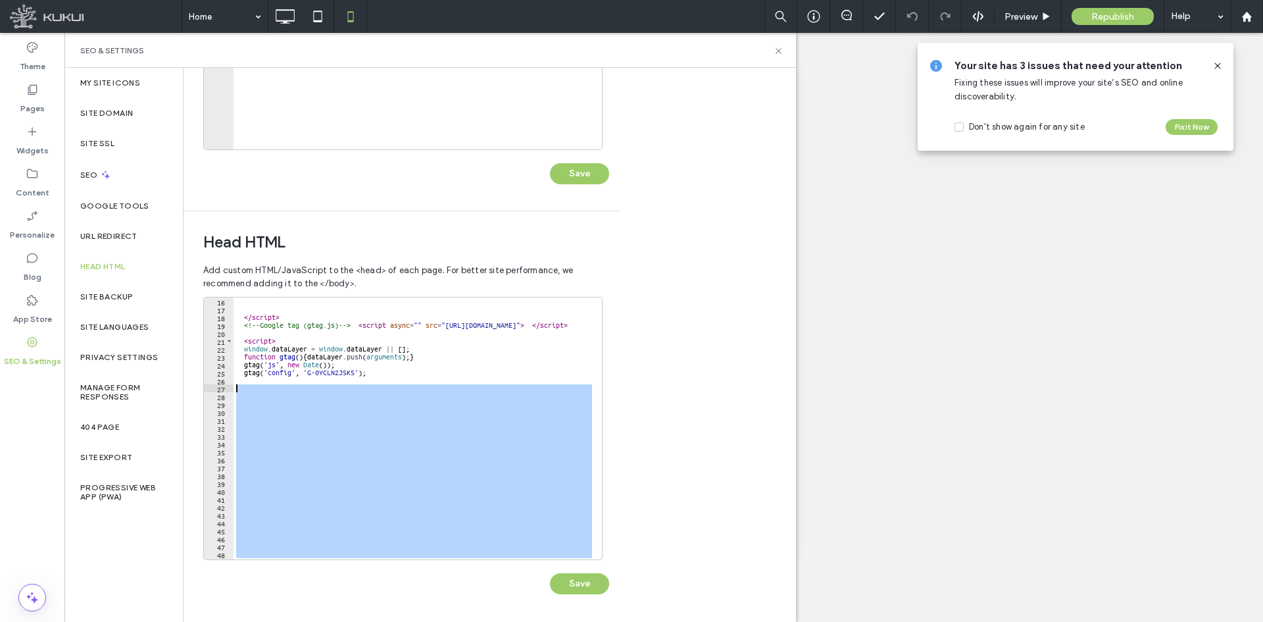
drag, startPoint x: 245, startPoint y: 480, endPoint x: 224, endPoint y: 384, distance: 99.0
click at [224, 384] on div "16 17 18 19 20 21 22 23 24 25 26 27 28 29 30 31 32 33 34 35 36 37 38 39 40 41 4…" at bounding box center [402, 428] width 399 height 263
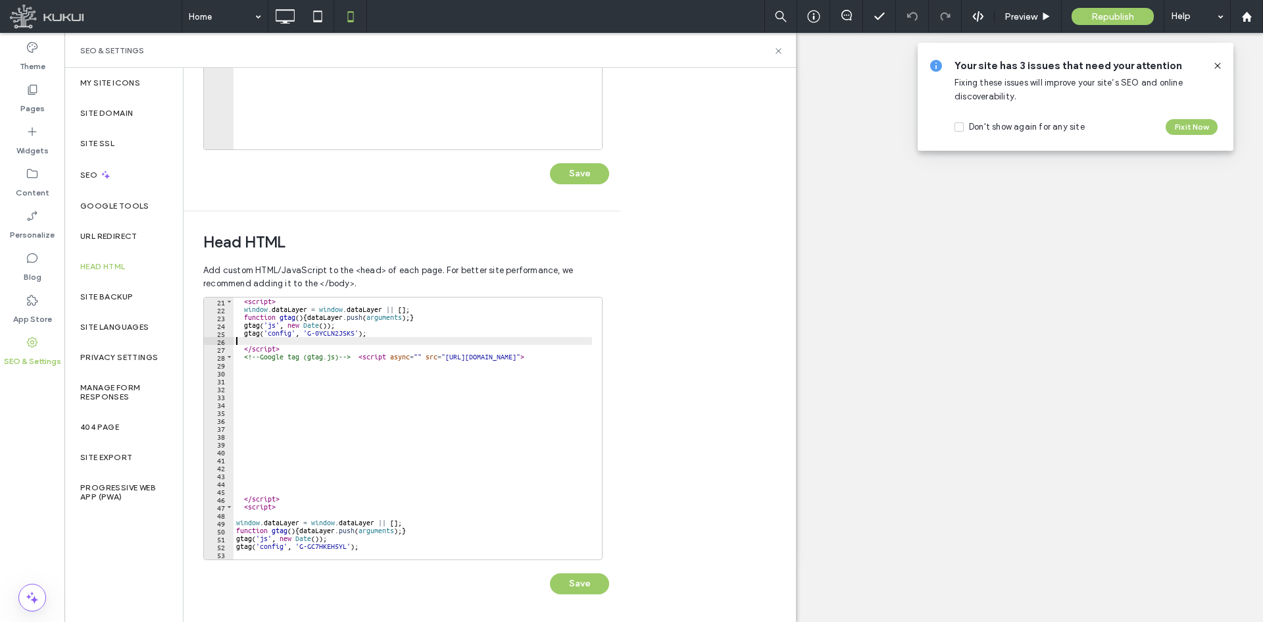
scroll to position [293, 0]
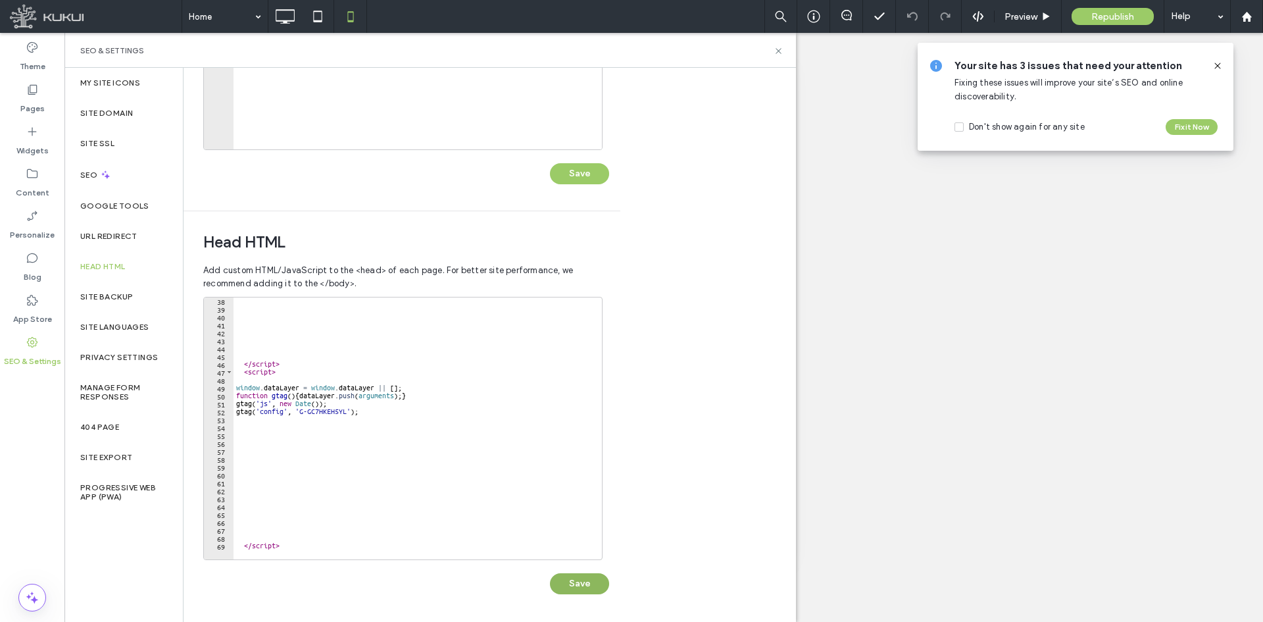
click at [572, 580] on button "Save" at bounding box center [579, 583] width 59 height 21
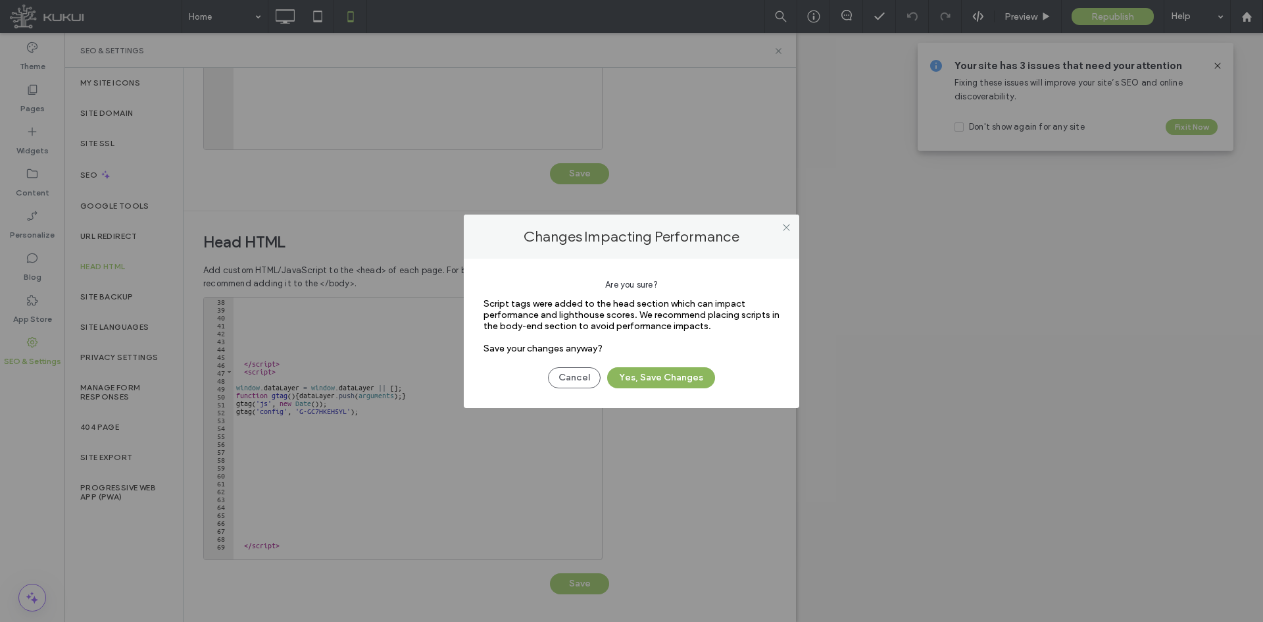
drag, startPoint x: 683, startPoint y: 380, endPoint x: 670, endPoint y: 392, distance: 17.3
click at [683, 380] on button "Yes, Save Changes" at bounding box center [661, 377] width 108 height 21
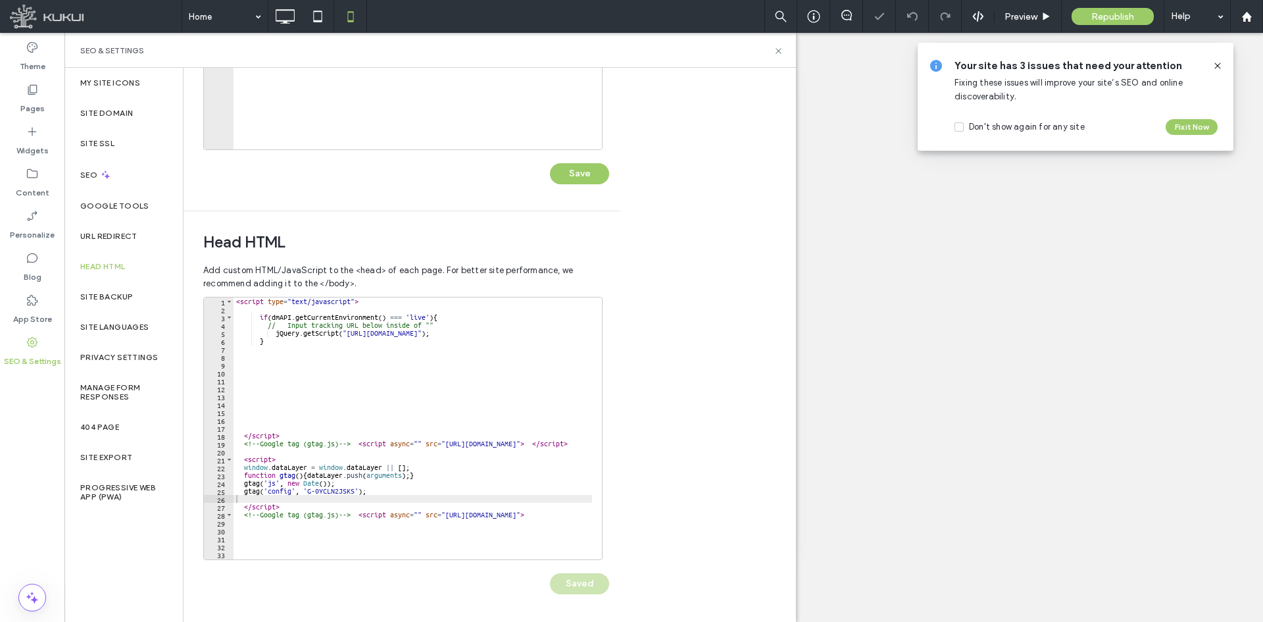
scroll to position [0, 0]
click at [776, 55] on icon at bounding box center [779, 51] width 10 height 10
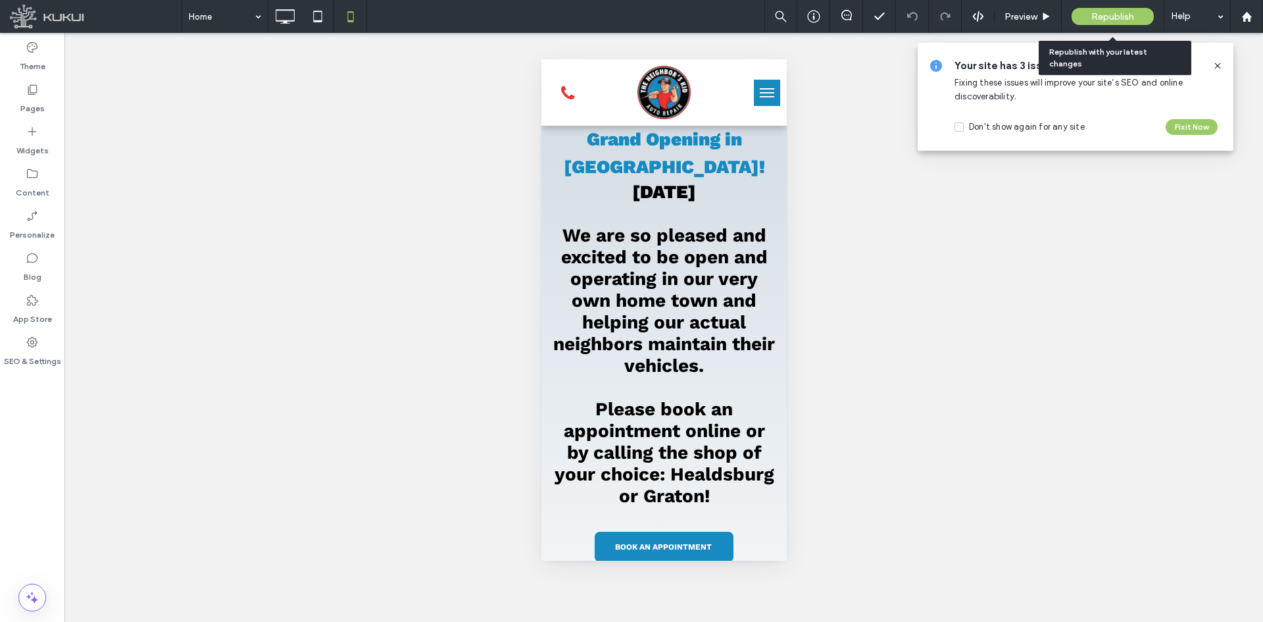
click at [1102, 18] on span "Republish" at bounding box center [1113, 16] width 43 height 11
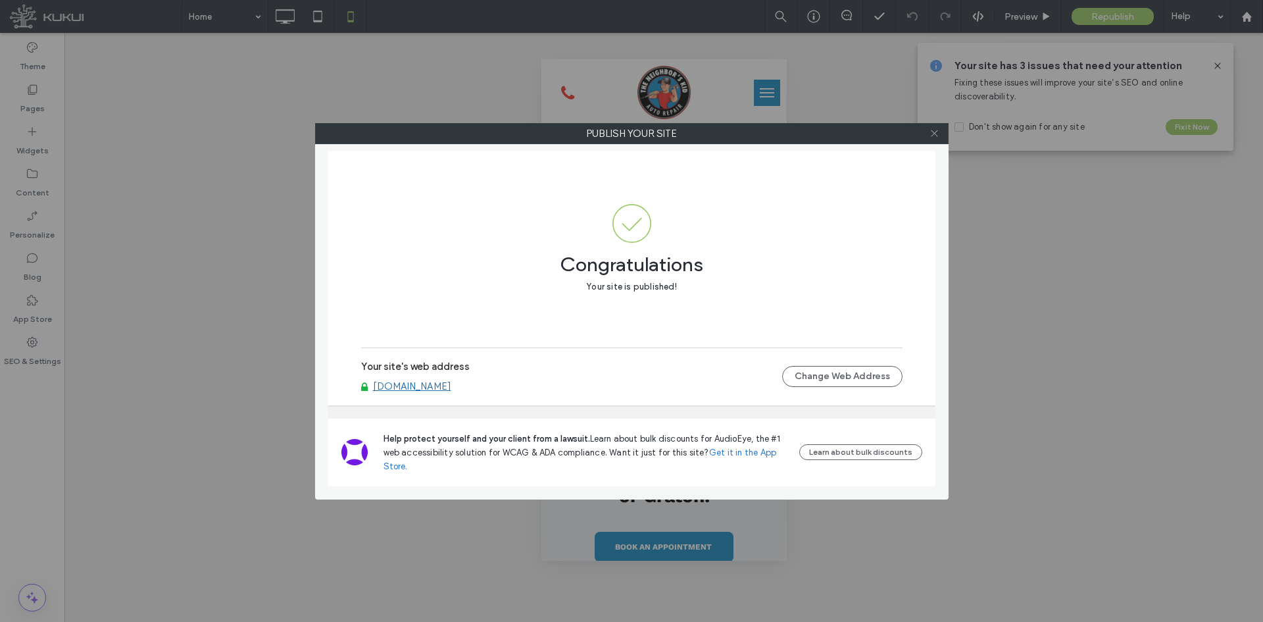
click at [935, 136] on icon at bounding box center [935, 133] width 10 height 10
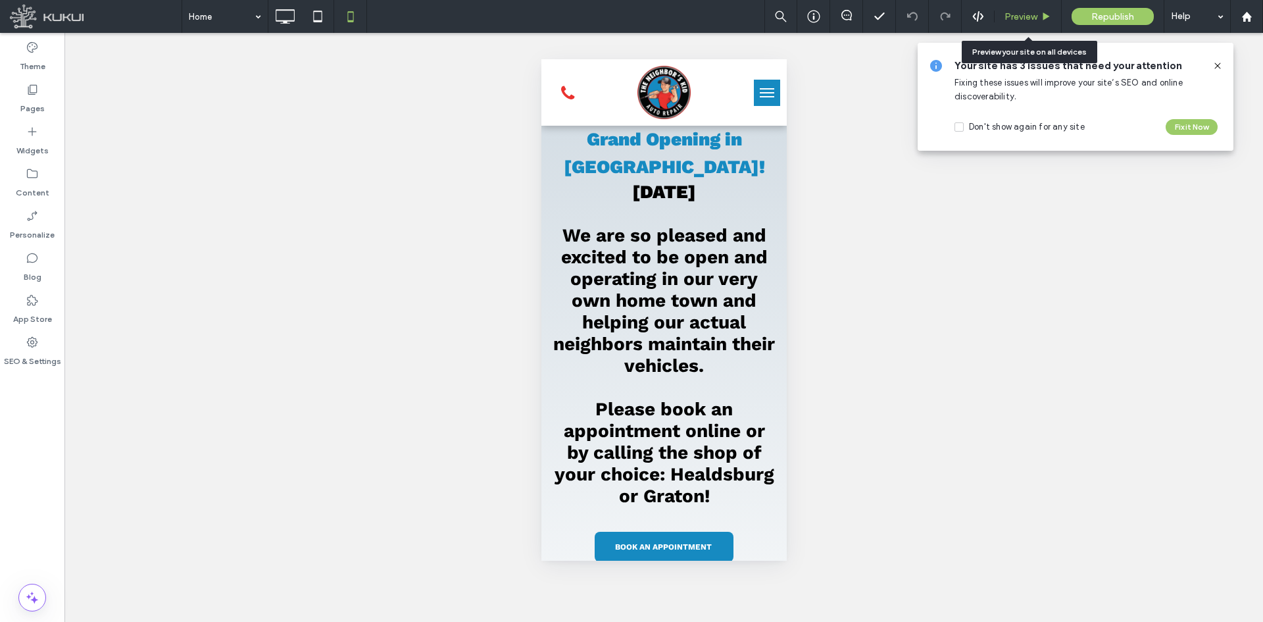
click at [1024, 22] on span "Preview" at bounding box center [1021, 16] width 33 height 11
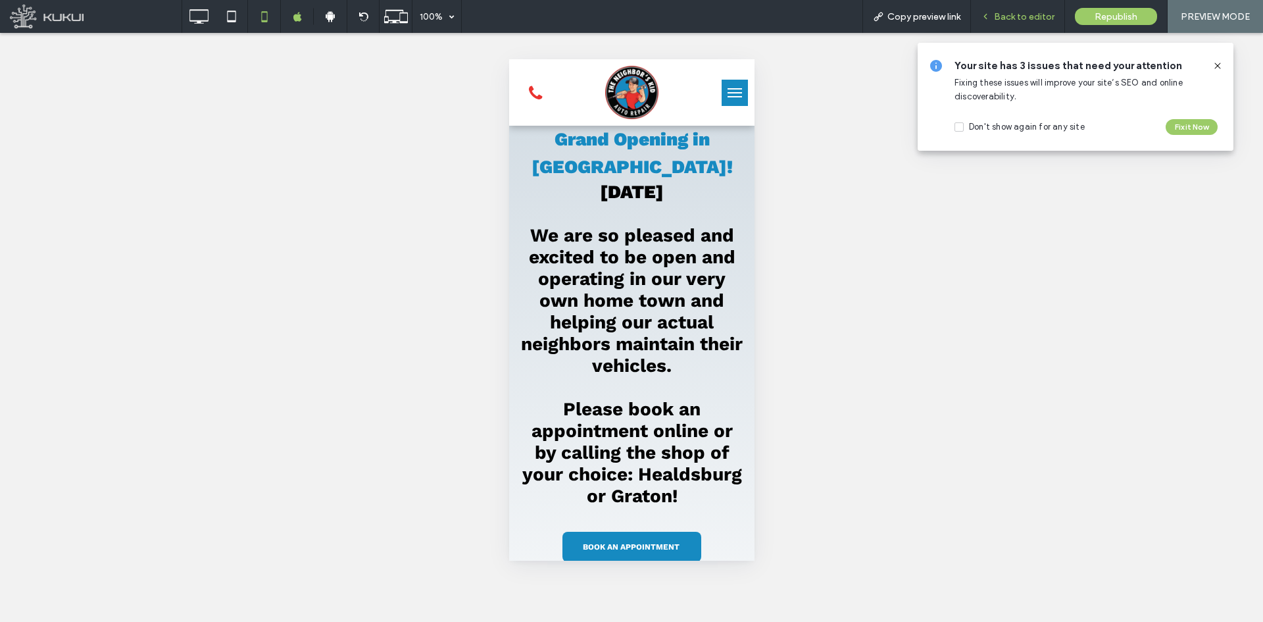
click at [1007, 14] on span "Back to editor" at bounding box center [1024, 16] width 61 height 11
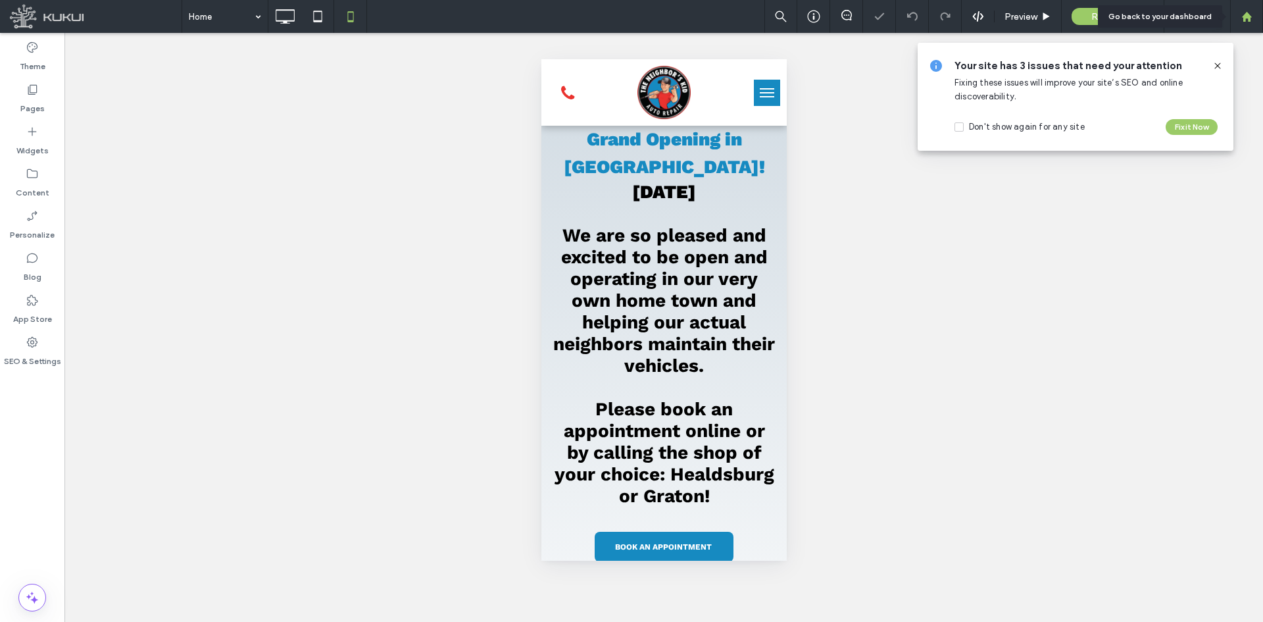
click at [1251, 20] on icon at bounding box center [1247, 16] width 11 height 11
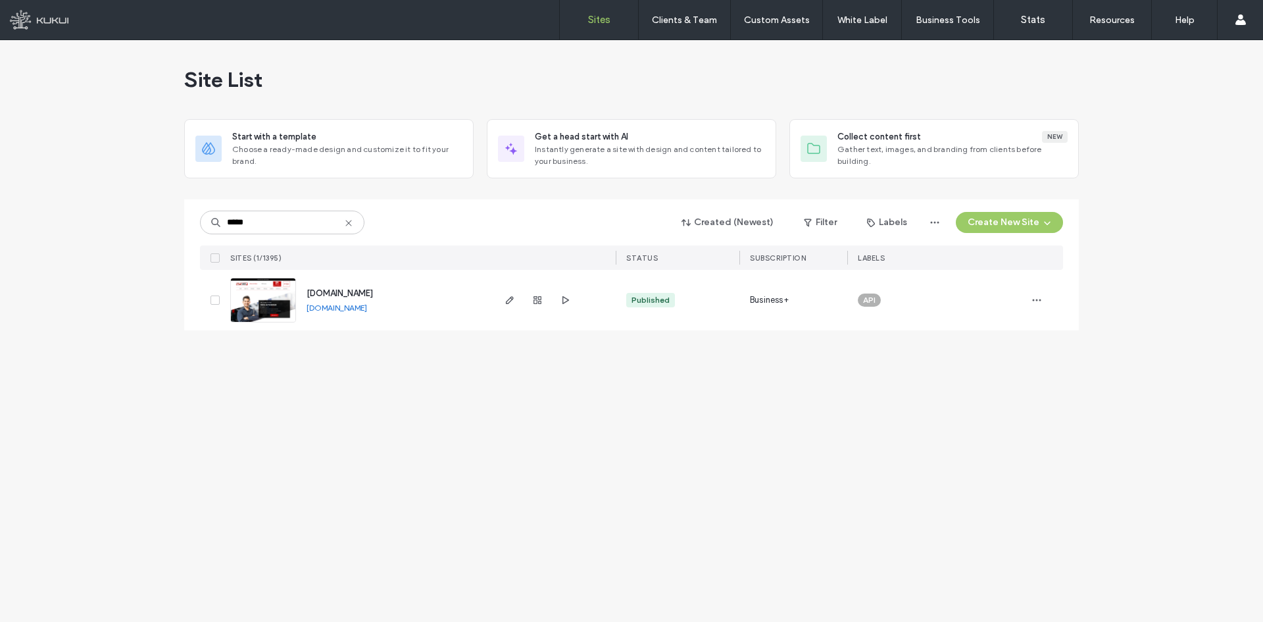
type input "*****"
click at [342, 292] on span "www.diehlautorepair.com" at bounding box center [340, 293] width 66 height 10
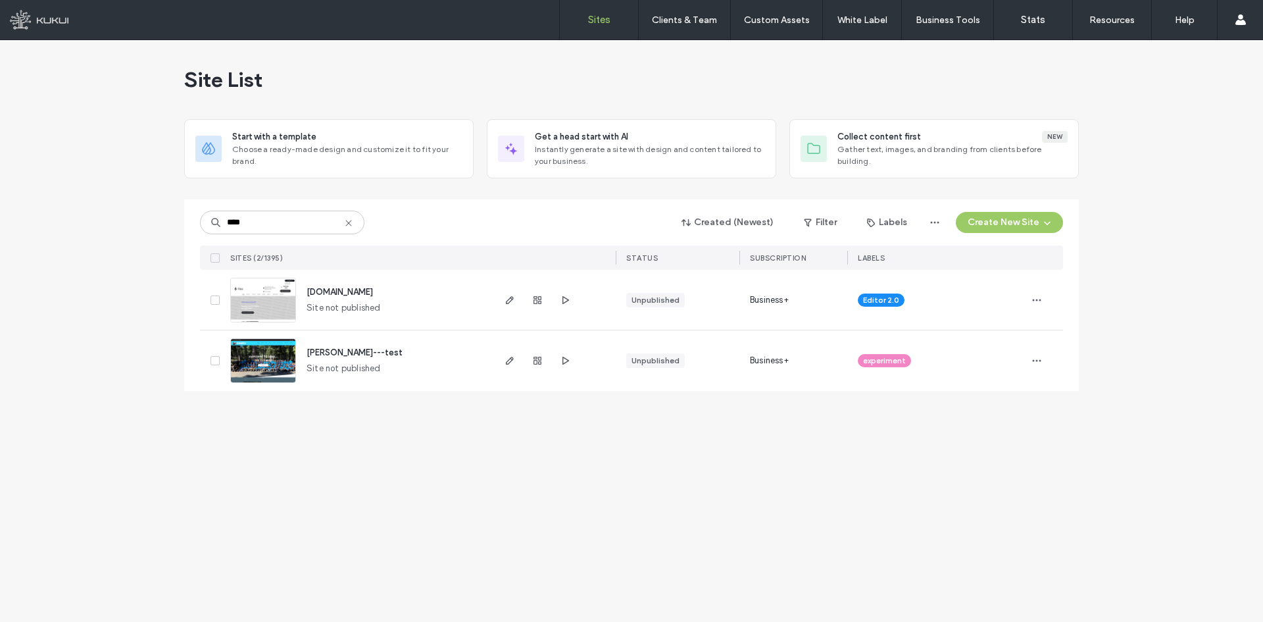
type input "****"
click at [373, 293] on span "www.hristiyantest.kukuiwebsite.com" at bounding box center [340, 292] width 66 height 10
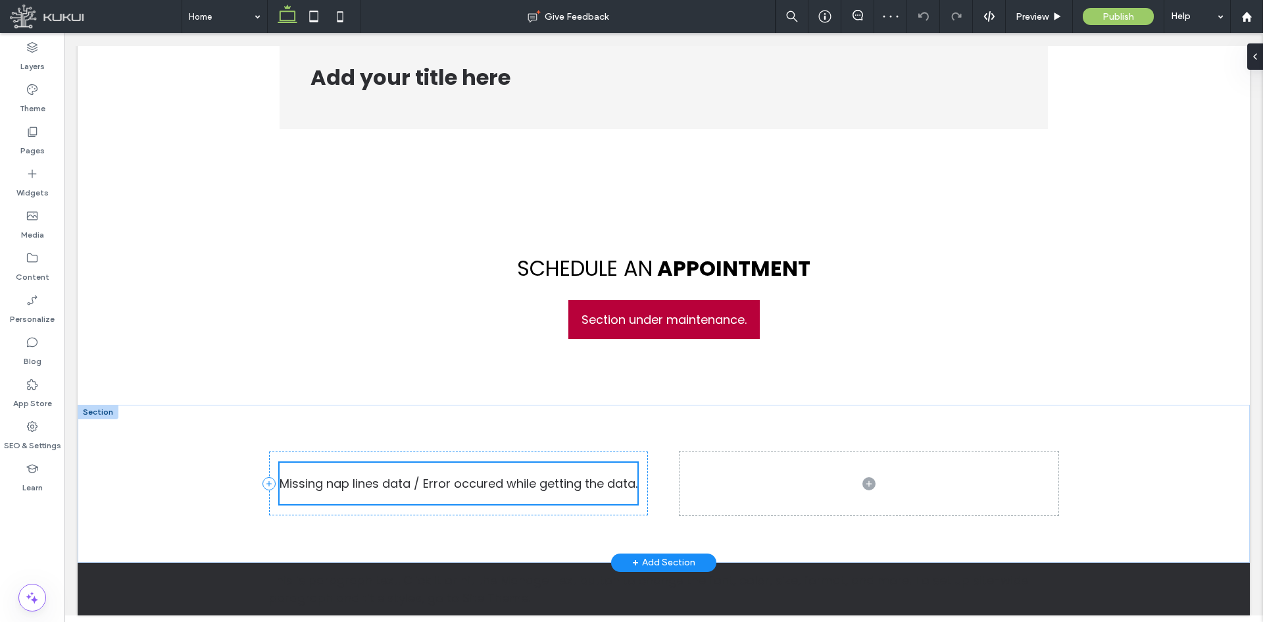
scroll to position [1161, 0]
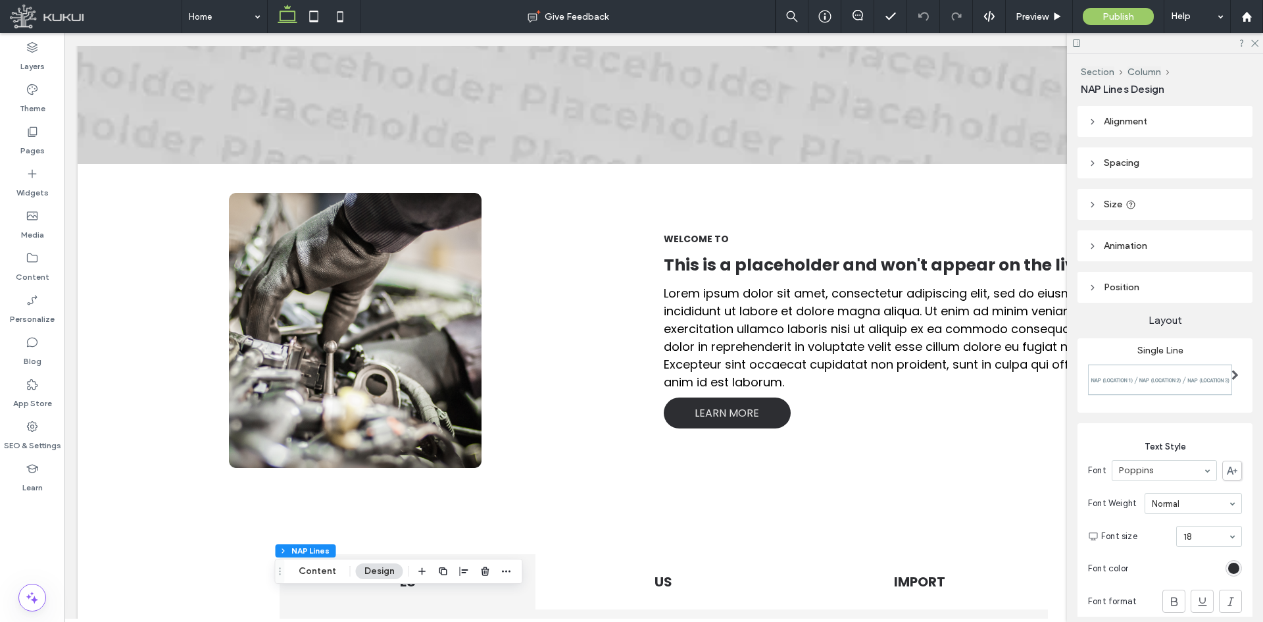
click at [359, 10] on div at bounding box center [313, 16] width 93 height 33
click at [337, 22] on icon at bounding box center [340, 16] width 26 height 26
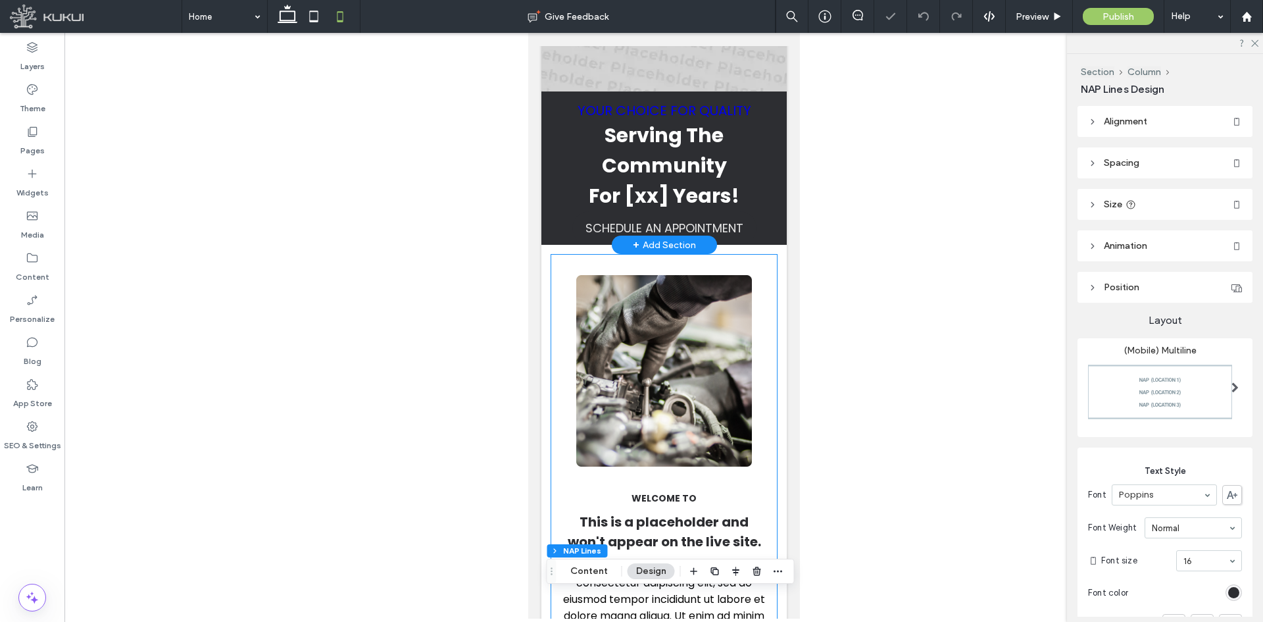
scroll to position [0, 0]
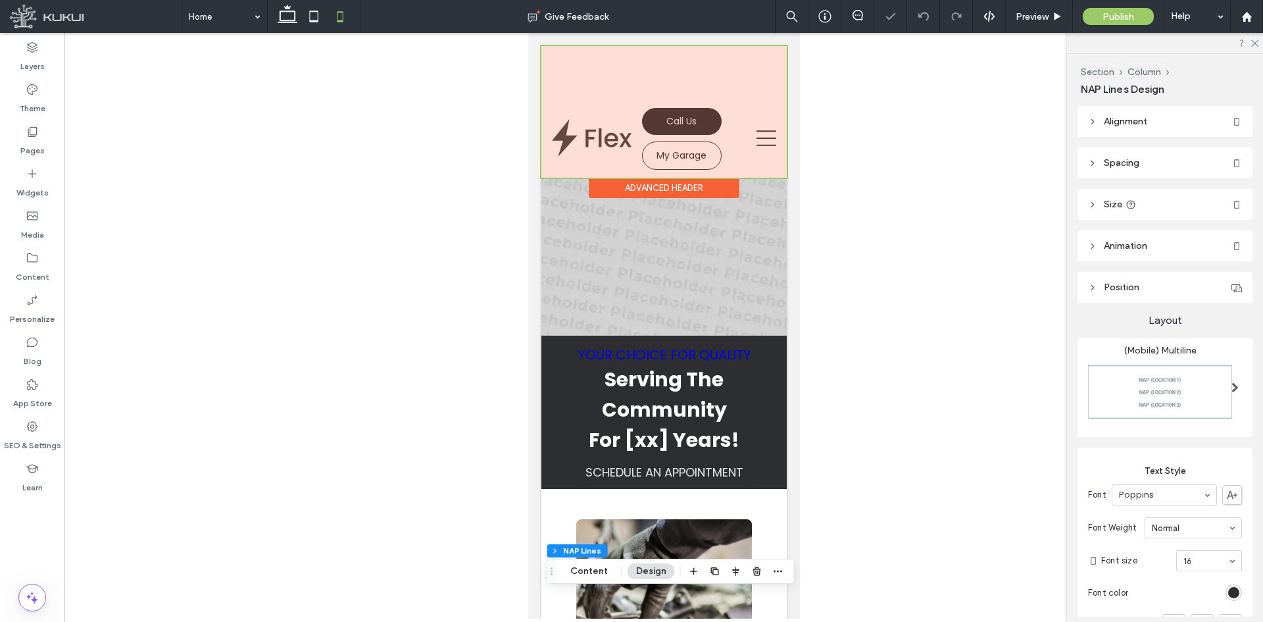
click at [663, 85] on div at bounding box center [663, 112] width 245 height 132
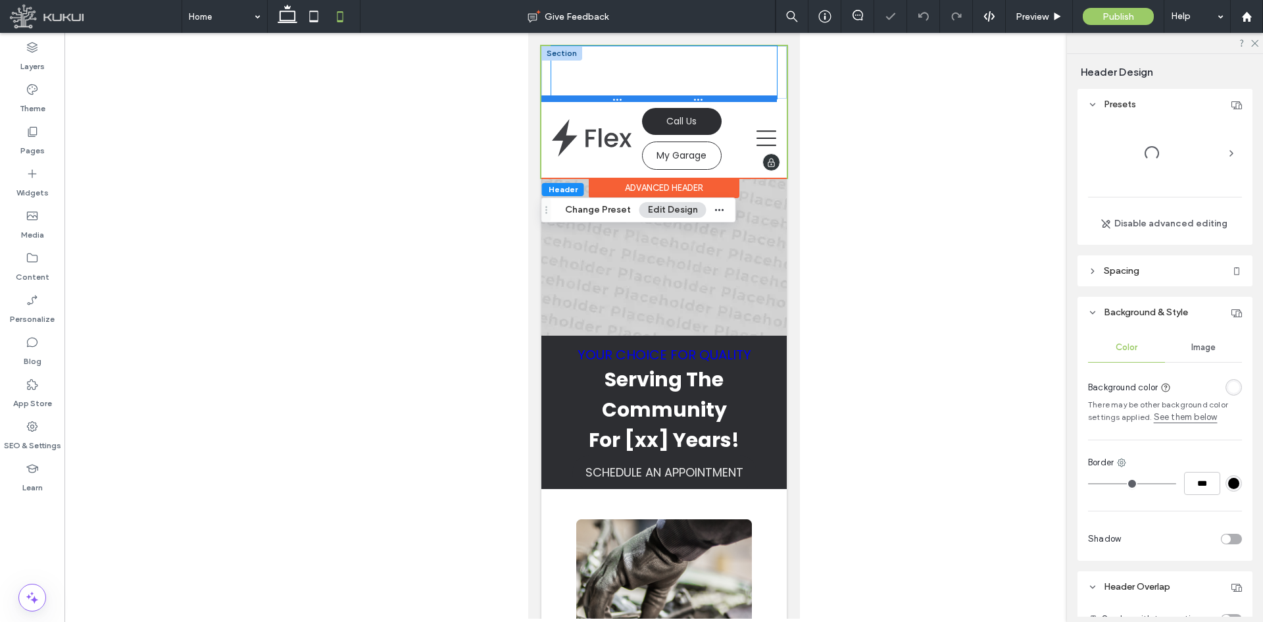
click at [649, 100] on div at bounding box center [659, 98] width 236 height 7
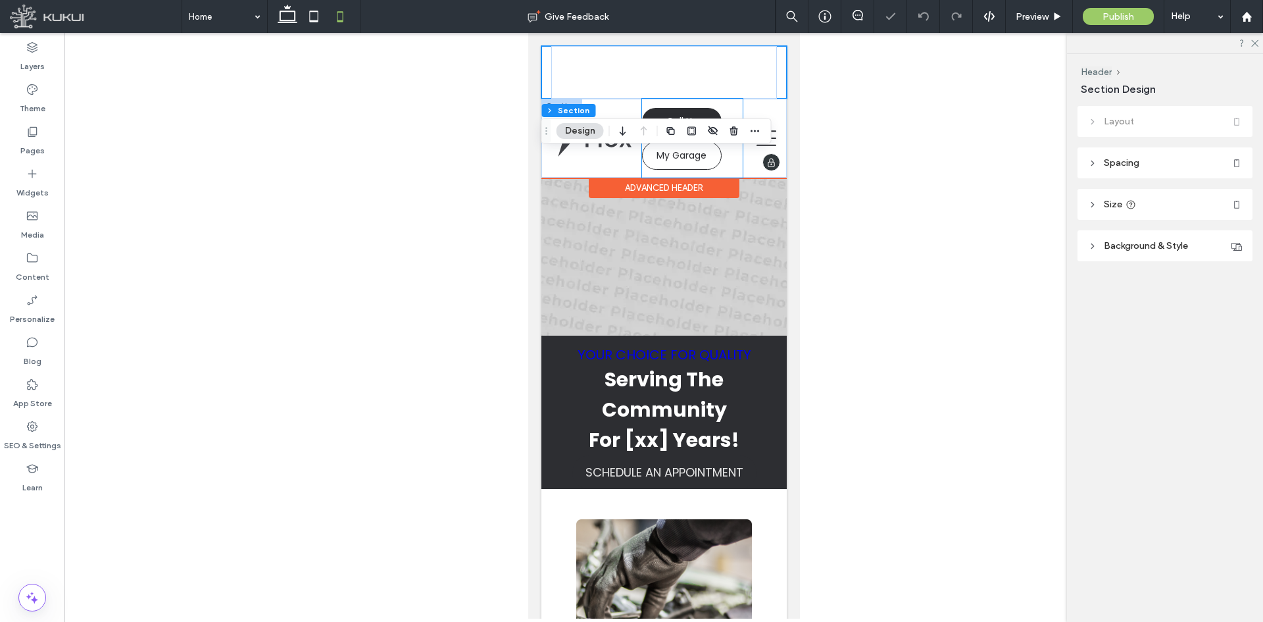
click at [660, 113] on link "Call Us" at bounding box center [682, 121] width 80 height 27
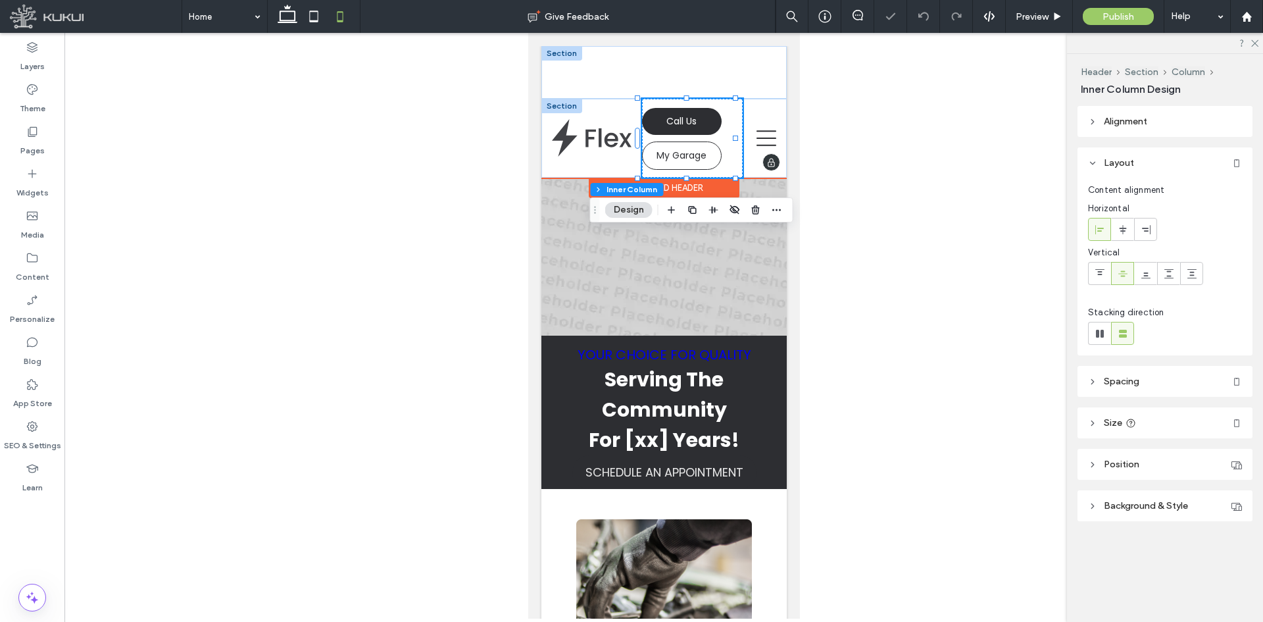
click at [660, 113] on link "Call Us" at bounding box center [682, 121] width 80 height 27
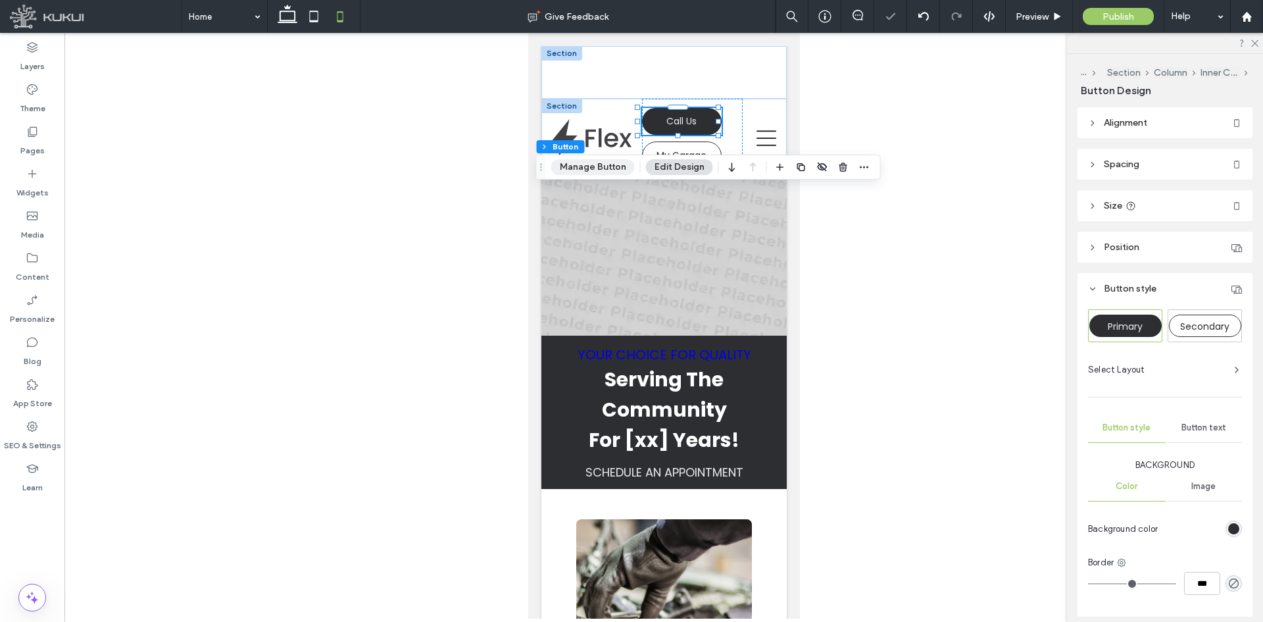
click at [569, 166] on button "Manage Button" at bounding box center [593, 167] width 84 height 16
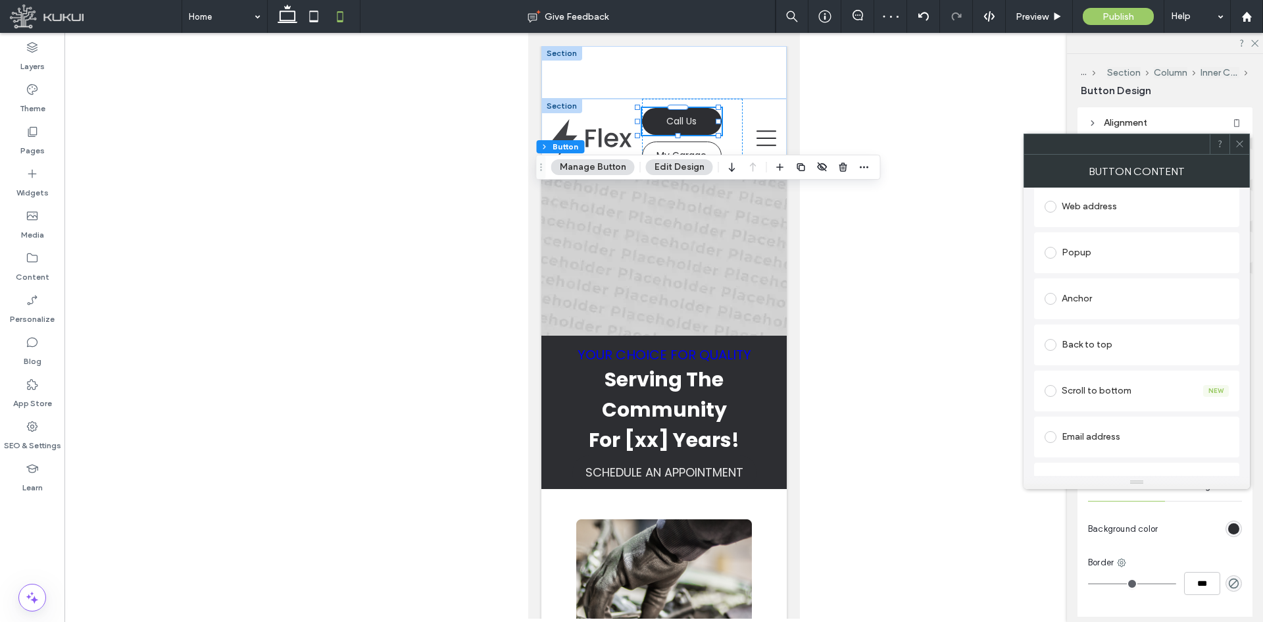
scroll to position [318, 0]
click at [1131, 243] on div "Scroll to bottom New" at bounding box center [1136, 260] width 205 height 41
click at [1127, 249] on div "Scroll to bottom New" at bounding box center [1137, 259] width 184 height 21
drag, startPoint x: 1072, startPoint y: 340, endPoint x: 1078, endPoint y: 301, distance: 39.4
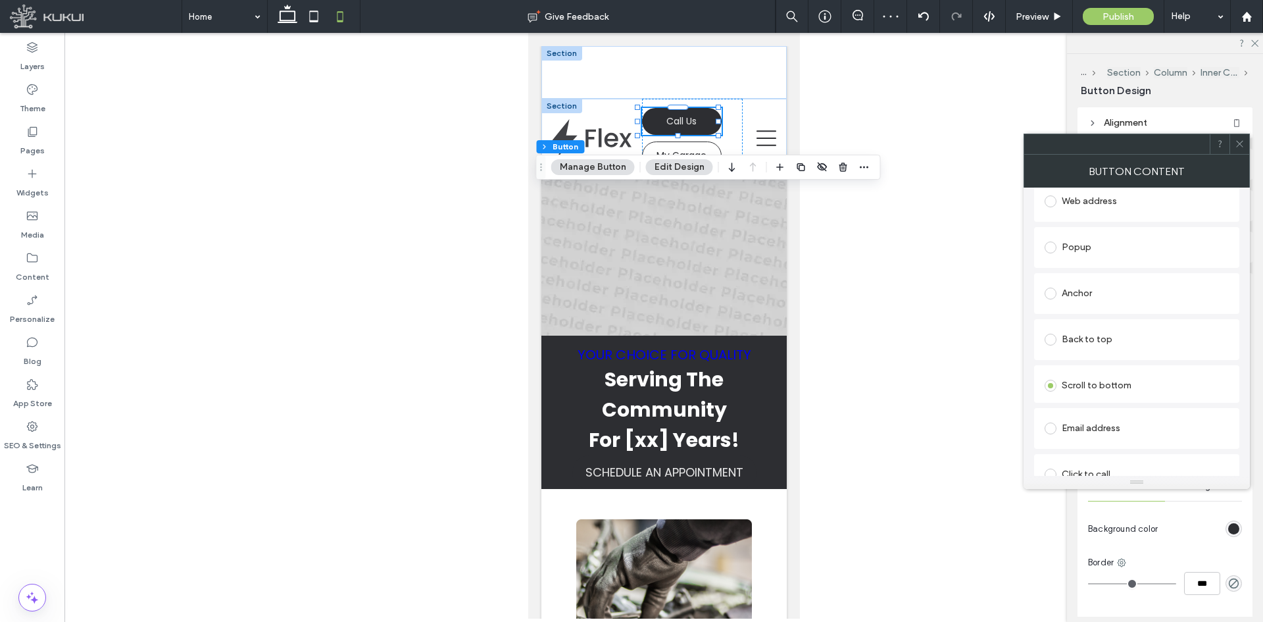
click at [1073, 338] on div "Back to top" at bounding box center [1137, 339] width 184 height 21
click at [1080, 297] on div "Anchor" at bounding box center [1137, 293] width 184 height 21
click at [1092, 245] on div "Popup" at bounding box center [1137, 247] width 184 height 21
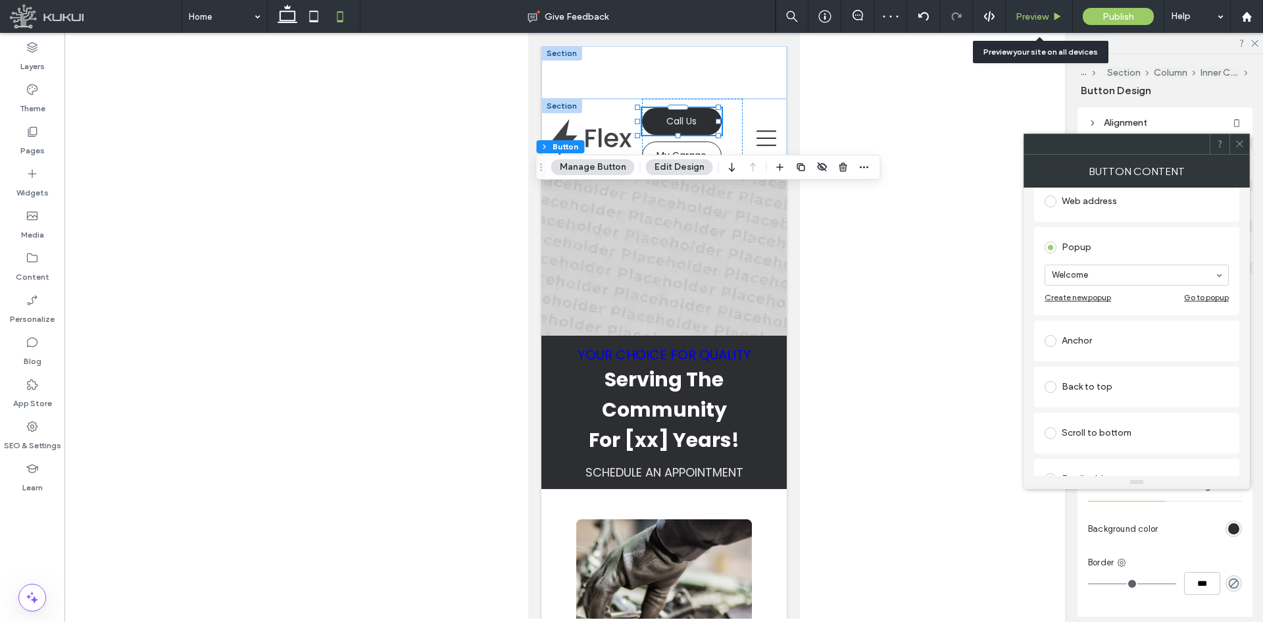
click at [1028, 5] on div "Preview" at bounding box center [1039, 16] width 67 height 33
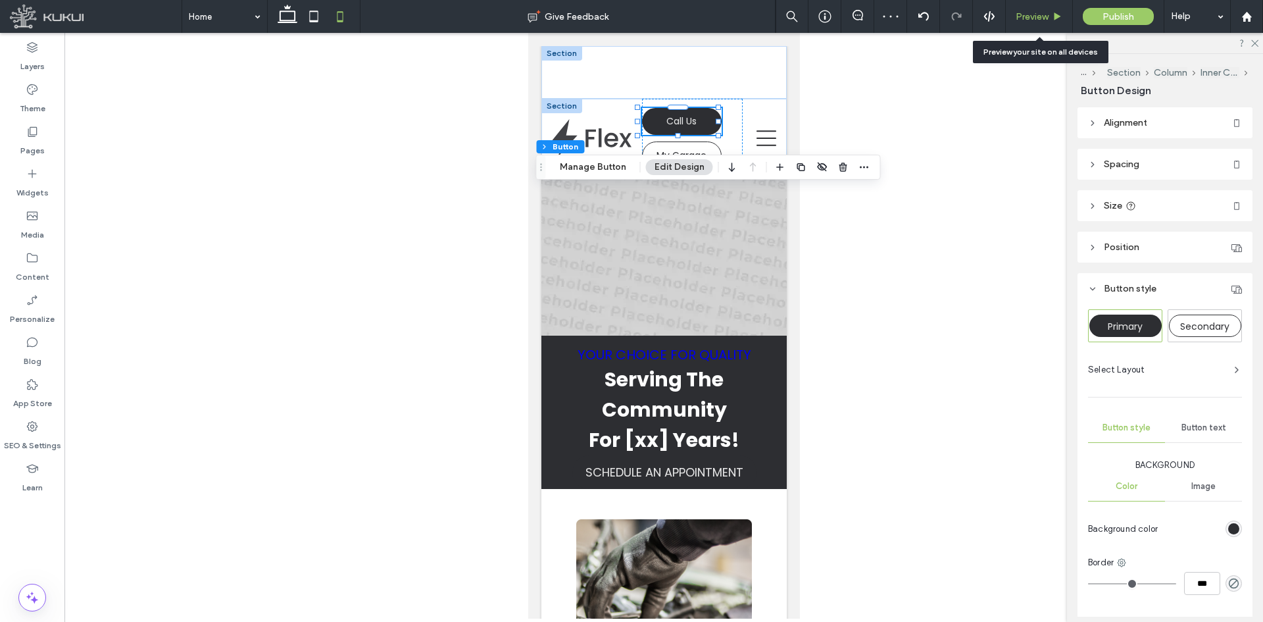
click at [1030, 12] on span "Preview" at bounding box center [1032, 16] width 33 height 11
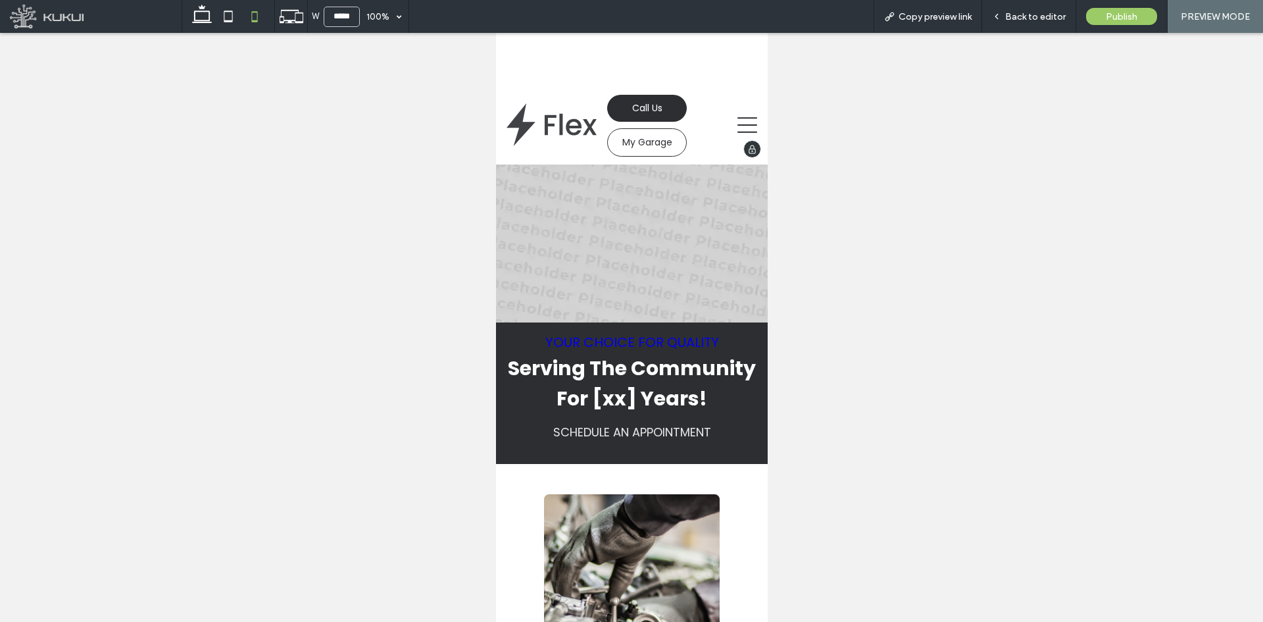
click at [654, 109] on span "Call Us" at bounding box center [647, 108] width 30 height 14
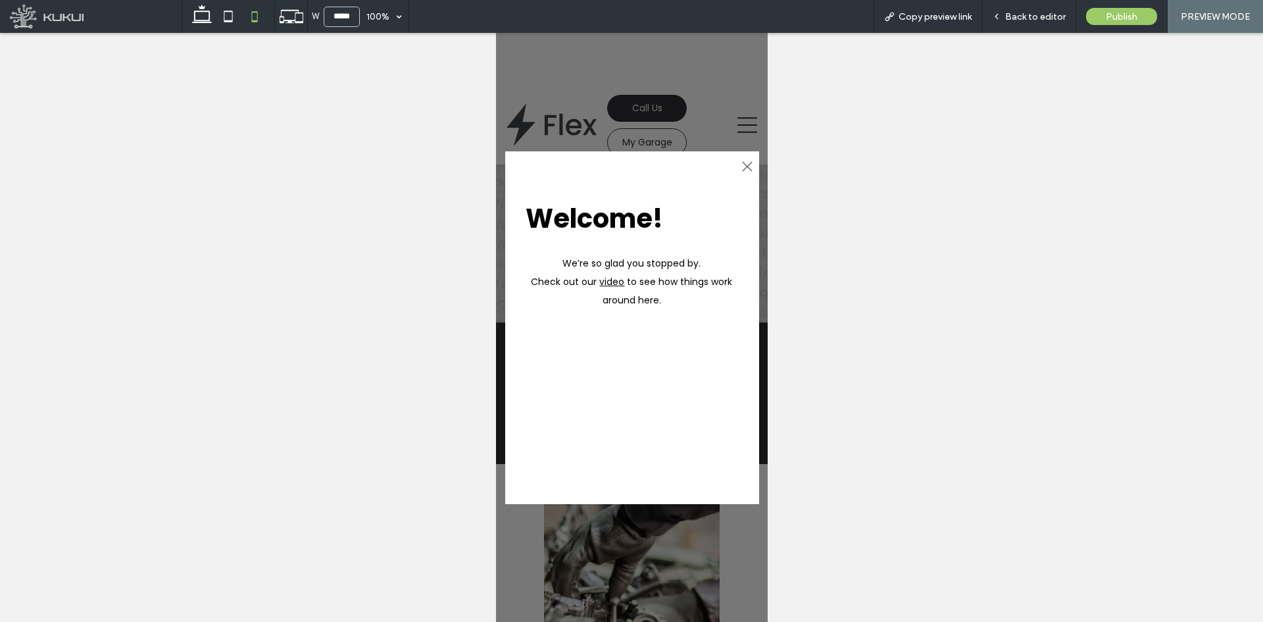
click at [747, 164] on icon ".st0-1091118977{fill-rule:evenodd;clip-rule:evenodd;}" at bounding box center [747, 166] width 11 height 11
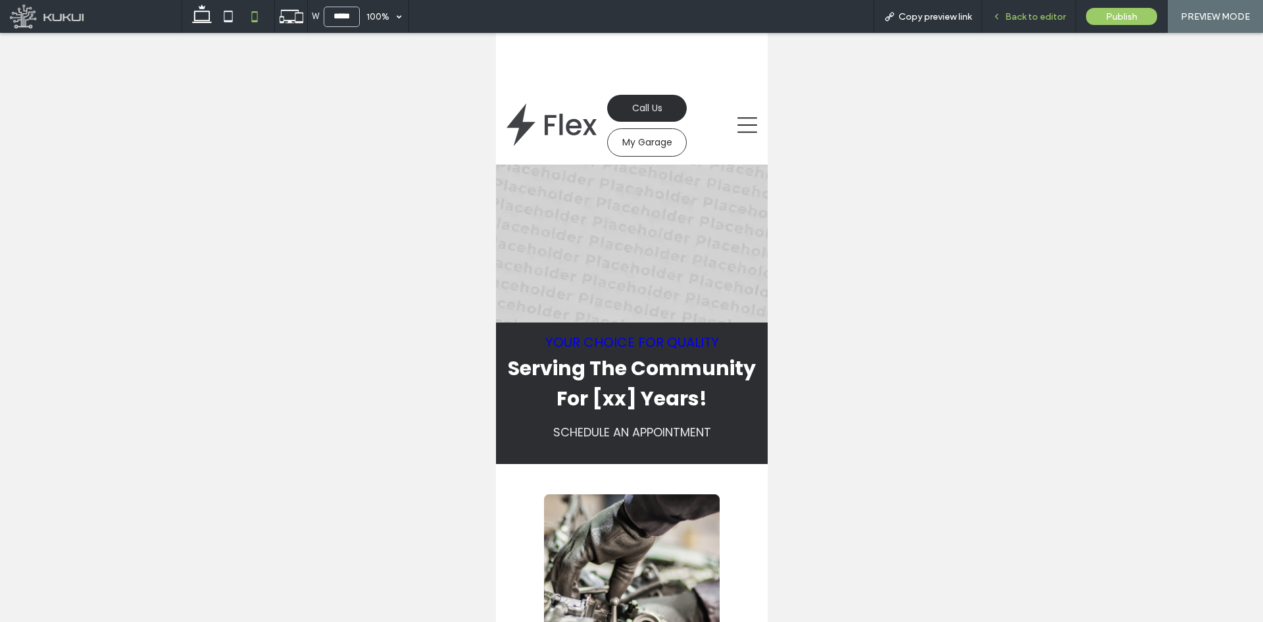
click at [1019, 24] on div "Back to editor" at bounding box center [1029, 16] width 94 height 33
click at [1019, 20] on span "Back to editor" at bounding box center [1035, 16] width 61 height 11
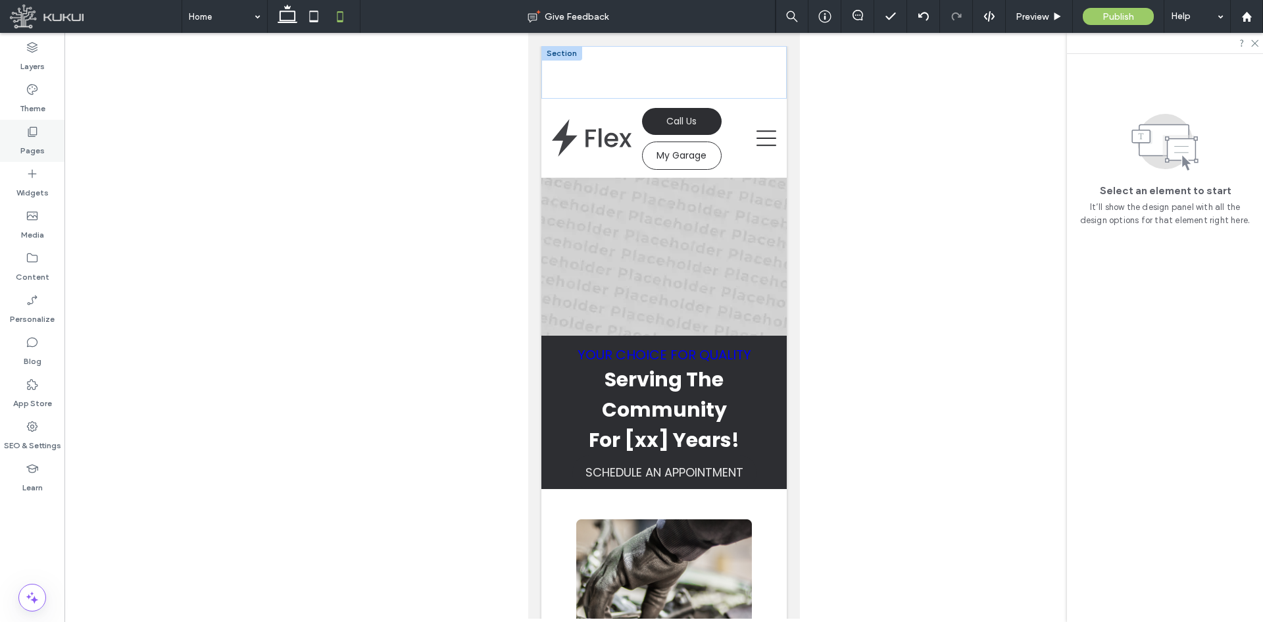
click at [21, 138] on label "Pages" at bounding box center [32, 147] width 24 height 18
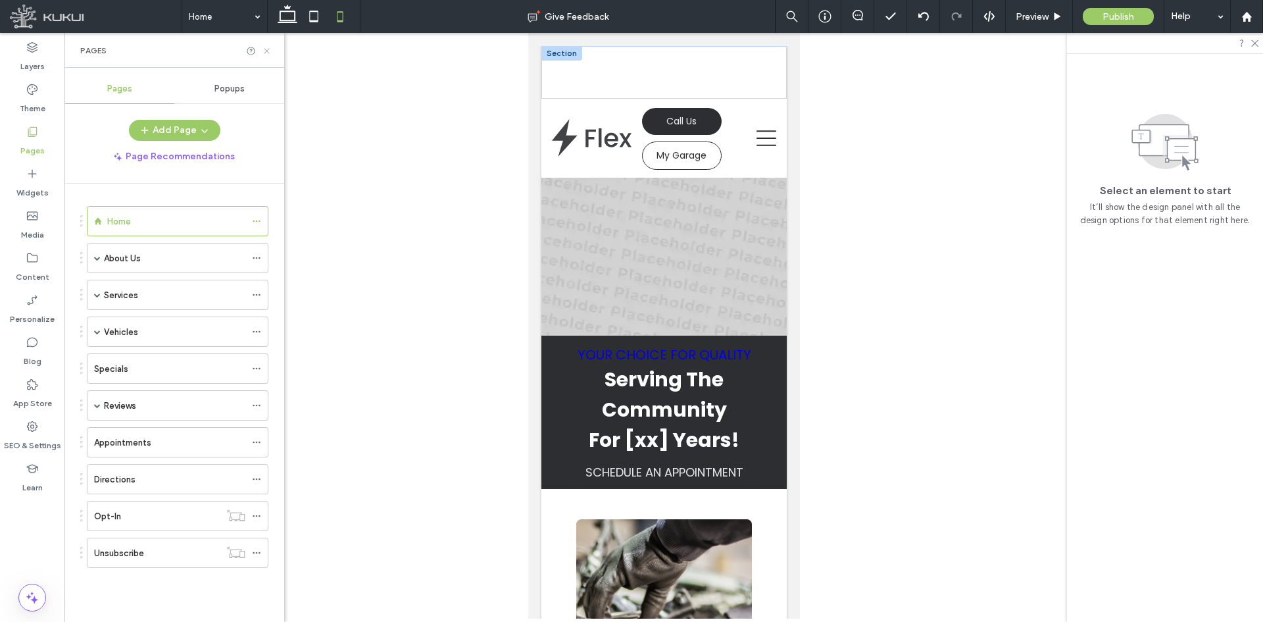
click at [270, 49] on icon at bounding box center [267, 51] width 10 height 10
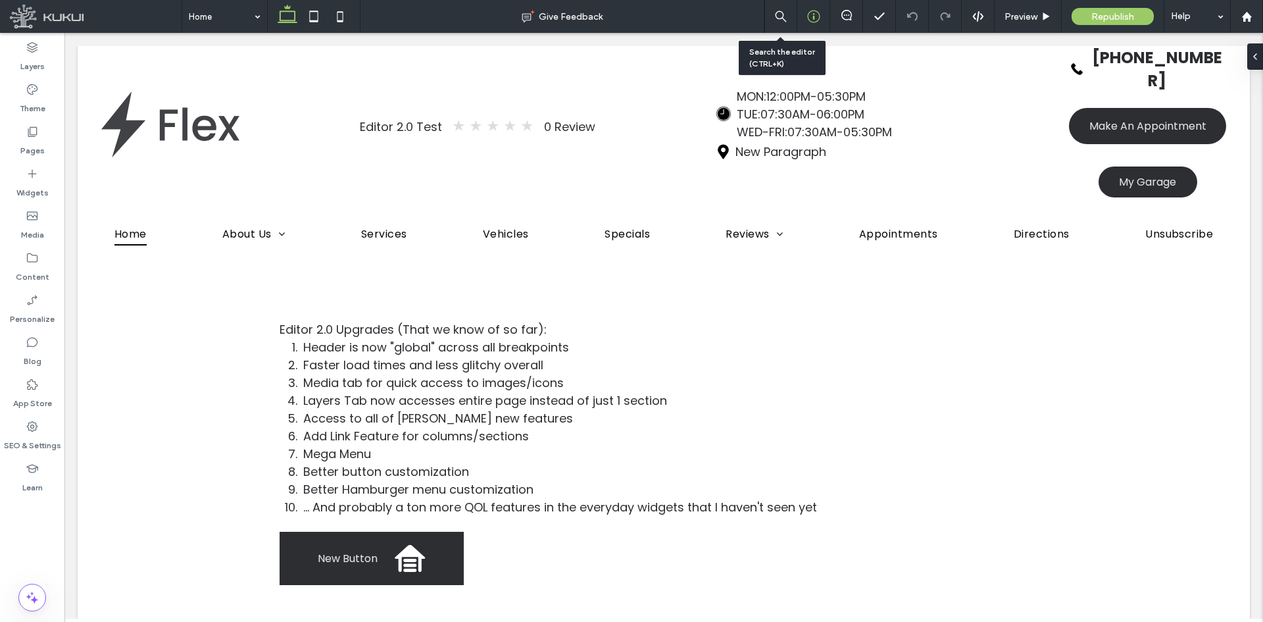
click at [815, 16] on icon at bounding box center [813, 16] width 13 height 13
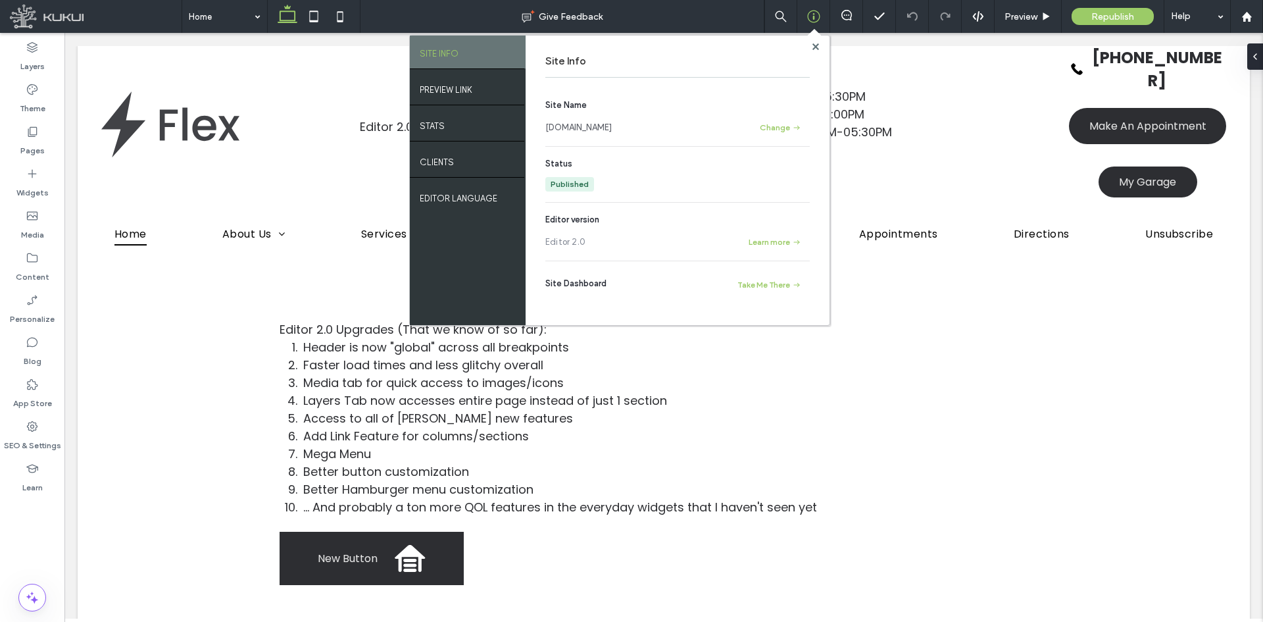
click at [612, 129] on link "www.editor2.kukuiwebsite.com" at bounding box center [578, 127] width 66 height 13
click at [818, 47] on icon at bounding box center [816, 46] width 7 height 7
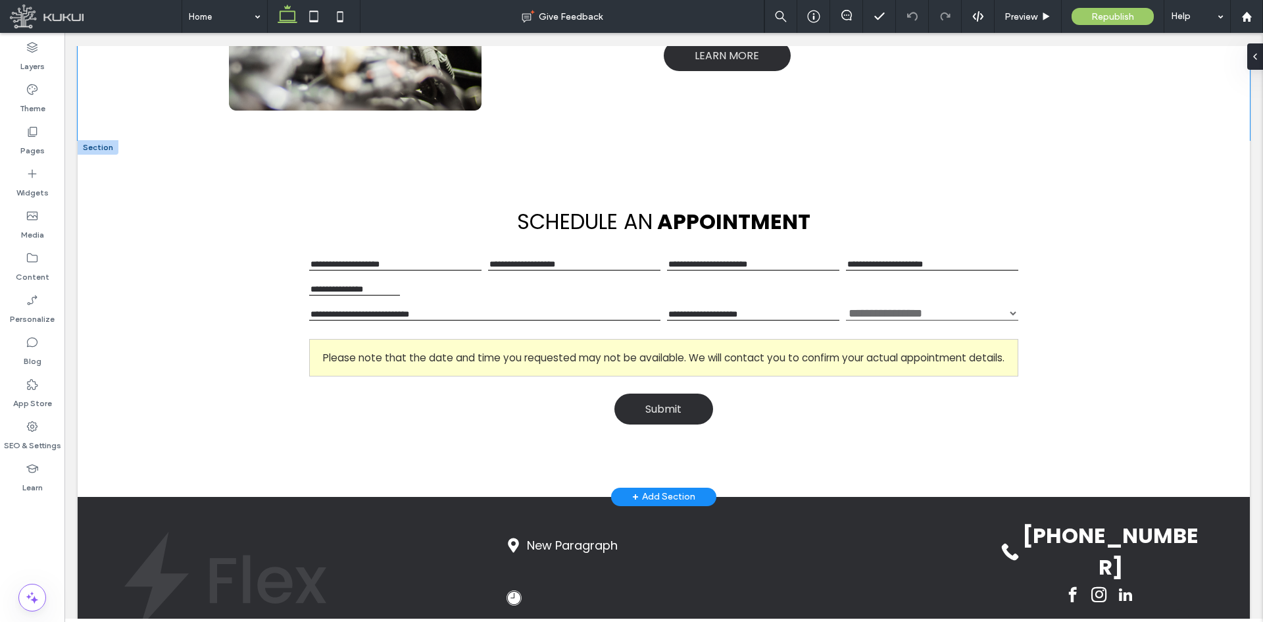
scroll to position [1305, 0]
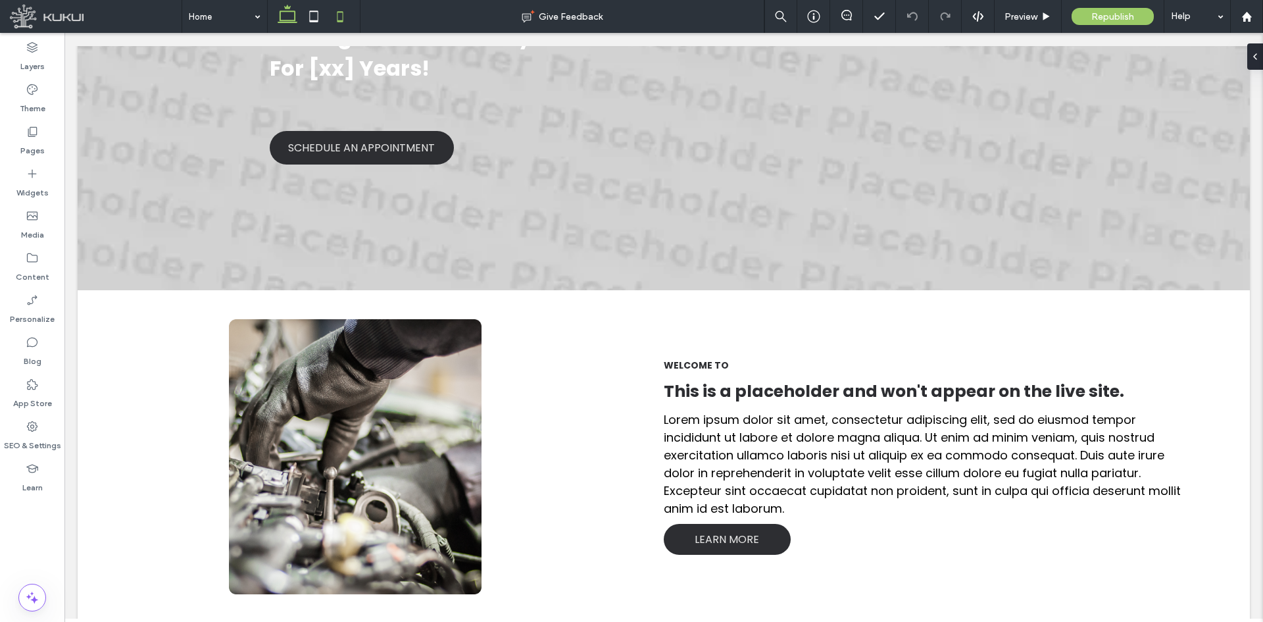
click at [340, 26] on icon at bounding box center [340, 16] width 26 height 26
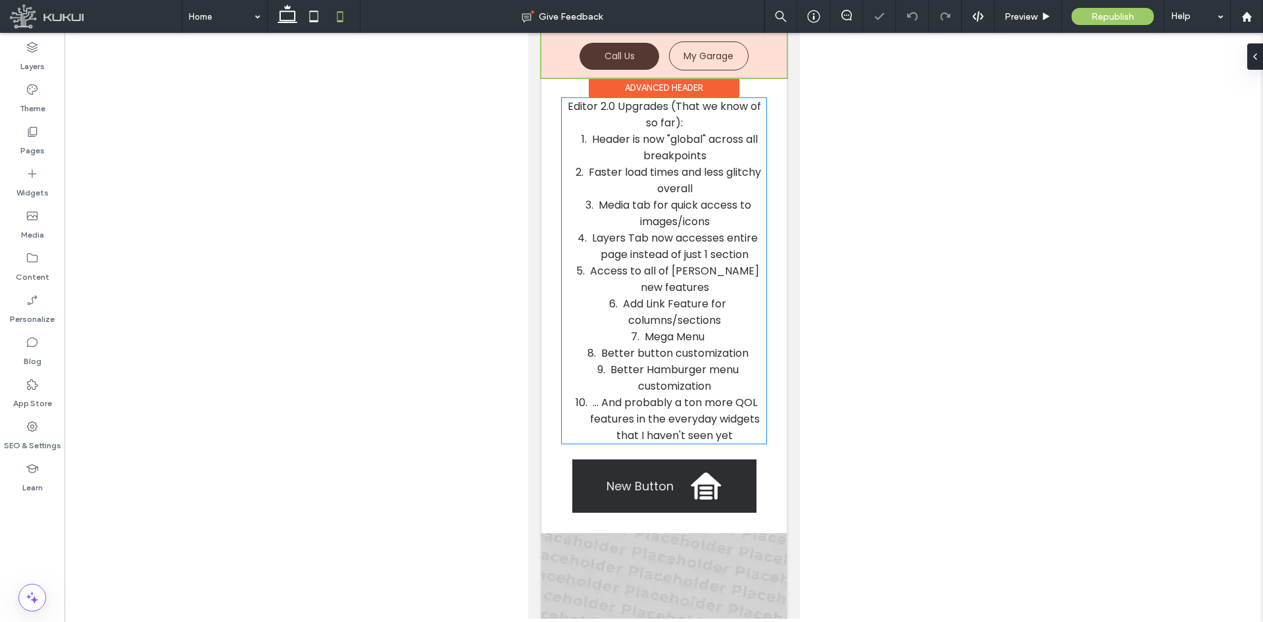
scroll to position [0, 0]
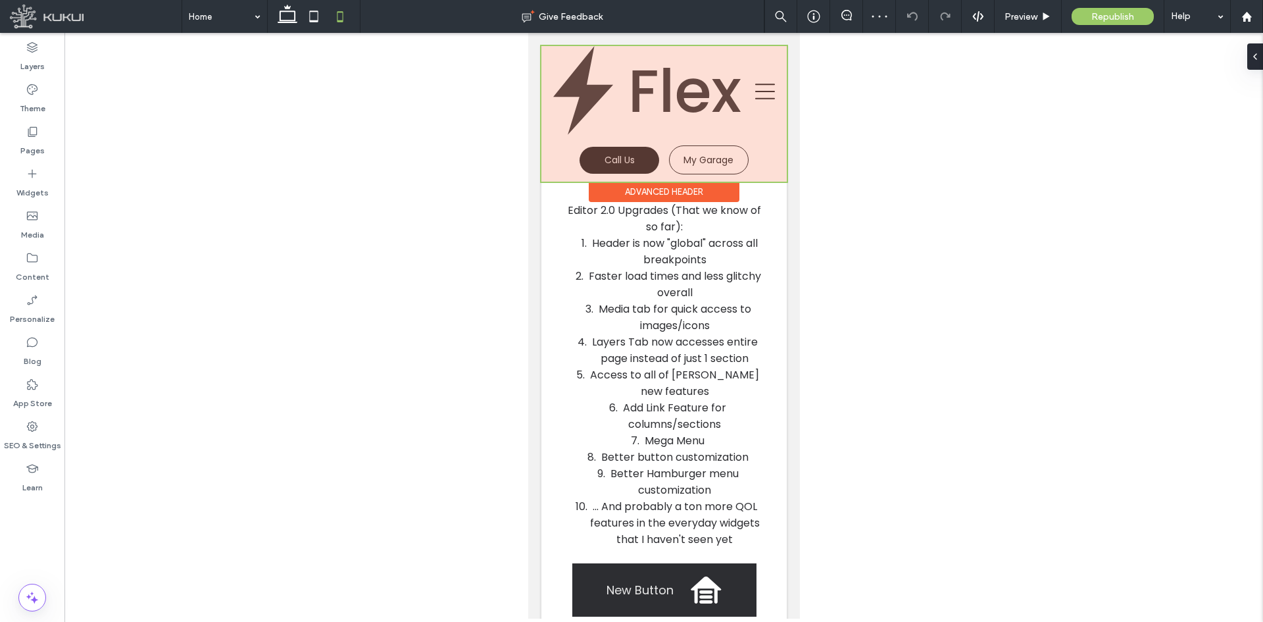
click at [657, 139] on div at bounding box center [663, 114] width 245 height 136
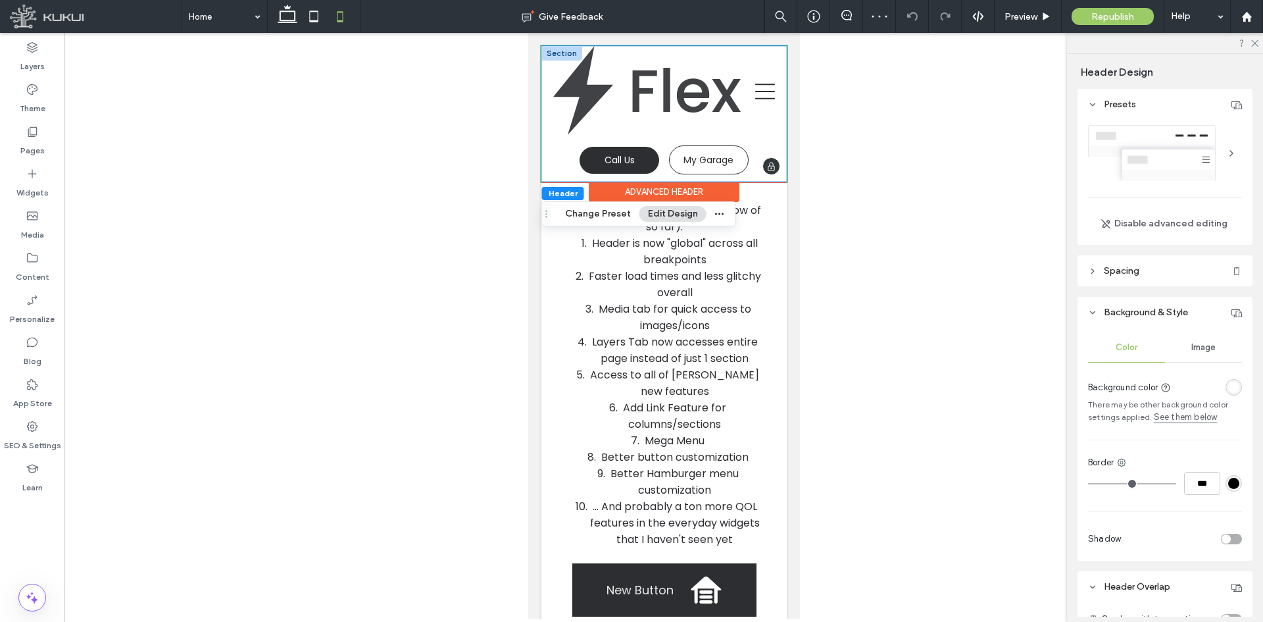
click at [632, 155] on link "Call Us" at bounding box center [619, 160] width 80 height 27
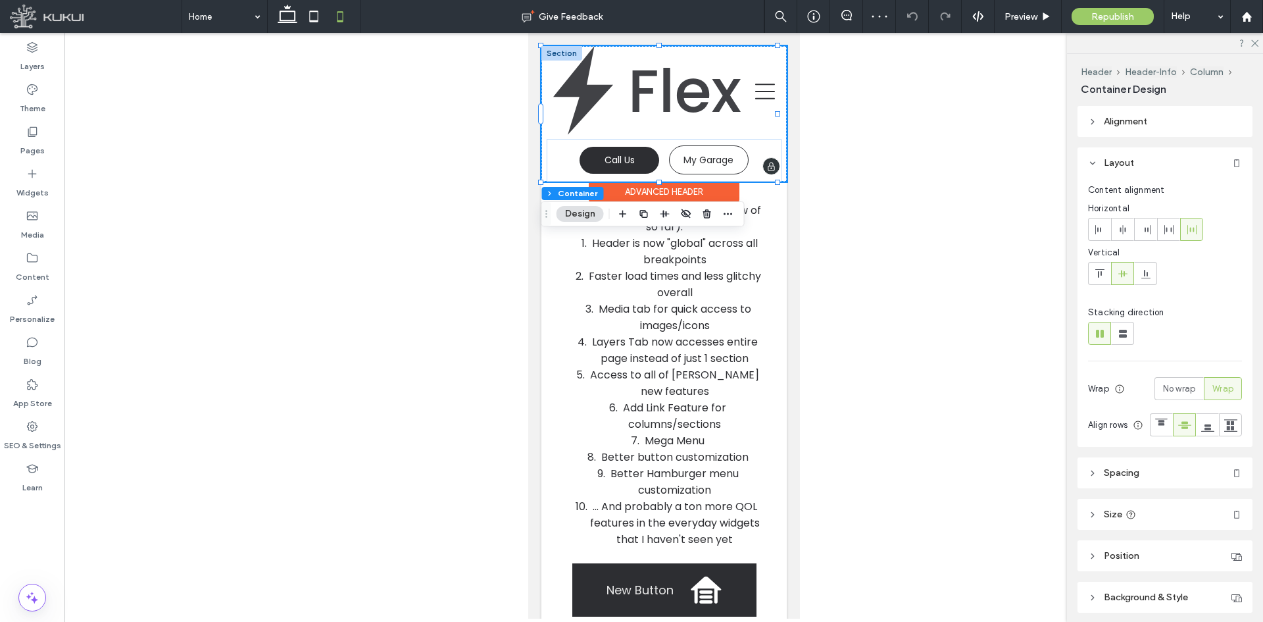
click at [632, 155] on link "Call Us" at bounding box center [619, 160] width 80 height 27
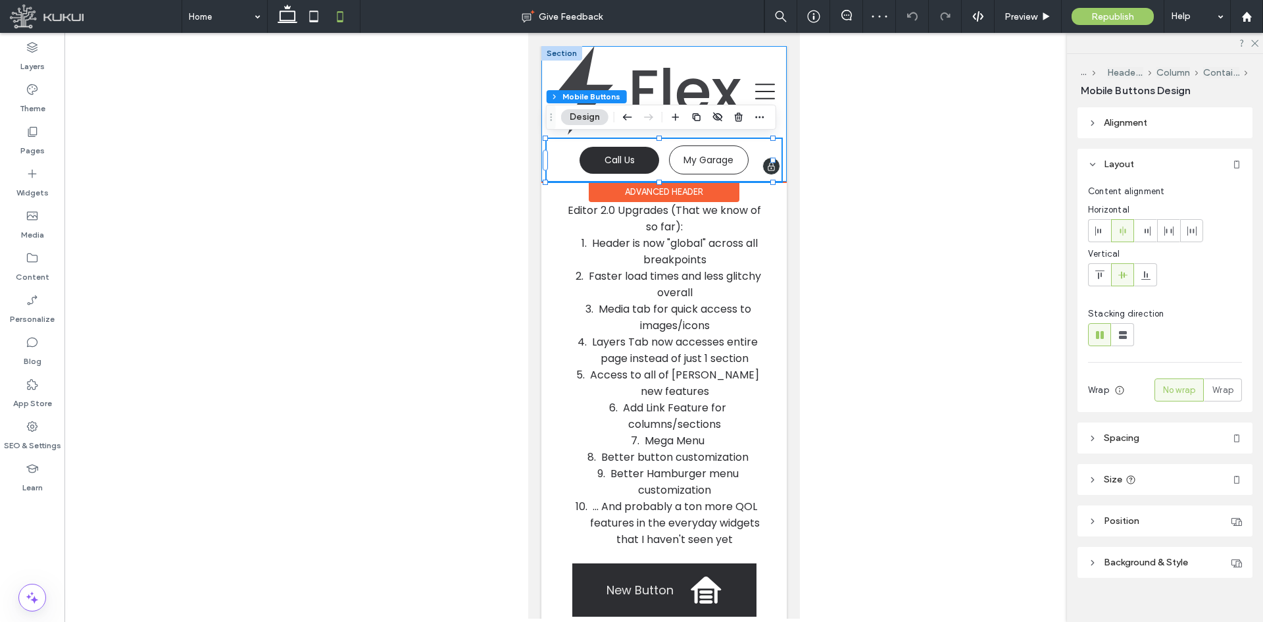
click at [632, 155] on link "Call Us" at bounding box center [619, 160] width 80 height 27
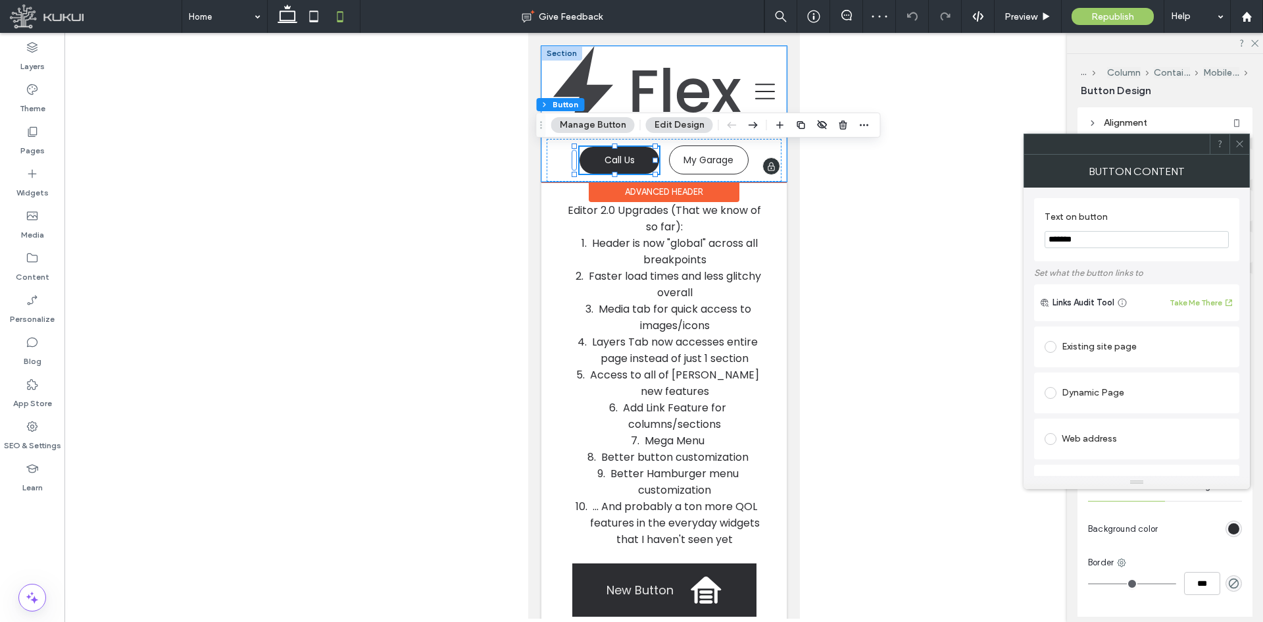
type input "**"
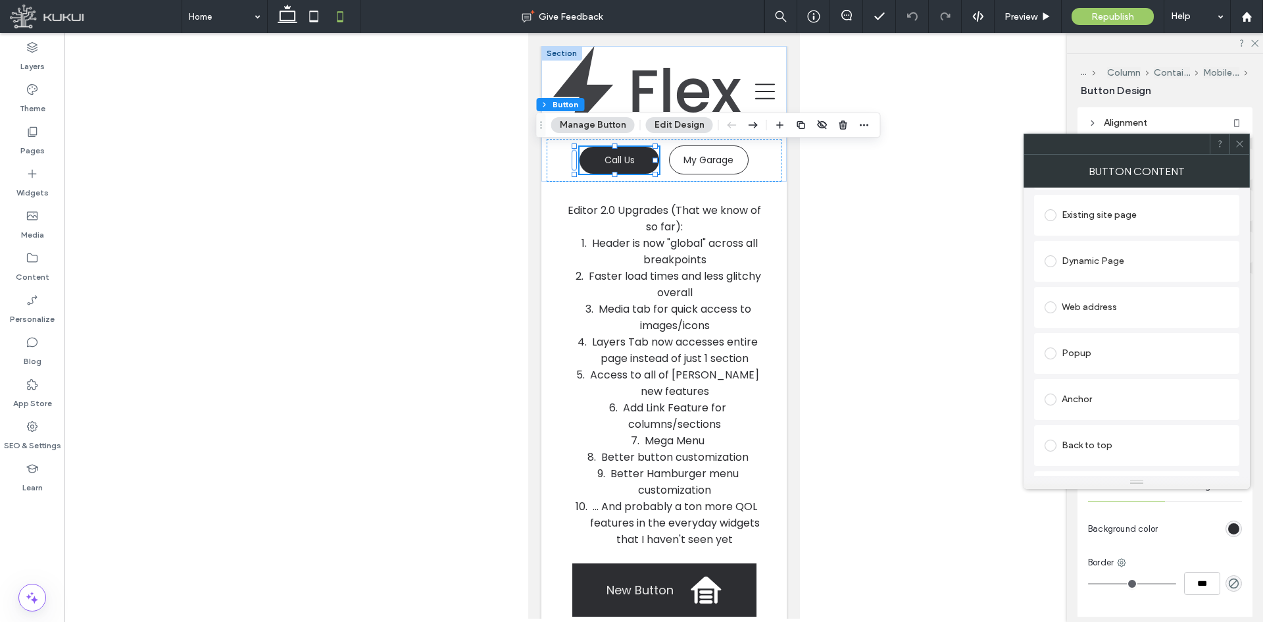
click at [1087, 303] on div "Web address" at bounding box center [1137, 307] width 184 height 21
drag, startPoint x: 1076, startPoint y: 452, endPoint x: 1092, endPoint y: 420, distance: 35.0
click at [1080, 458] on div "Popup" at bounding box center [1137, 468] width 184 height 21
drag, startPoint x: 1121, startPoint y: 317, endPoint x: 1118, endPoint y: 324, distance: 8.0
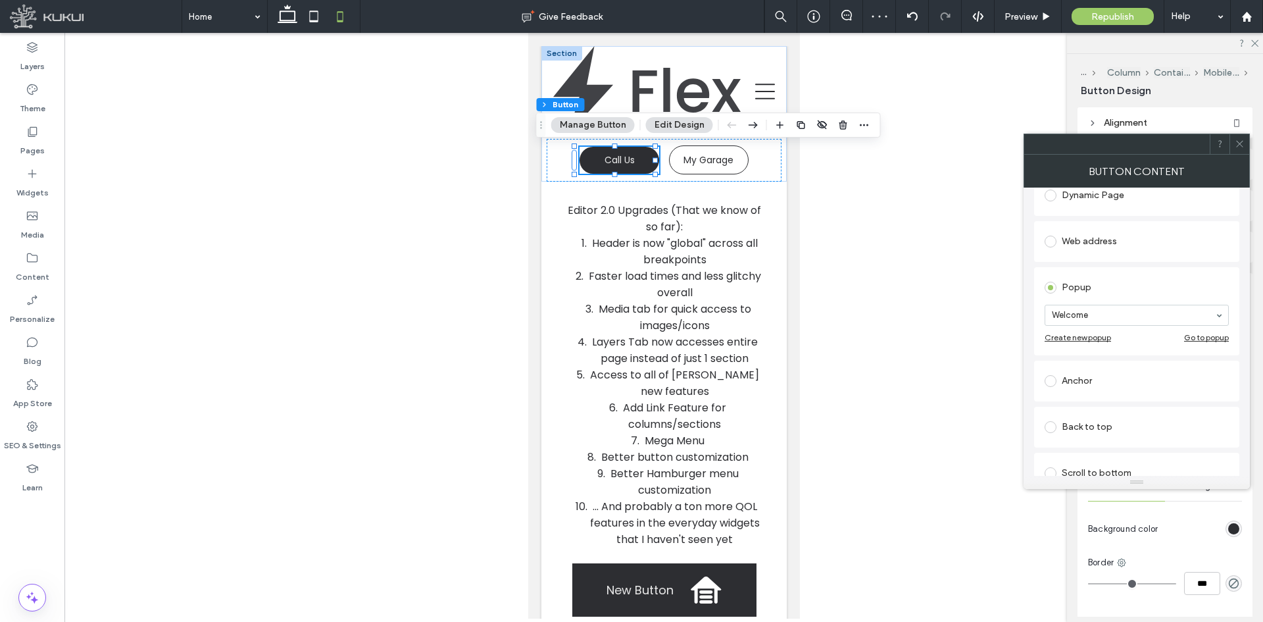
click at [1240, 149] on span at bounding box center [1240, 144] width 10 height 20
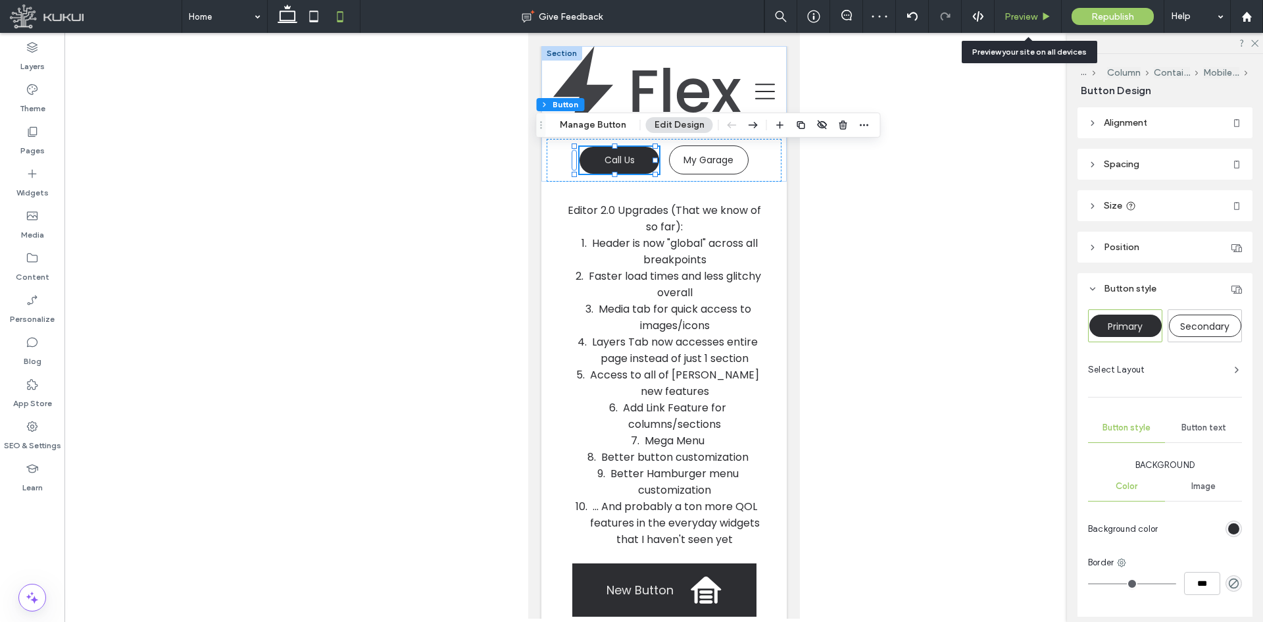
click at [1031, 14] on span "Preview" at bounding box center [1021, 16] width 33 height 11
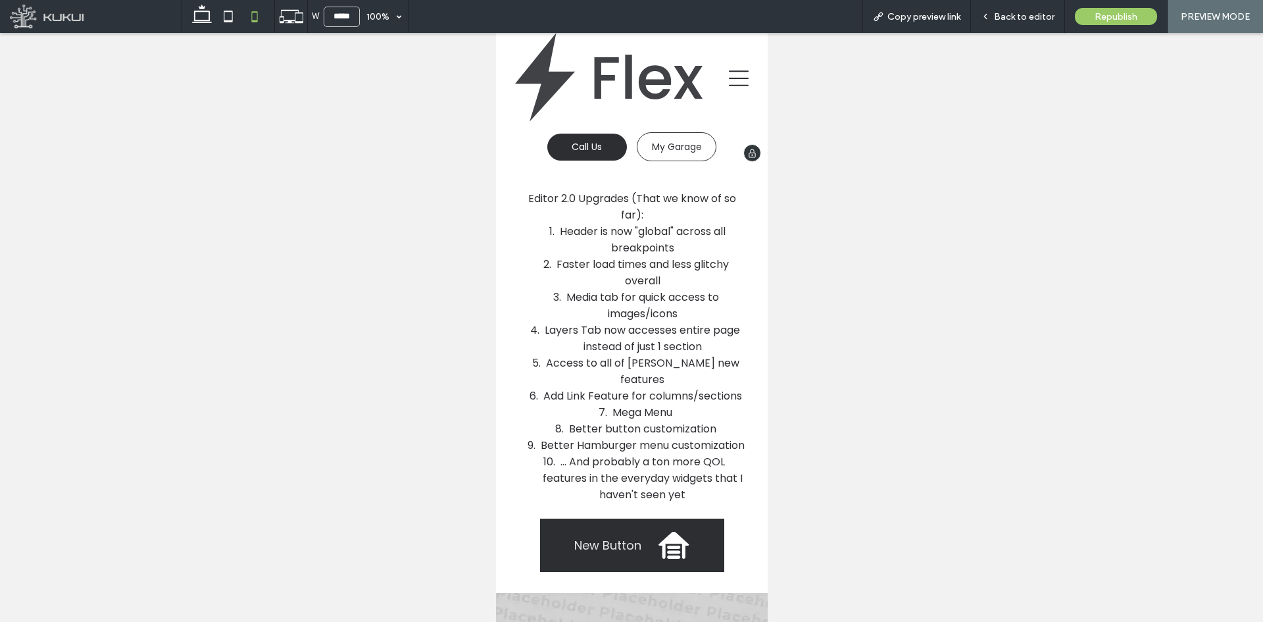
click at [584, 157] on link "Call Us" at bounding box center [587, 147] width 80 height 27
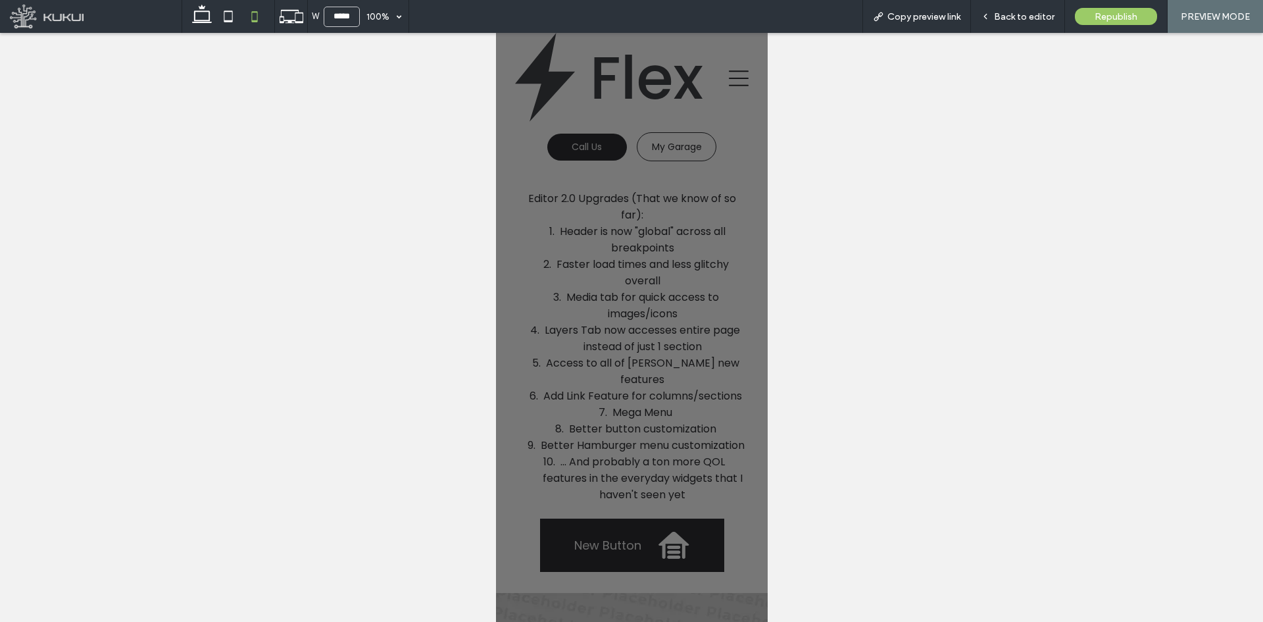
click at [743, 163] on icon at bounding box center [747, 166] width 10 height 10
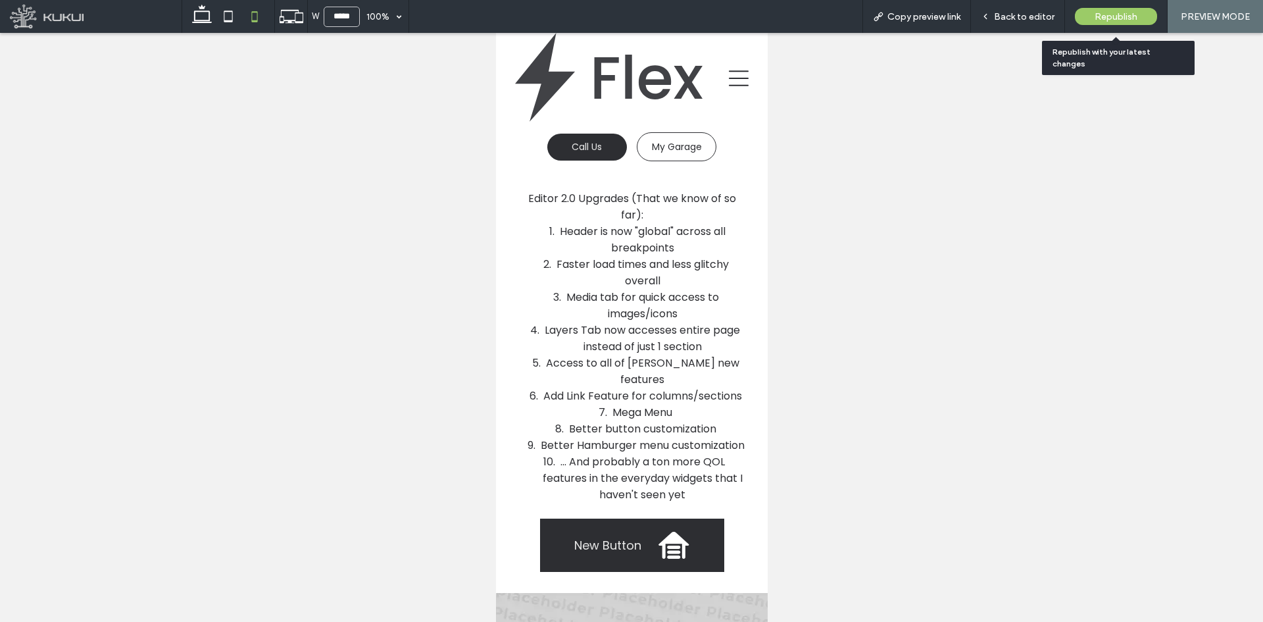
click at [1098, 15] on span "Republish" at bounding box center [1116, 16] width 43 height 11
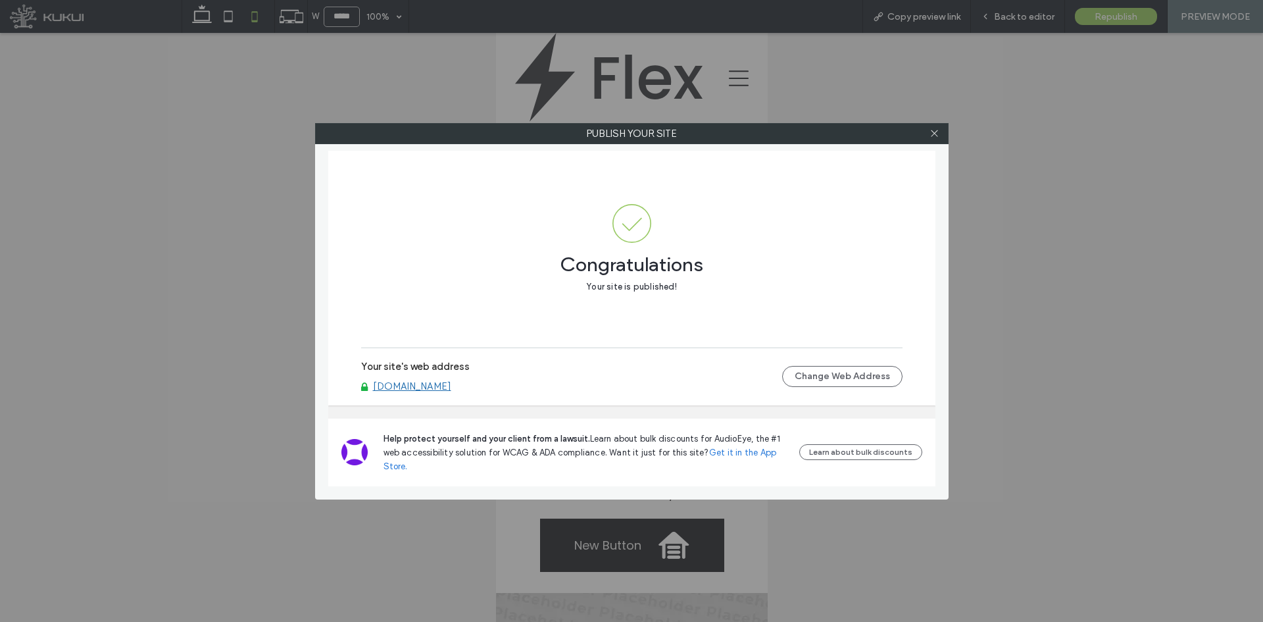
click at [445, 384] on link "www.editor2.kukuiwebsite.com" at bounding box center [412, 386] width 78 height 12
click at [939, 136] on icon at bounding box center [935, 133] width 10 height 10
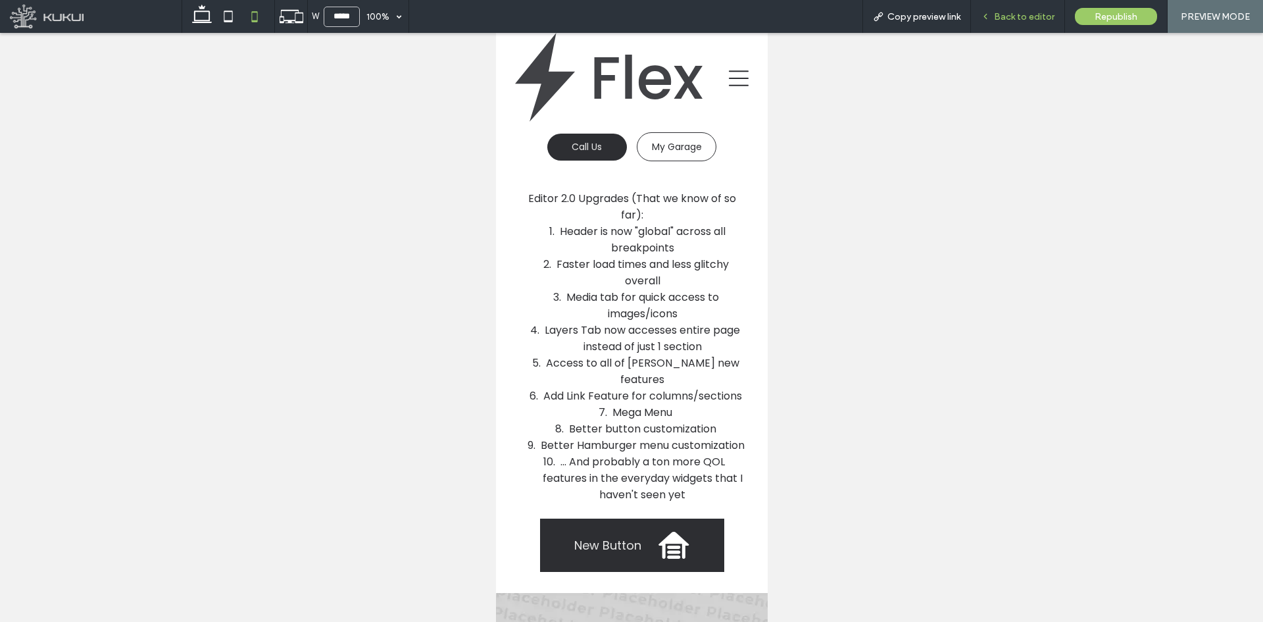
click at [1002, 14] on span "Back to editor" at bounding box center [1024, 16] width 61 height 11
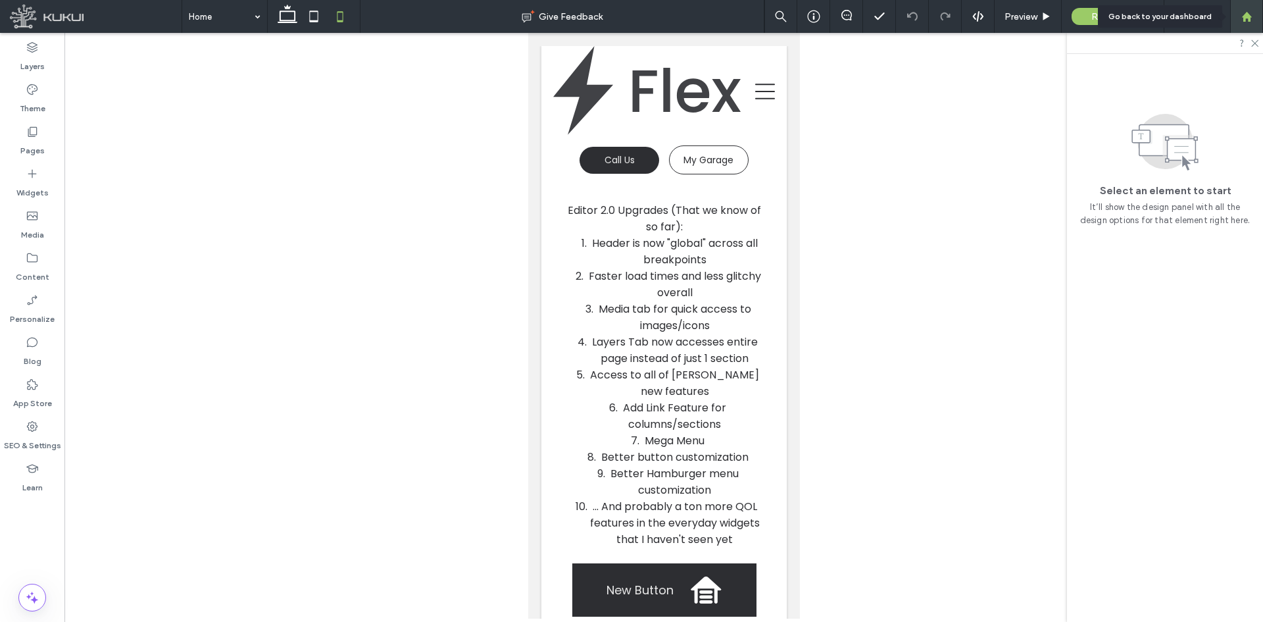
click at [1254, 16] on div at bounding box center [1247, 16] width 32 height 11
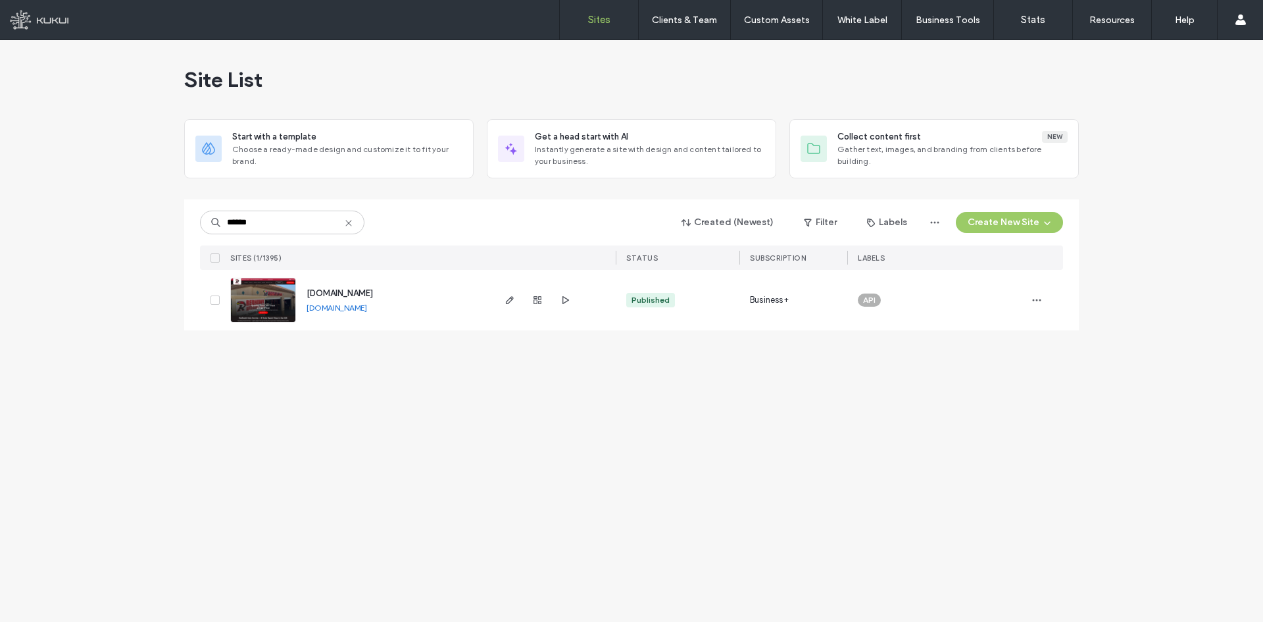
type input "******"
click at [373, 298] on div "www.redhawkauto.com" at bounding box center [340, 293] width 66 height 13
click at [373, 294] on span "www.redhawkauto.com" at bounding box center [340, 293] width 66 height 10
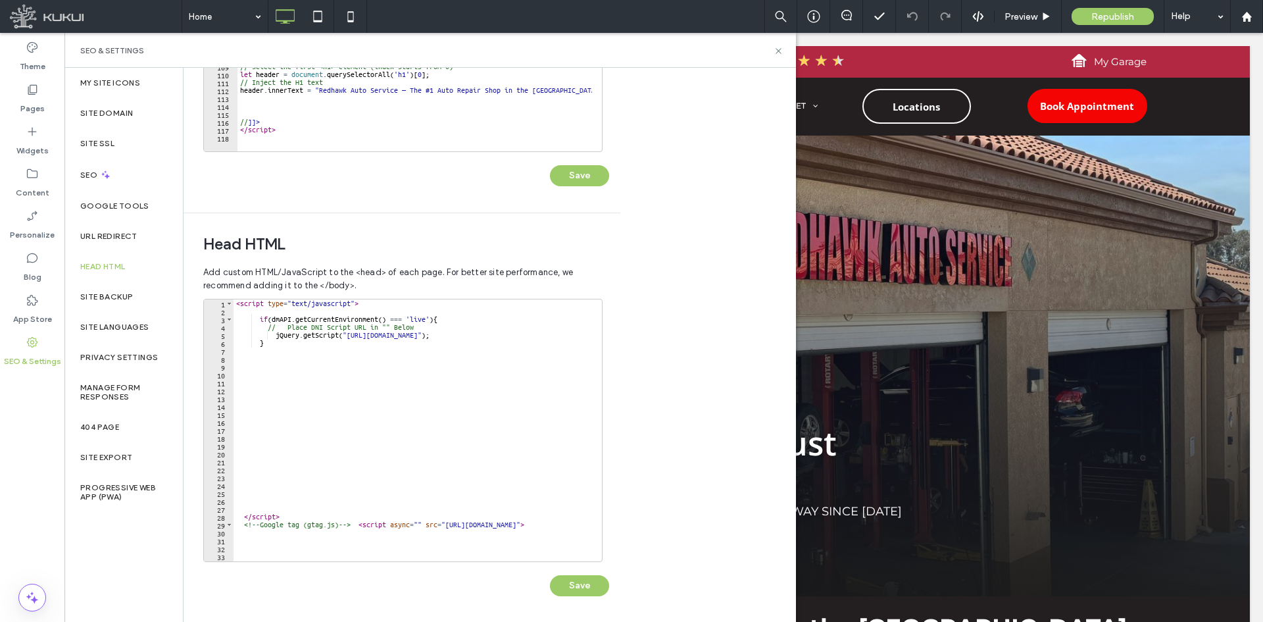
scroll to position [280, 0]
click at [782, 55] on icon at bounding box center [779, 51] width 10 height 10
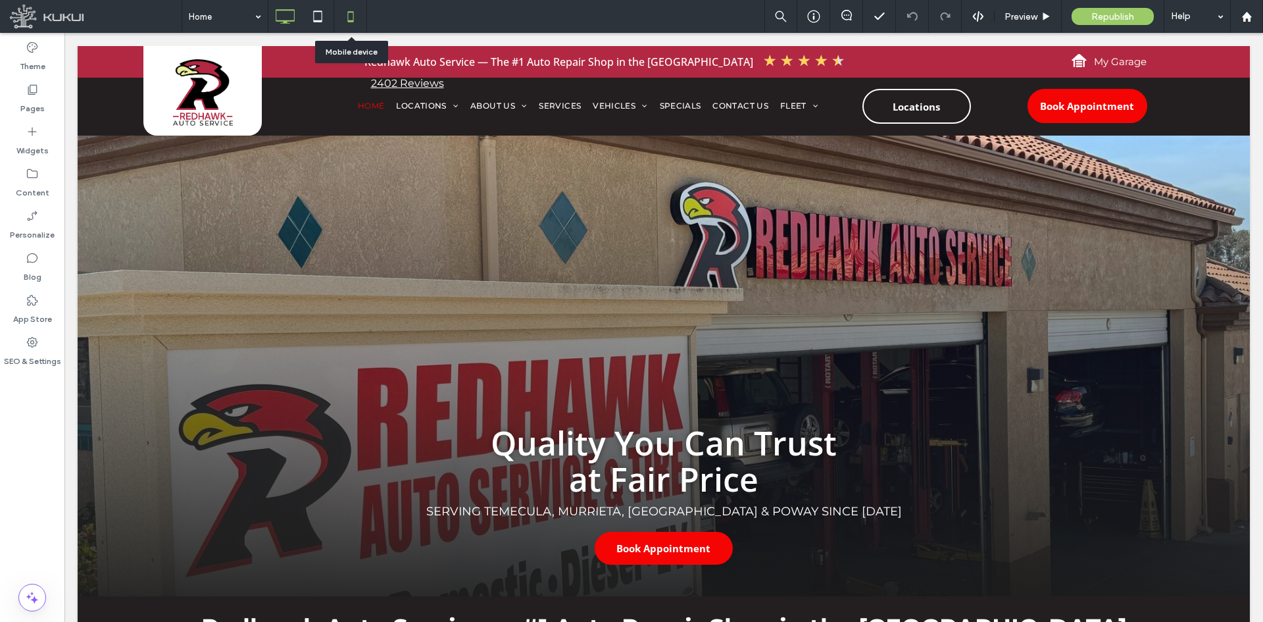
click at [354, 11] on icon at bounding box center [351, 16] width 26 height 26
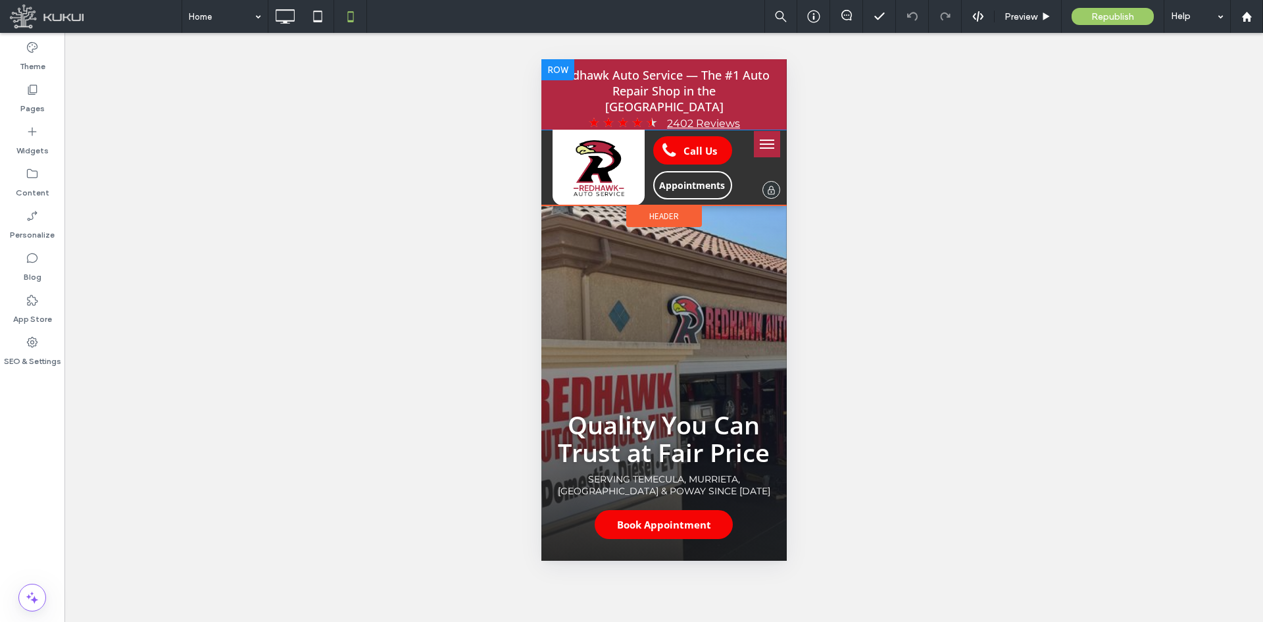
scroll to position [0, 0]
